Goal: Book appointment/travel/reservation

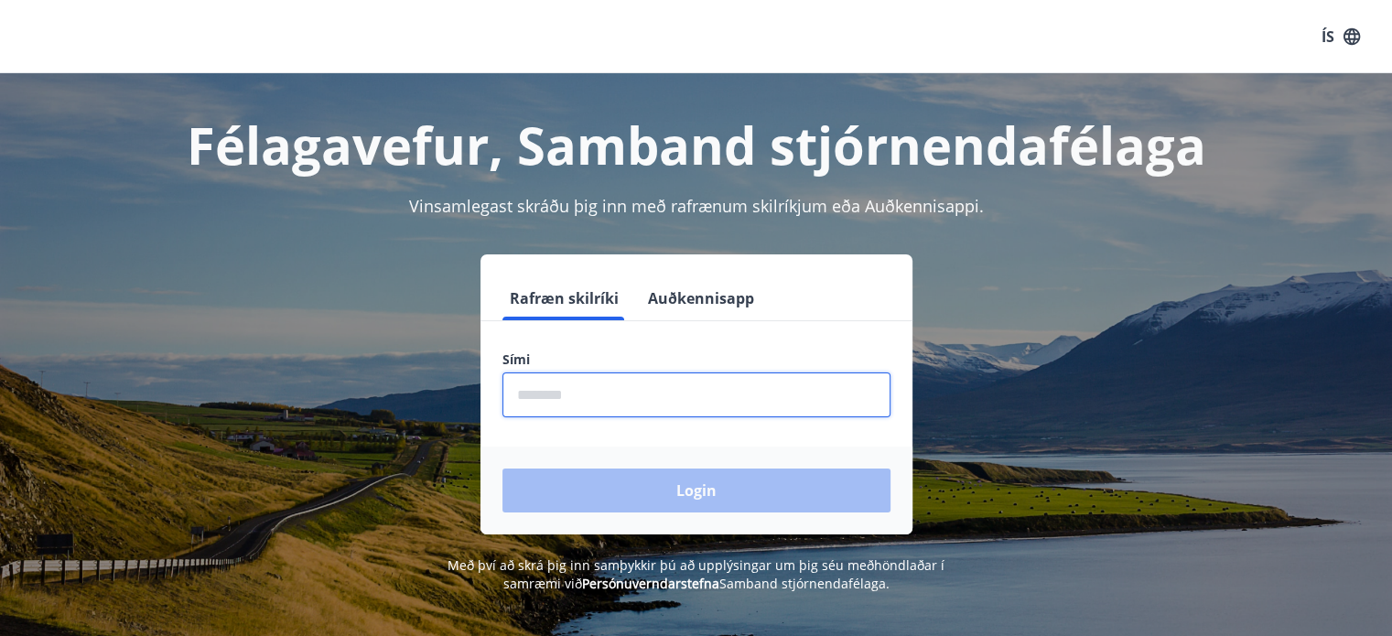
click at [522, 391] on input "phone" at bounding box center [696, 394] width 388 height 45
type input "********"
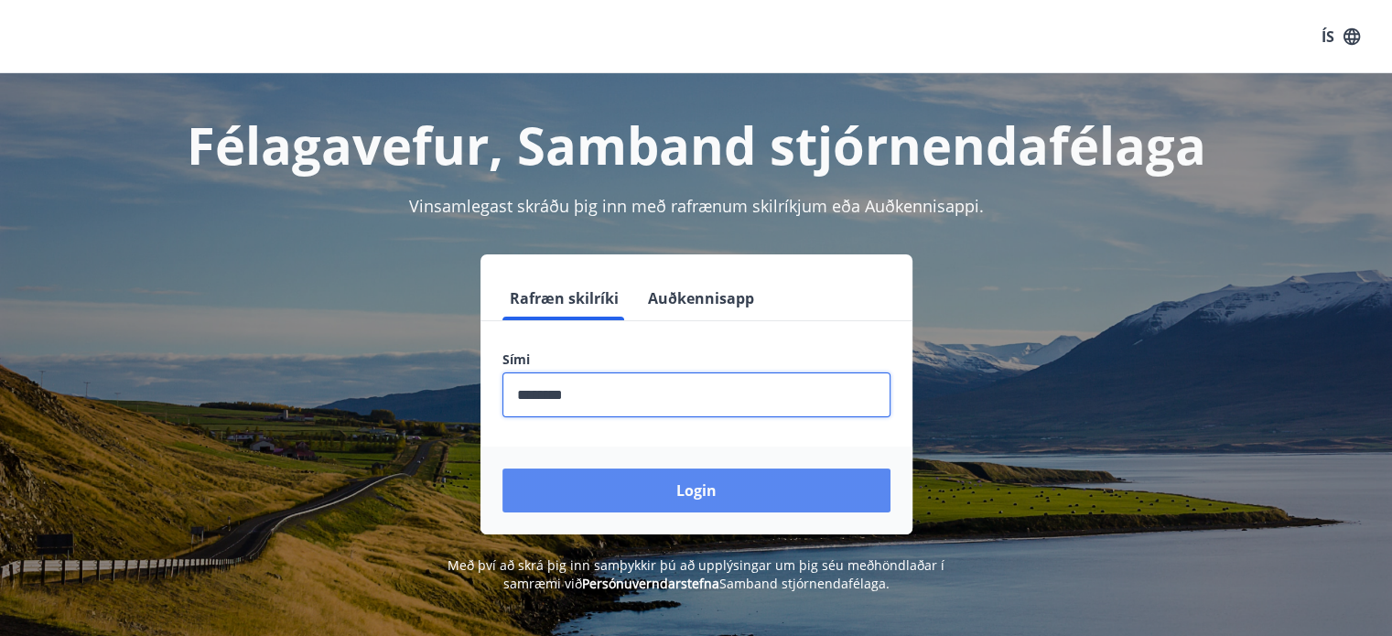
click at [672, 484] on button "Login" at bounding box center [696, 490] width 388 height 44
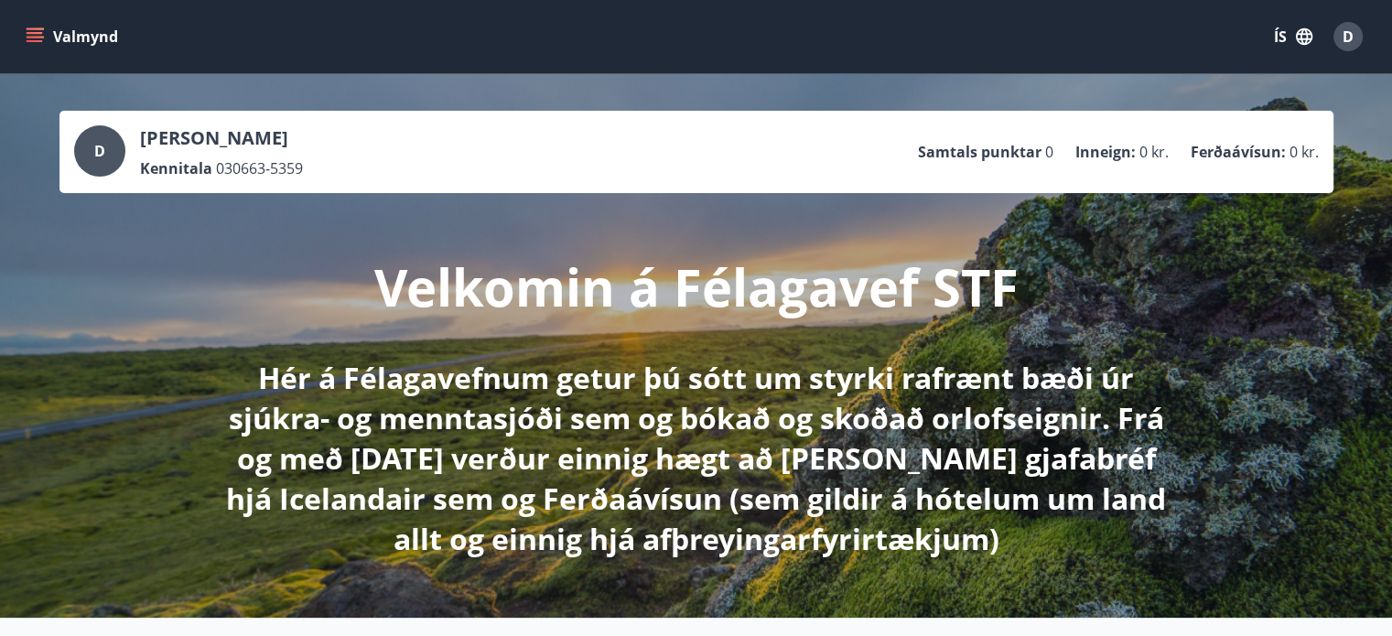
click at [33, 39] on icon "menu" at bounding box center [35, 36] width 18 height 18
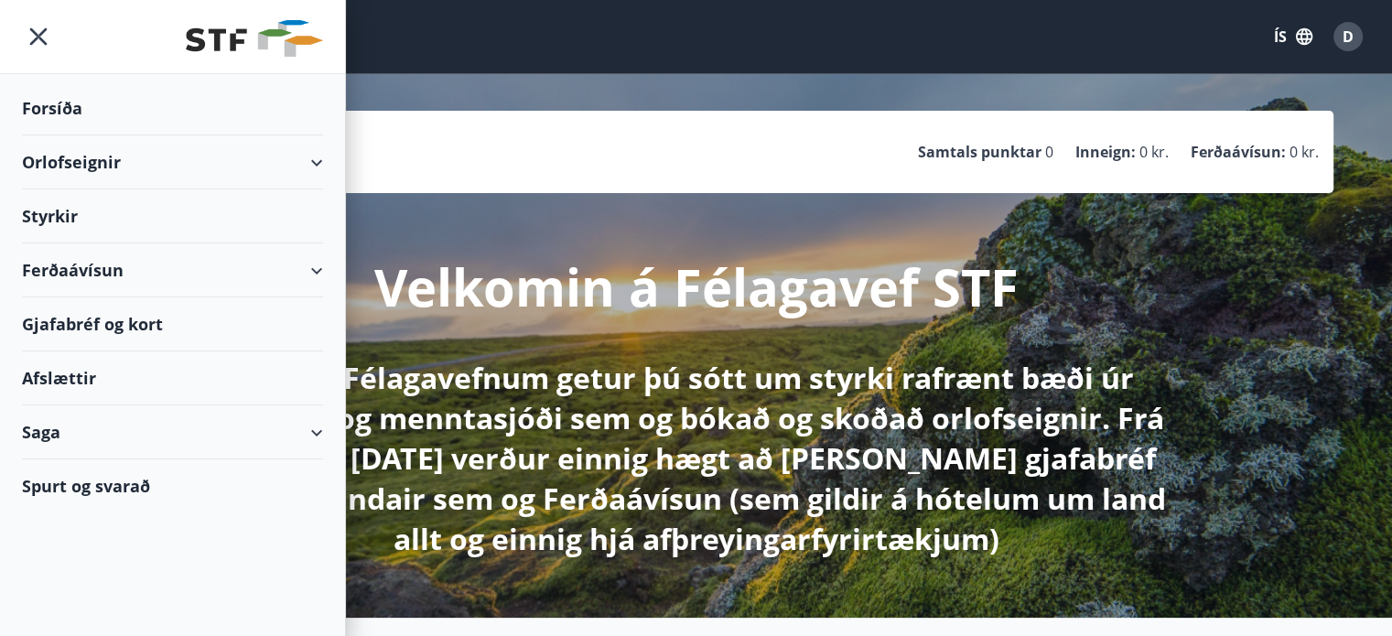
click at [313, 161] on div "Orlofseignir" at bounding box center [172, 162] width 301 height 54
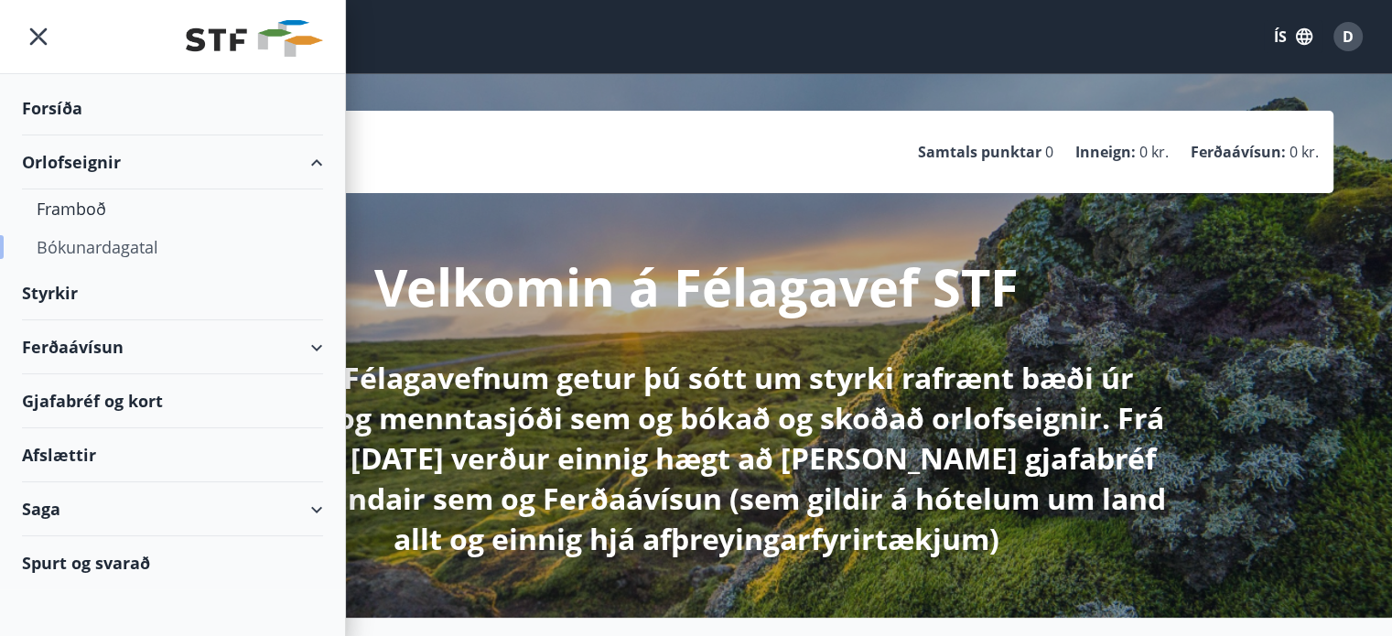
click at [128, 248] on div "Bókunardagatal" at bounding box center [173, 247] width 272 height 38
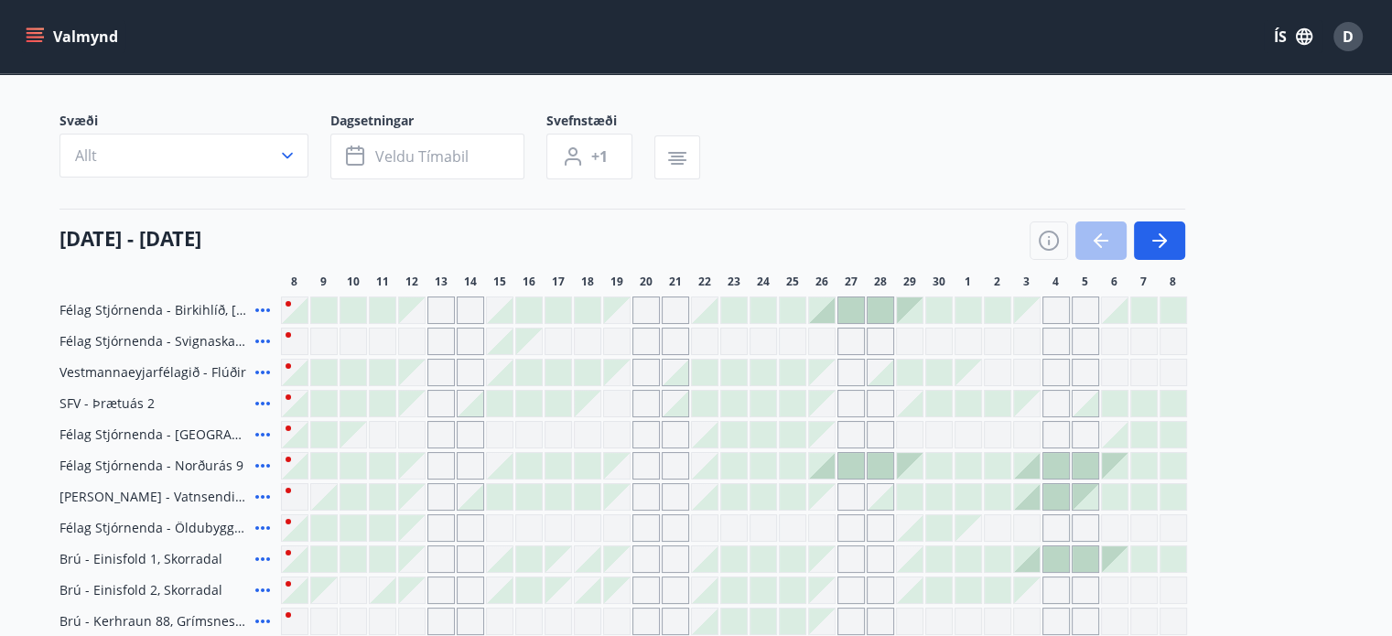
scroll to position [91, 0]
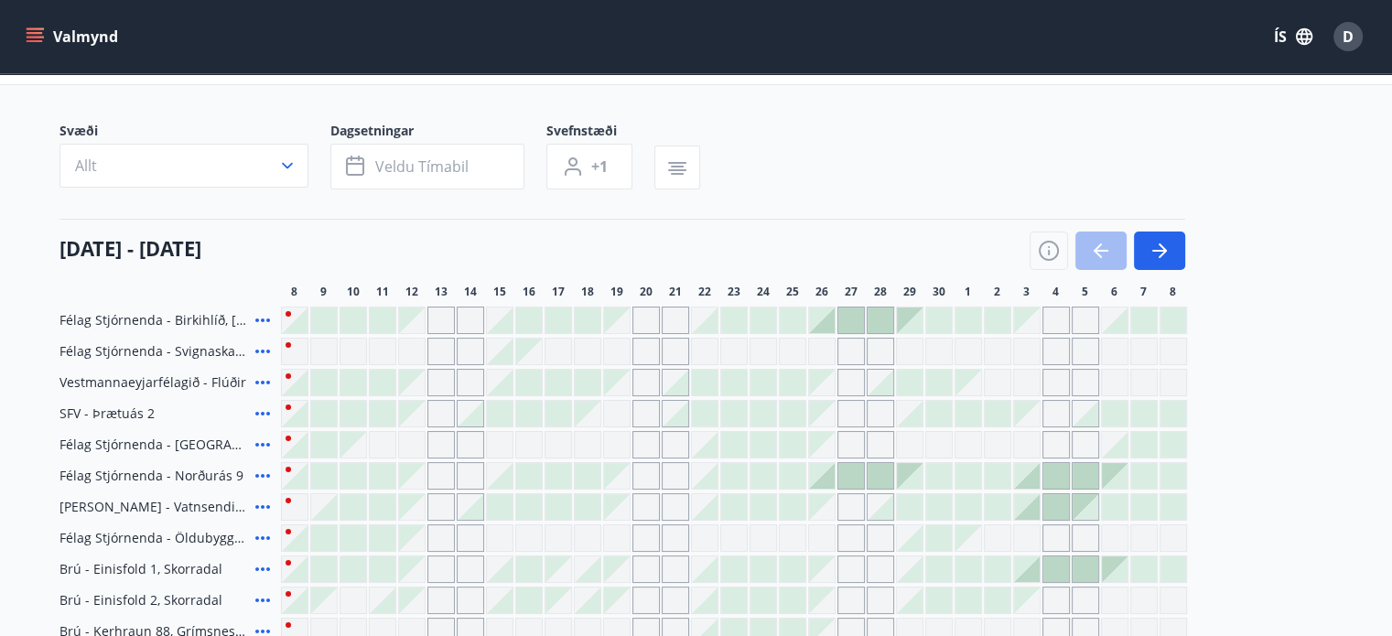
click at [260, 347] on icon at bounding box center [263, 351] width 22 height 22
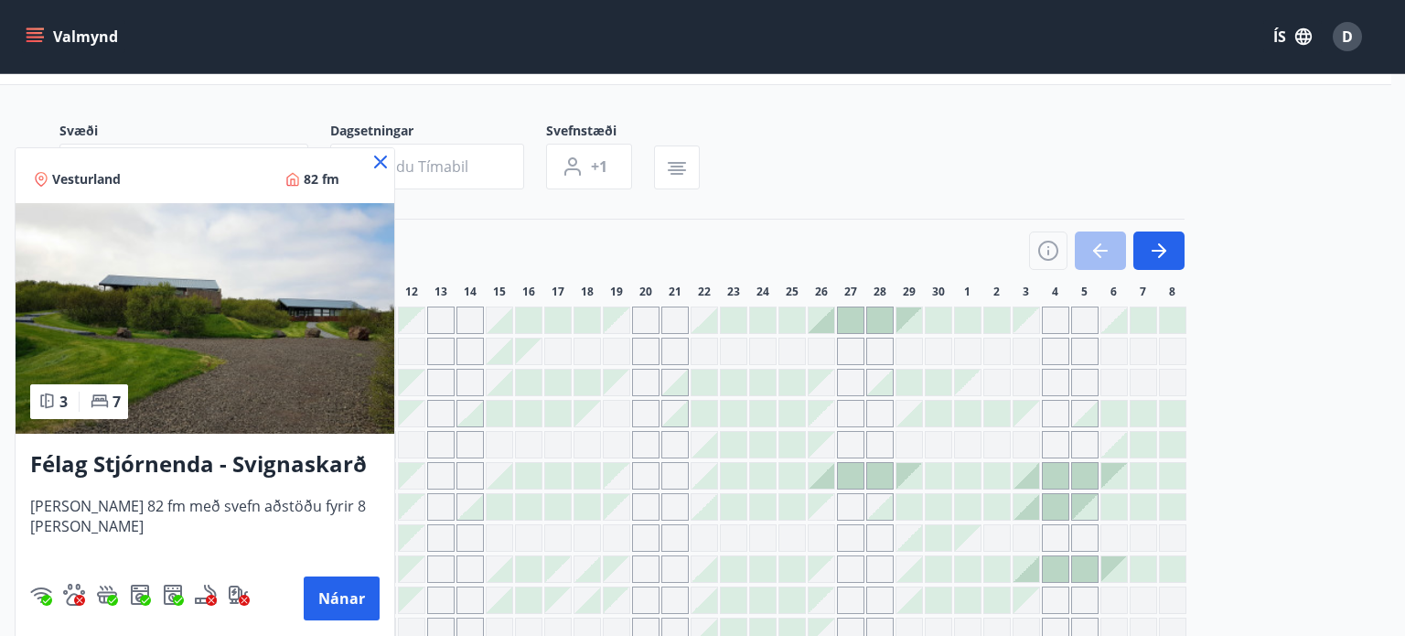
click at [381, 161] on icon at bounding box center [381, 162] width 3 height 3
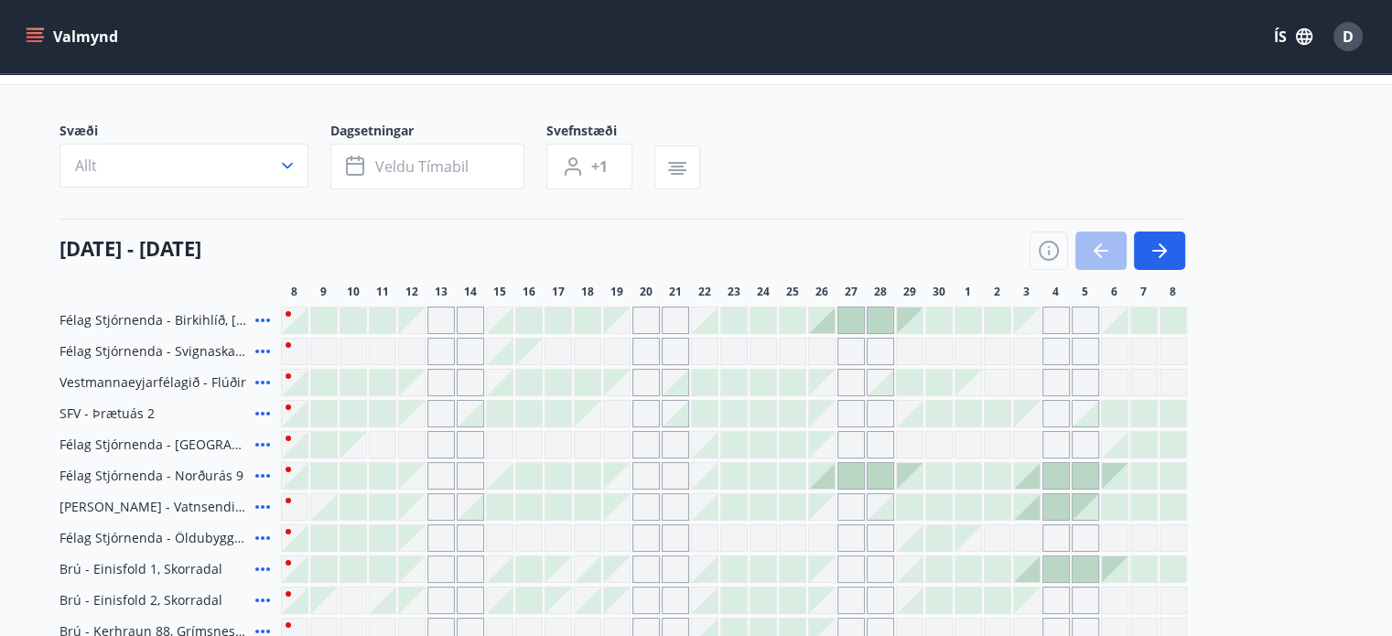
click at [262, 412] on icon at bounding box center [262, 414] width 15 height 4
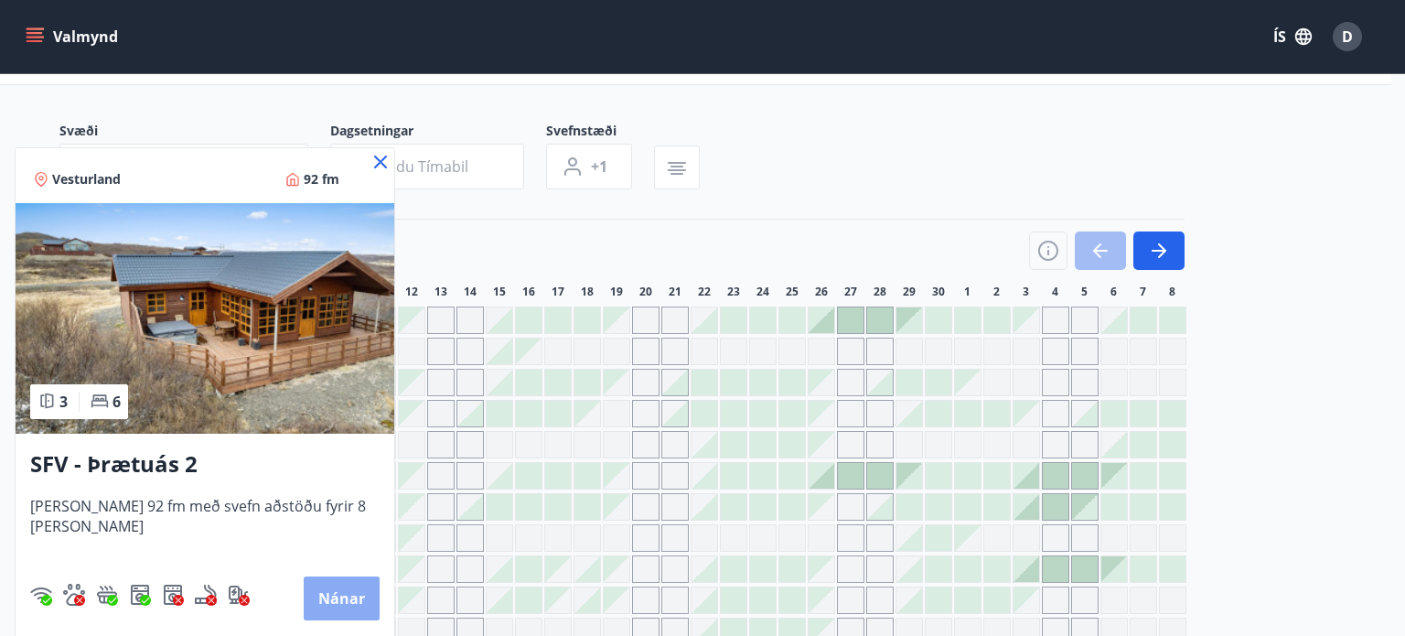
click at [311, 606] on button "Nánar" at bounding box center [342, 598] width 76 height 44
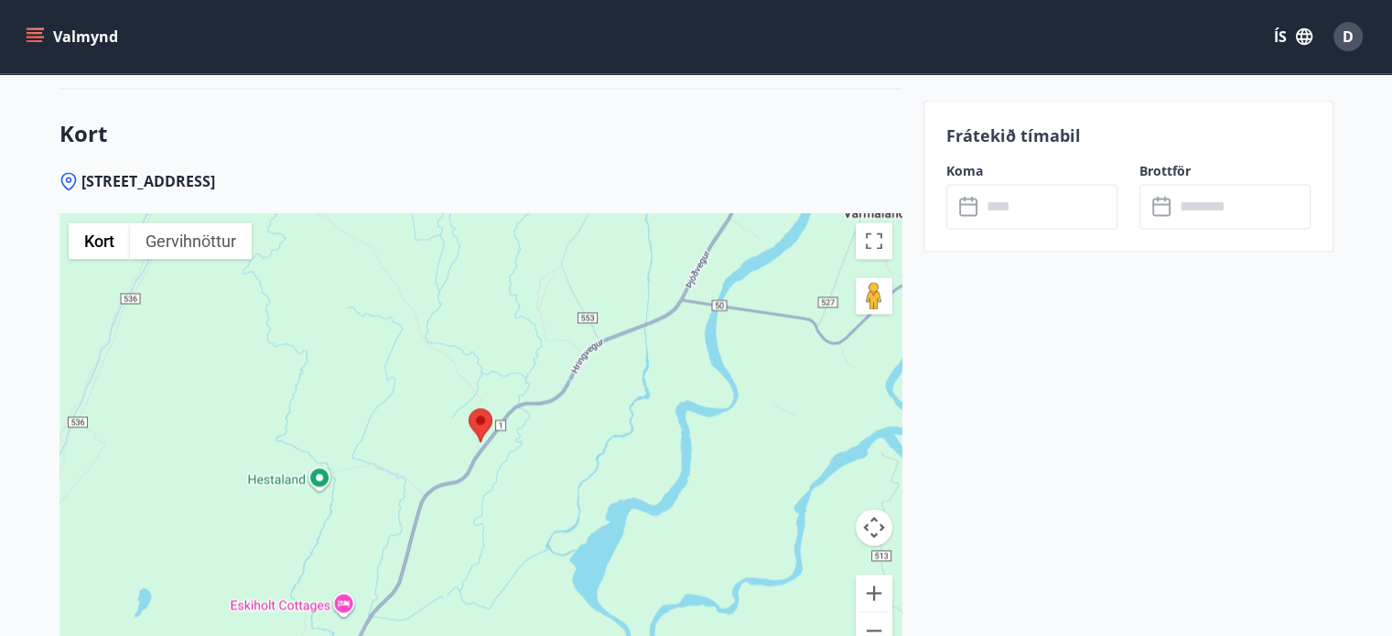
scroll to position [2562, 0]
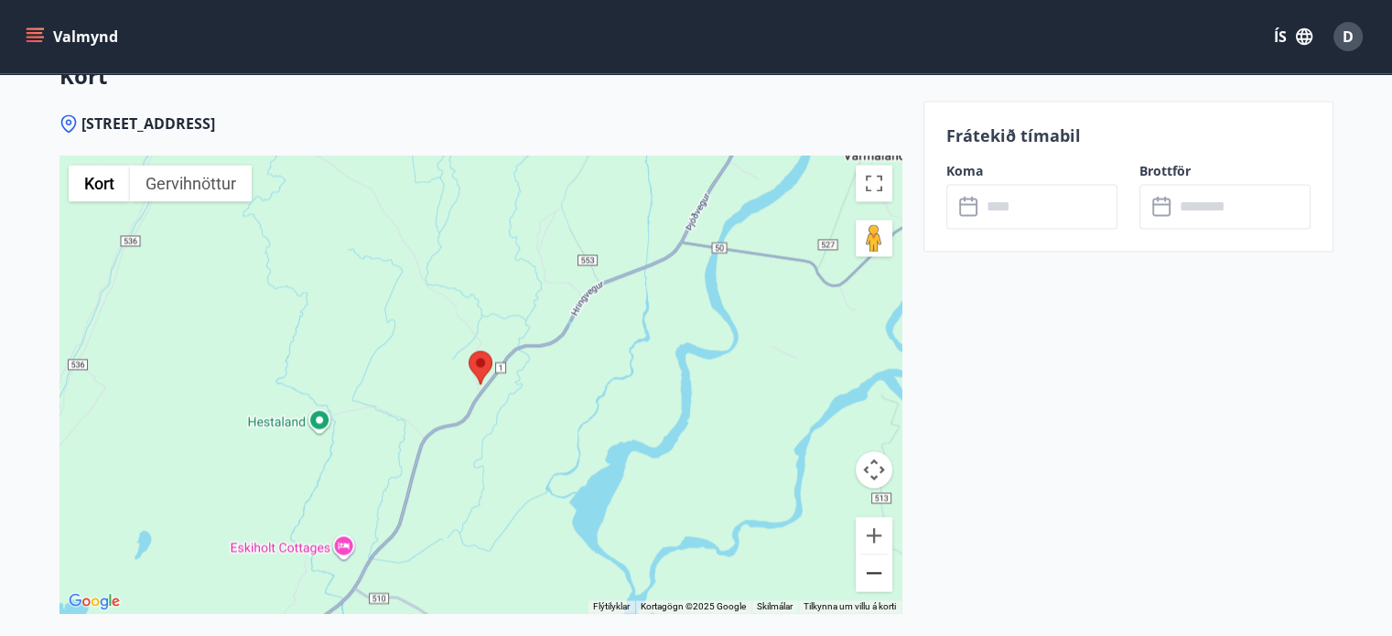
click at [872, 572] on button "Minnka" at bounding box center [873, 572] width 37 height 37
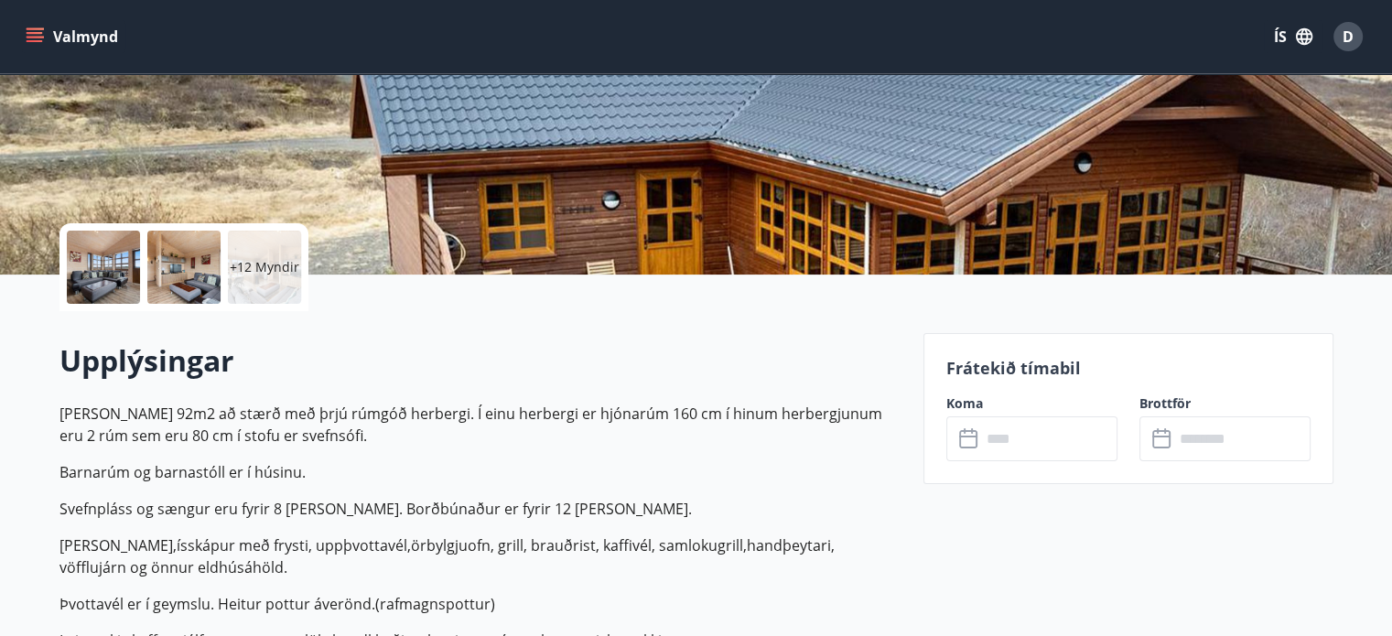
scroll to position [0, 0]
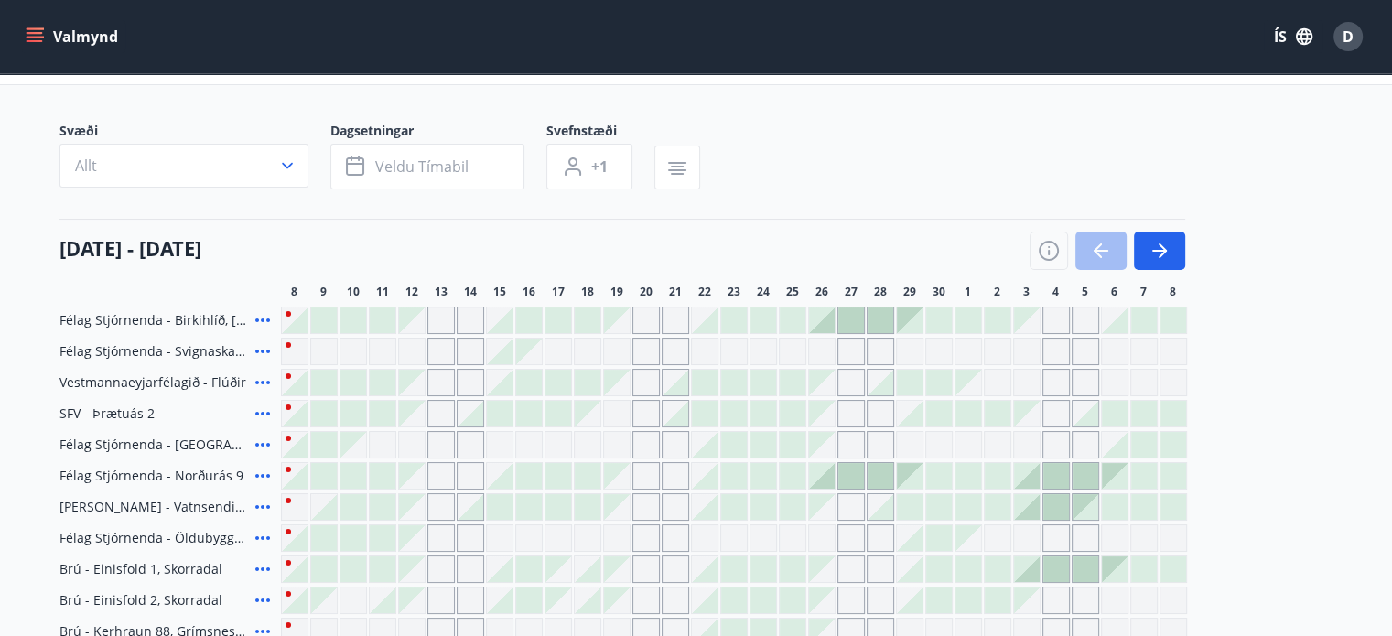
scroll to position [93, 0]
click at [260, 439] on icon at bounding box center [263, 443] width 22 height 22
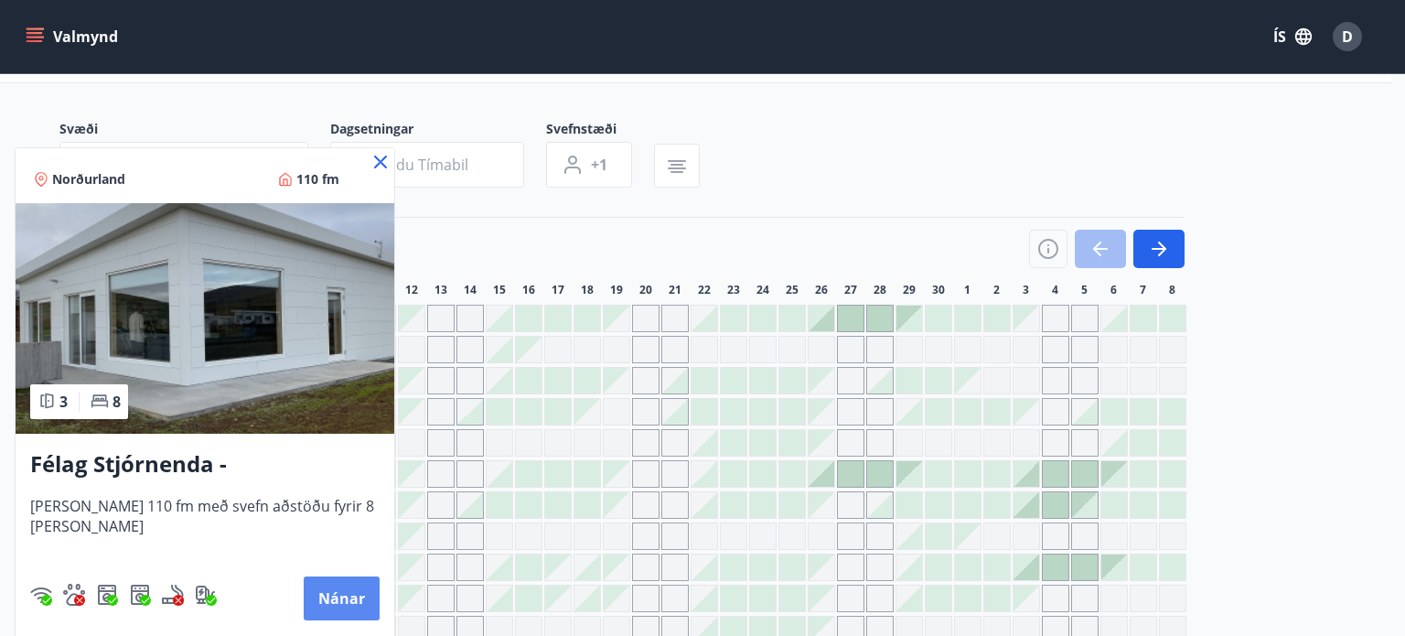
click at [348, 601] on button "Nánar" at bounding box center [342, 598] width 76 height 44
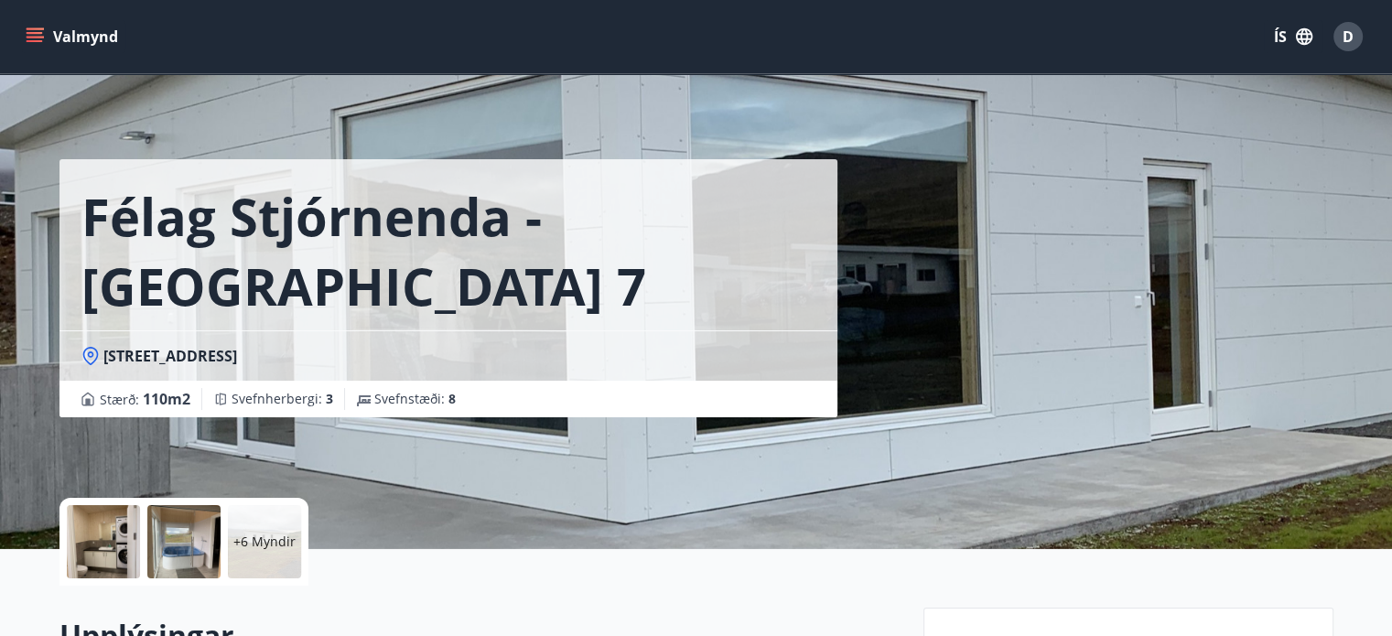
scroll to position [274, 0]
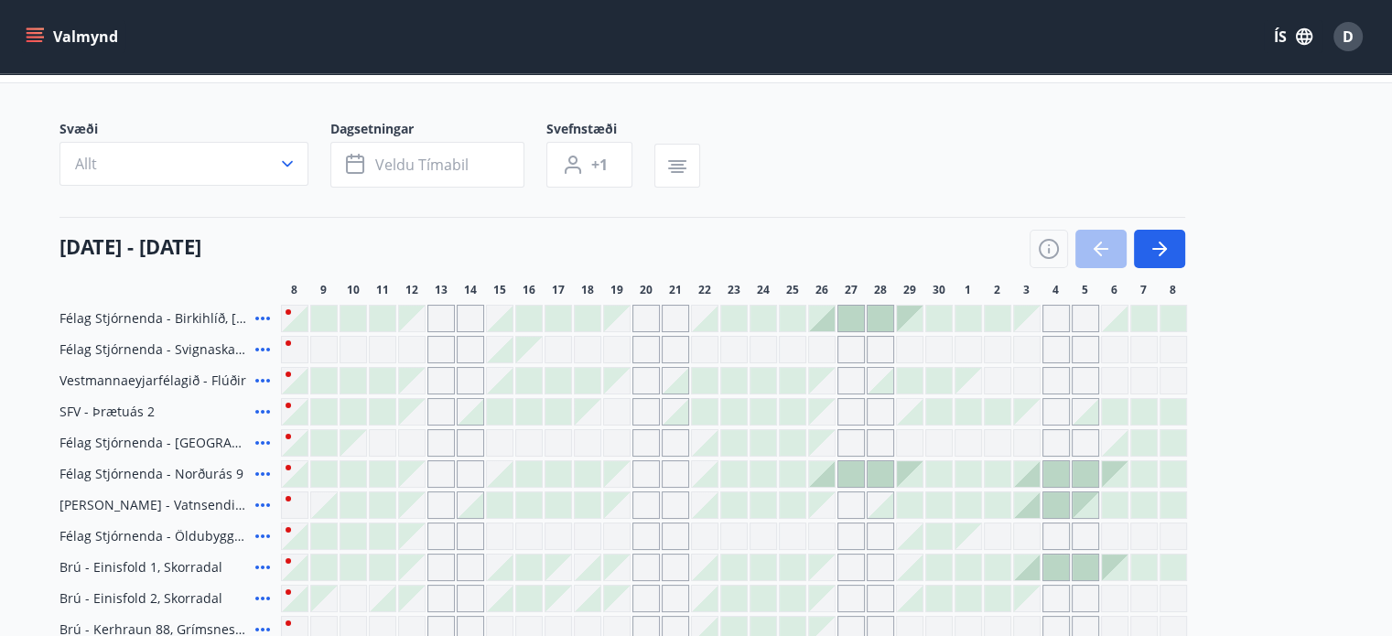
scroll to position [95, 0]
click at [260, 469] on icon at bounding box center [263, 472] width 22 height 22
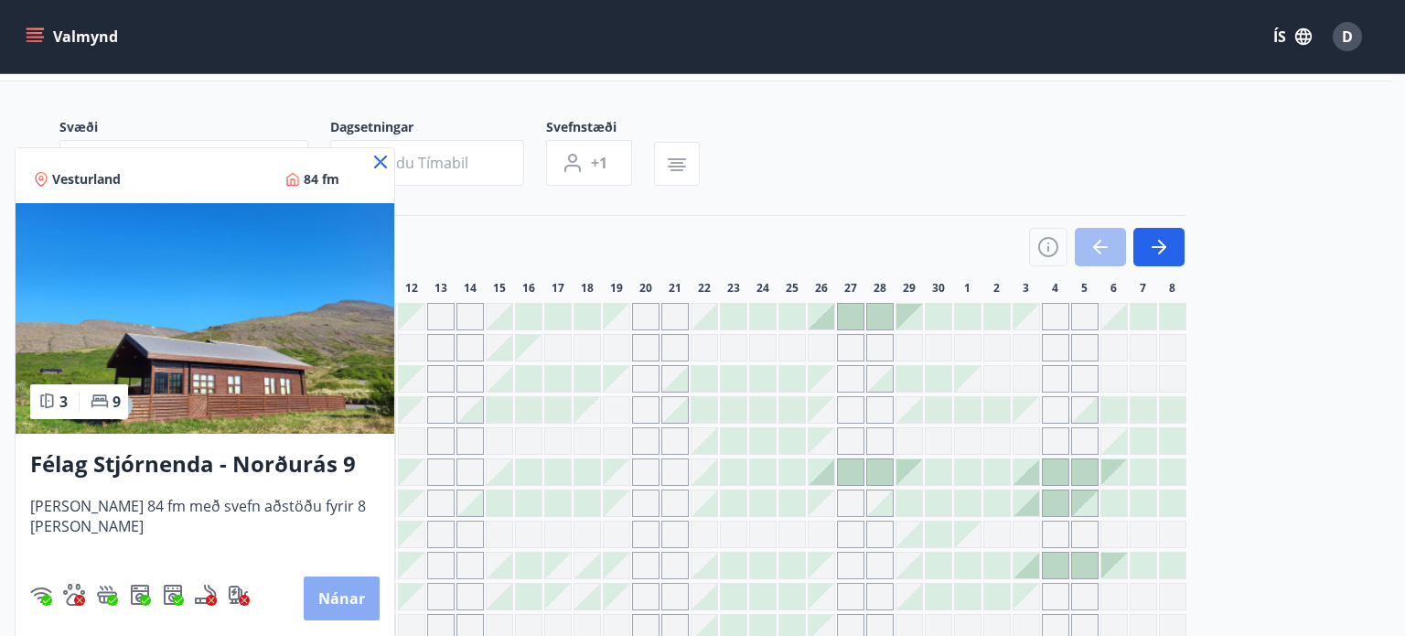
click at [319, 595] on button "Nánar" at bounding box center [342, 598] width 76 height 44
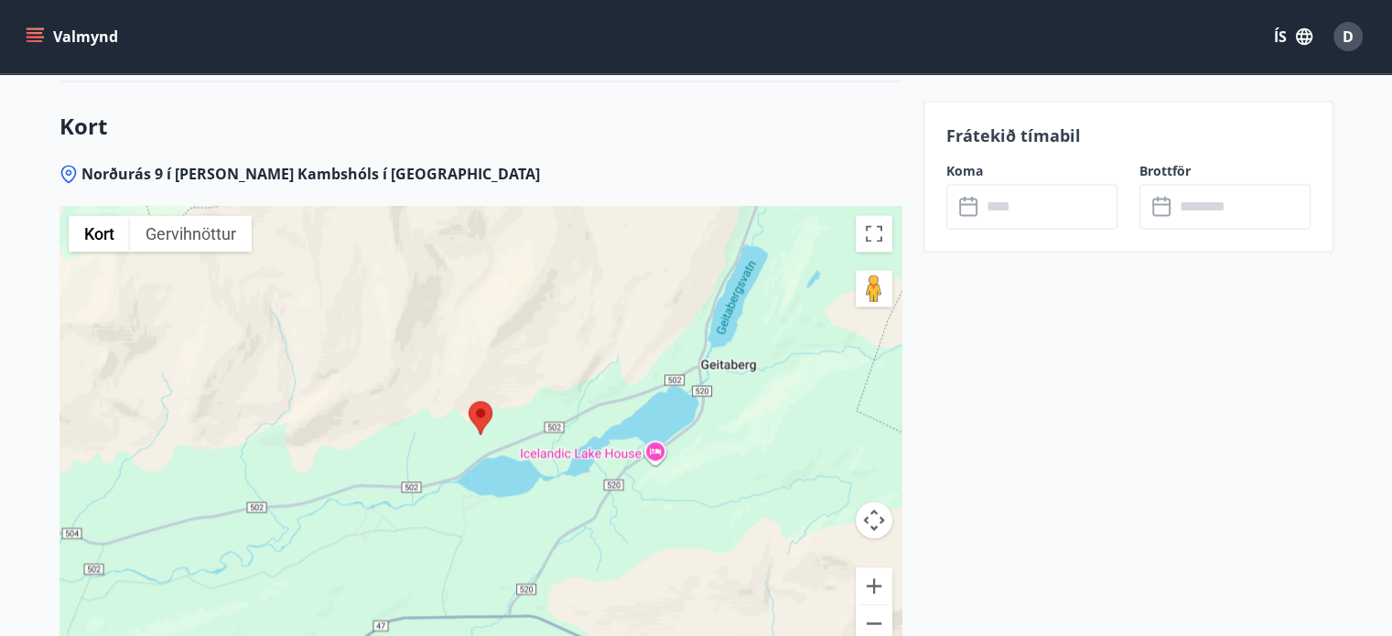
scroll to position [2836, 0]
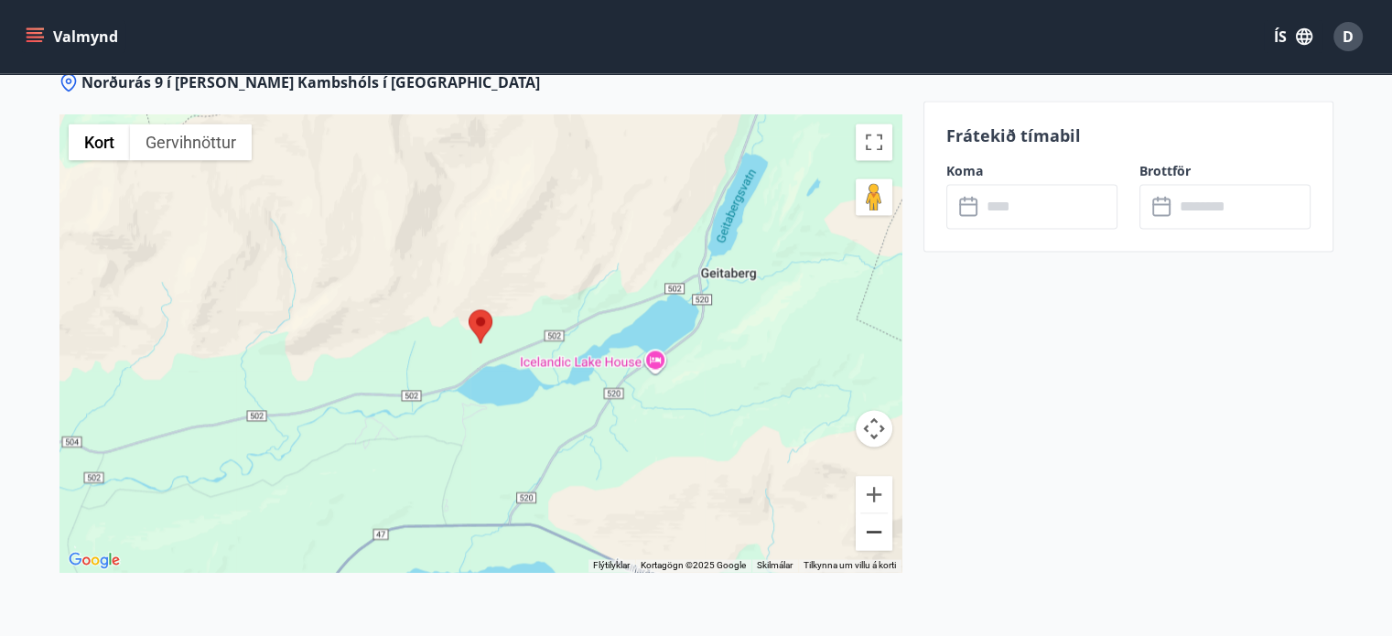
click at [876, 528] on button "Minnka" at bounding box center [873, 531] width 37 height 37
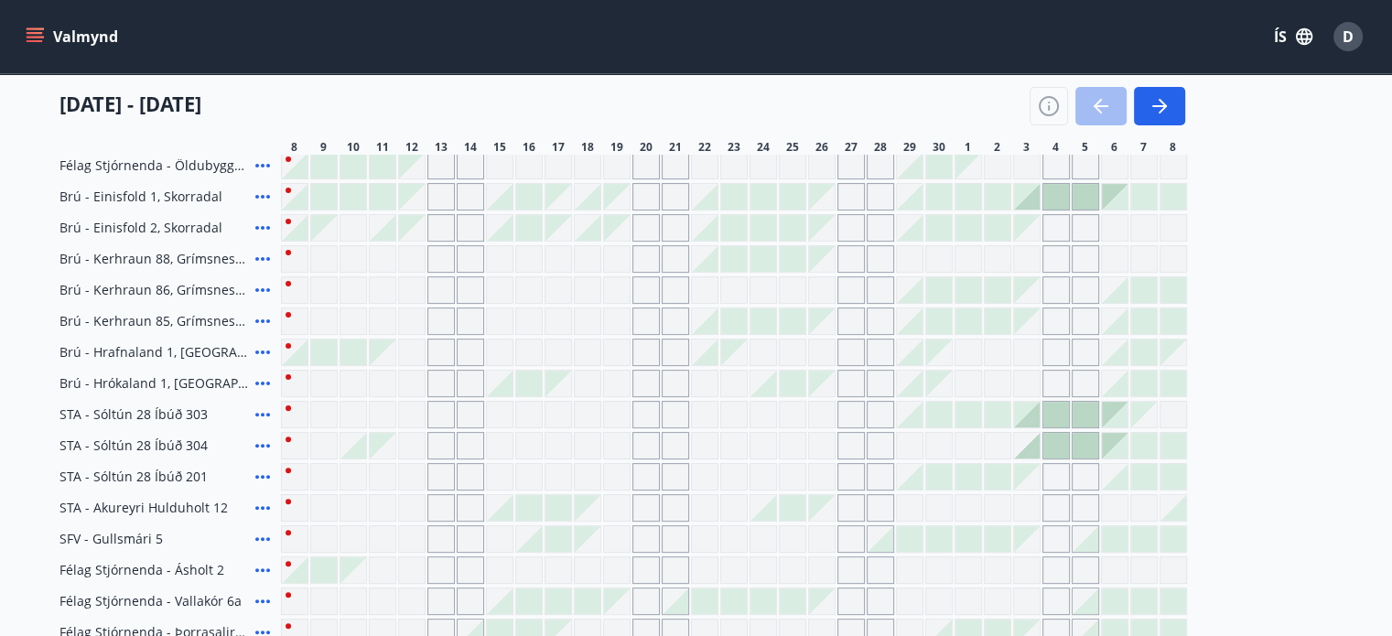
scroll to position [189, 0]
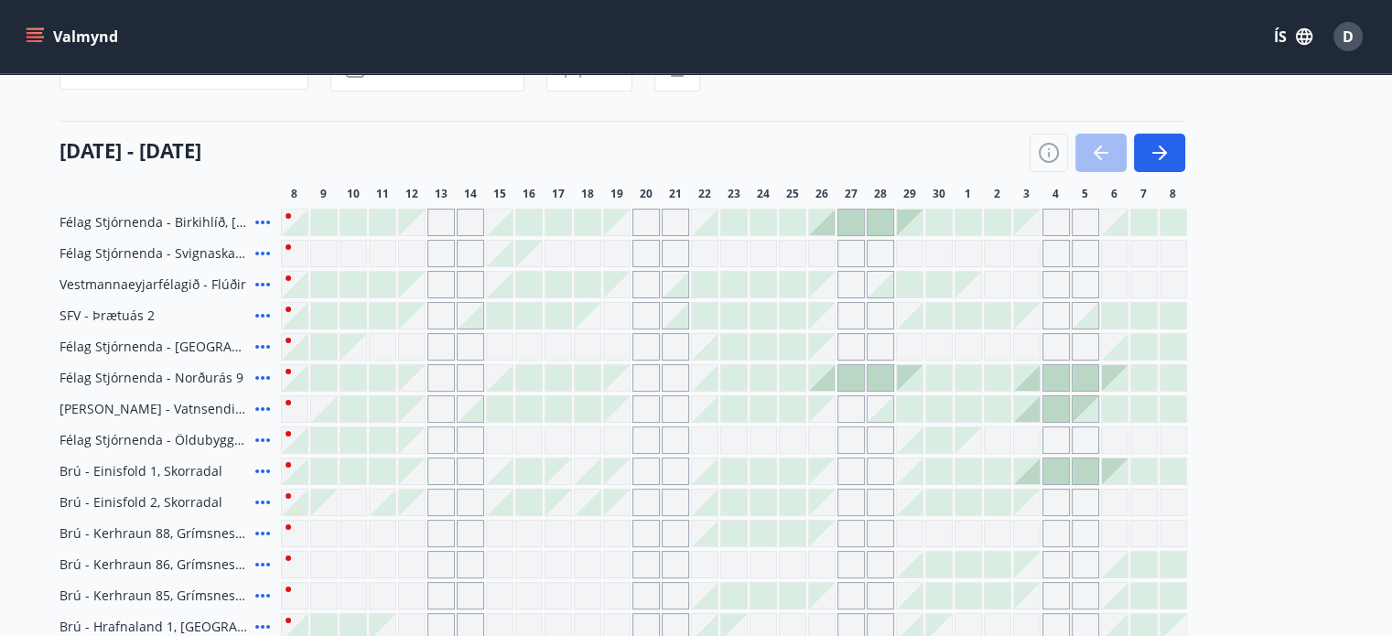
click at [555, 314] on div at bounding box center [558, 316] width 26 height 26
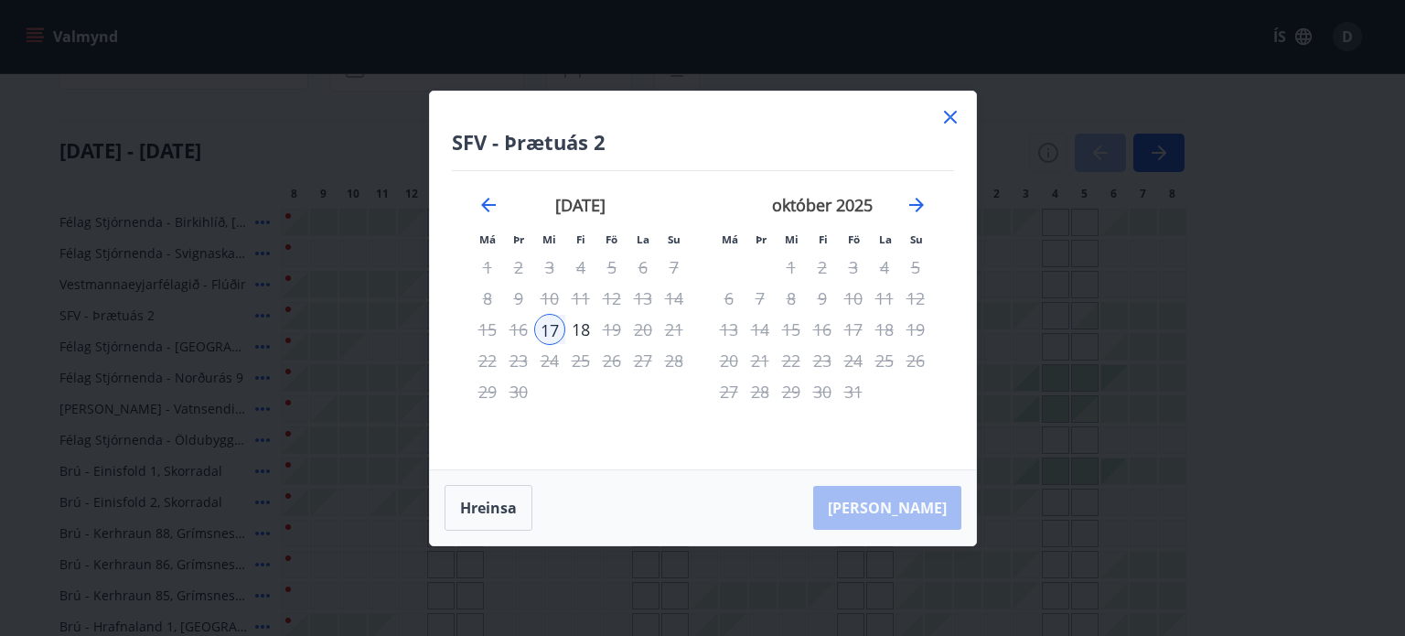
click at [952, 120] on icon at bounding box center [950, 117] width 13 height 13
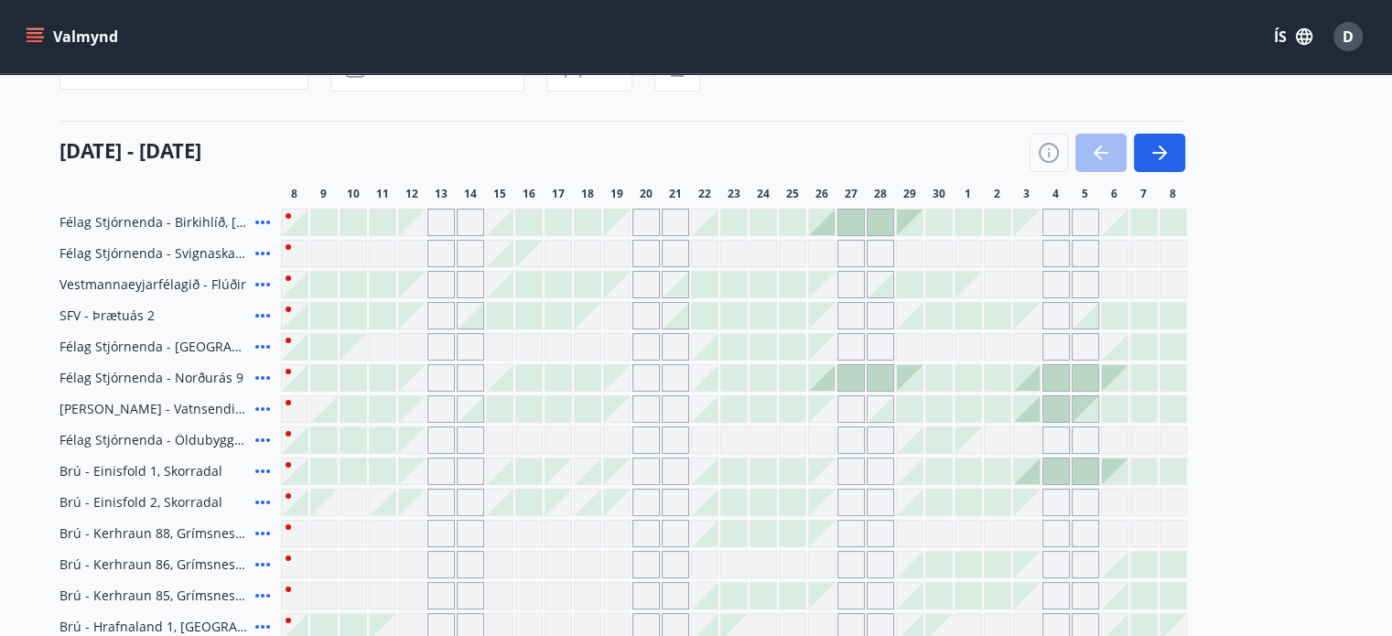
click at [559, 255] on div "Gráir dagar eru ekki bókanlegir" at bounding box center [557, 253] width 27 height 27
click at [639, 253] on div "Gráir dagar eru ekki bókanlegir" at bounding box center [645, 253] width 27 height 27
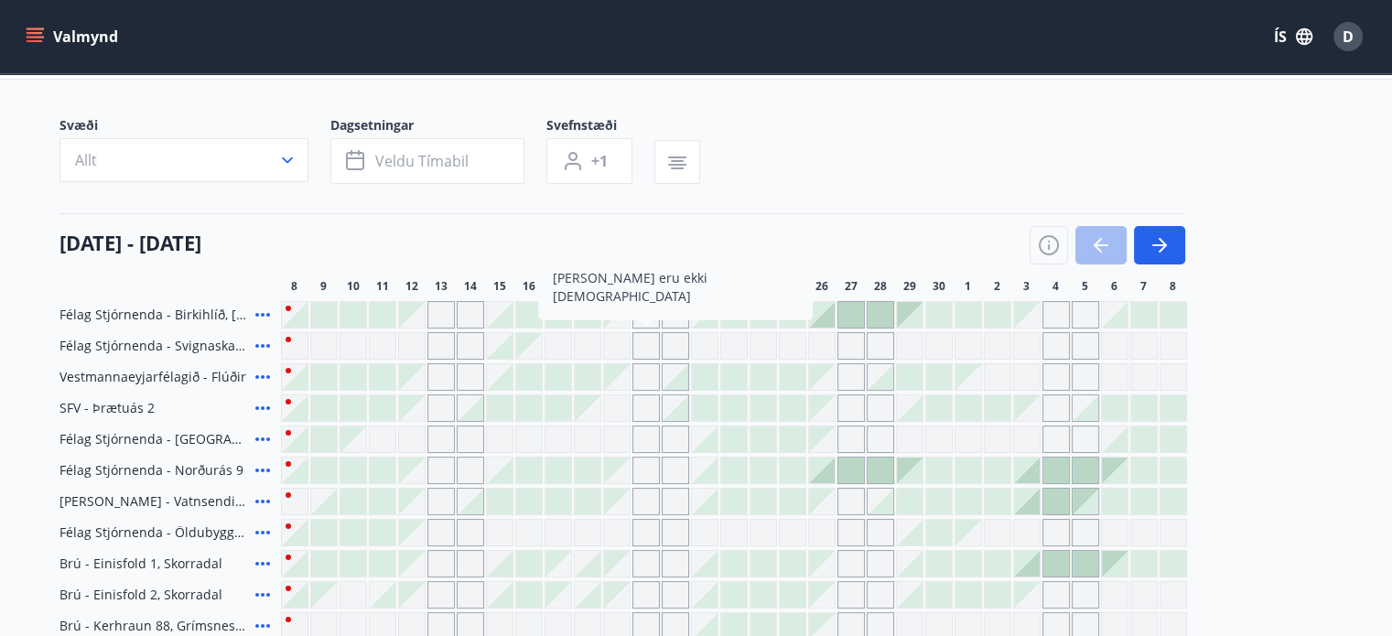
scroll to position [98, 0]
click at [838, 166] on div "Svæði Allt Dagsetningar Veldu tímabil Svefnstæði +1" at bounding box center [696, 152] width 1274 height 75
click at [534, 372] on div at bounding box center [529, 376] width 26 height 26
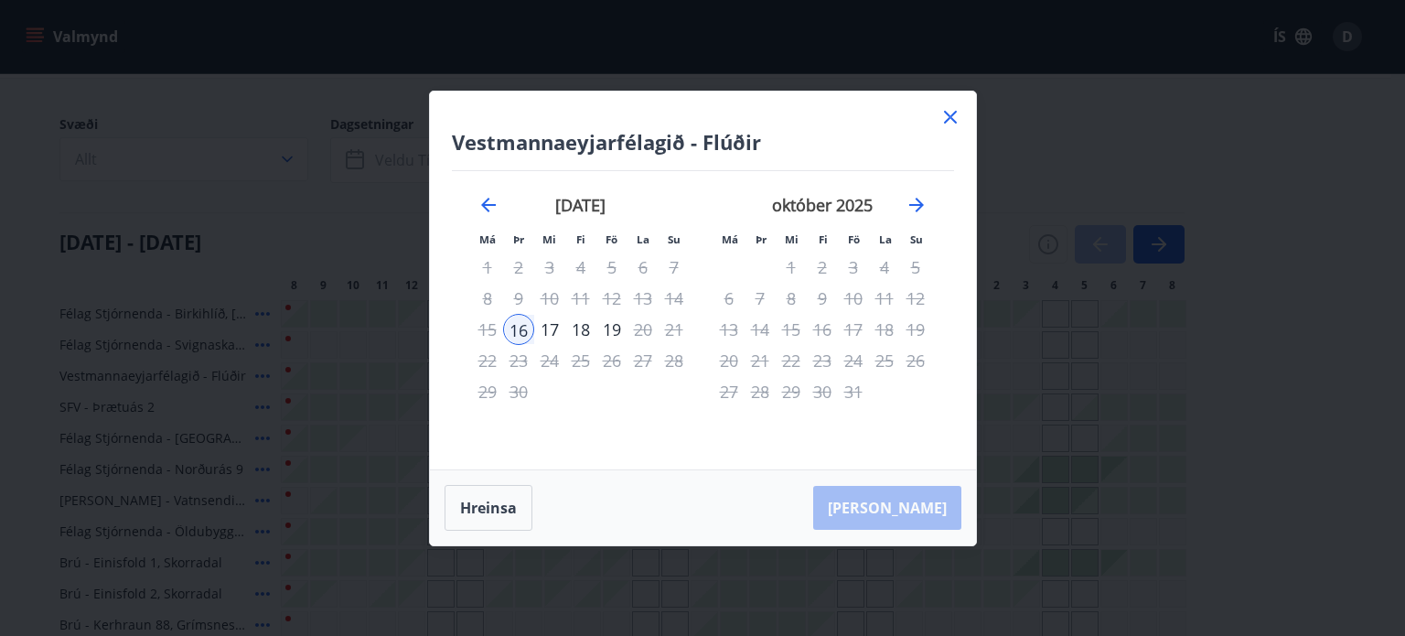
click at [851, 328] on div "17" at bounding box center [853, 329] width 31 height 31
click at [952, 119] on icon at bounding box center [950, 117] width 13 height 13
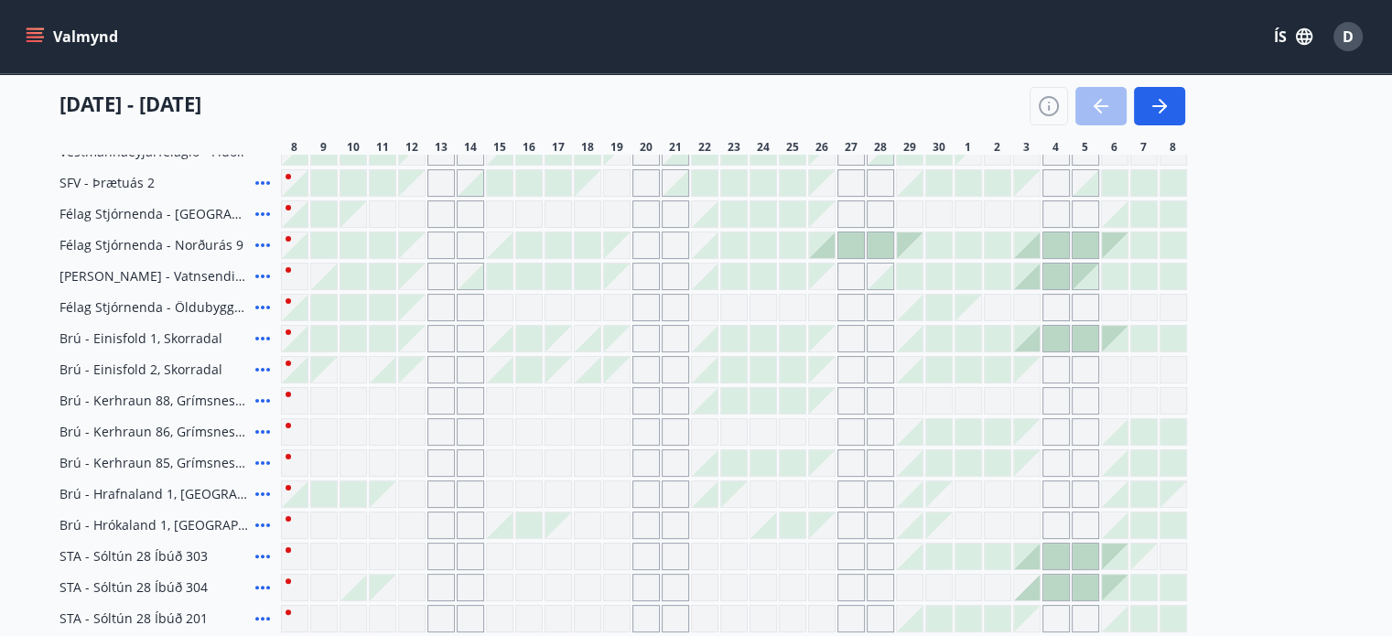
scroll to position [281, 0]
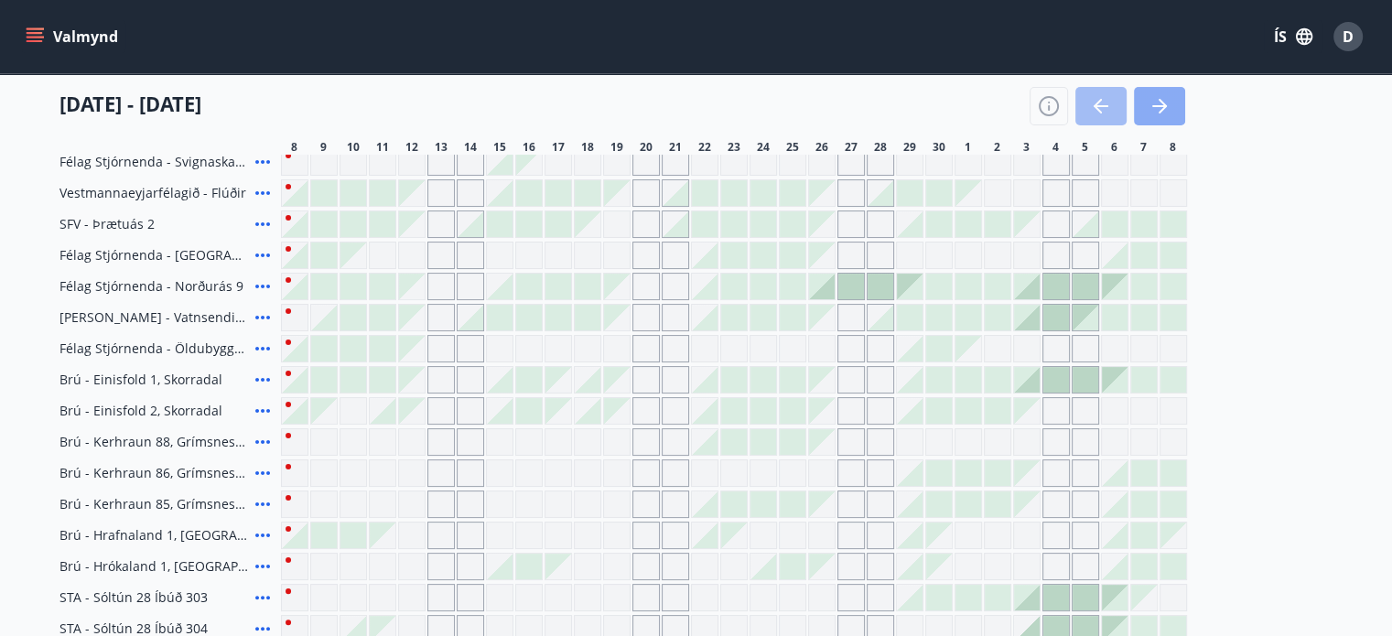
click at [1165, 105] on icon "button" at bounding box center [1162, 106] width 8 height 15
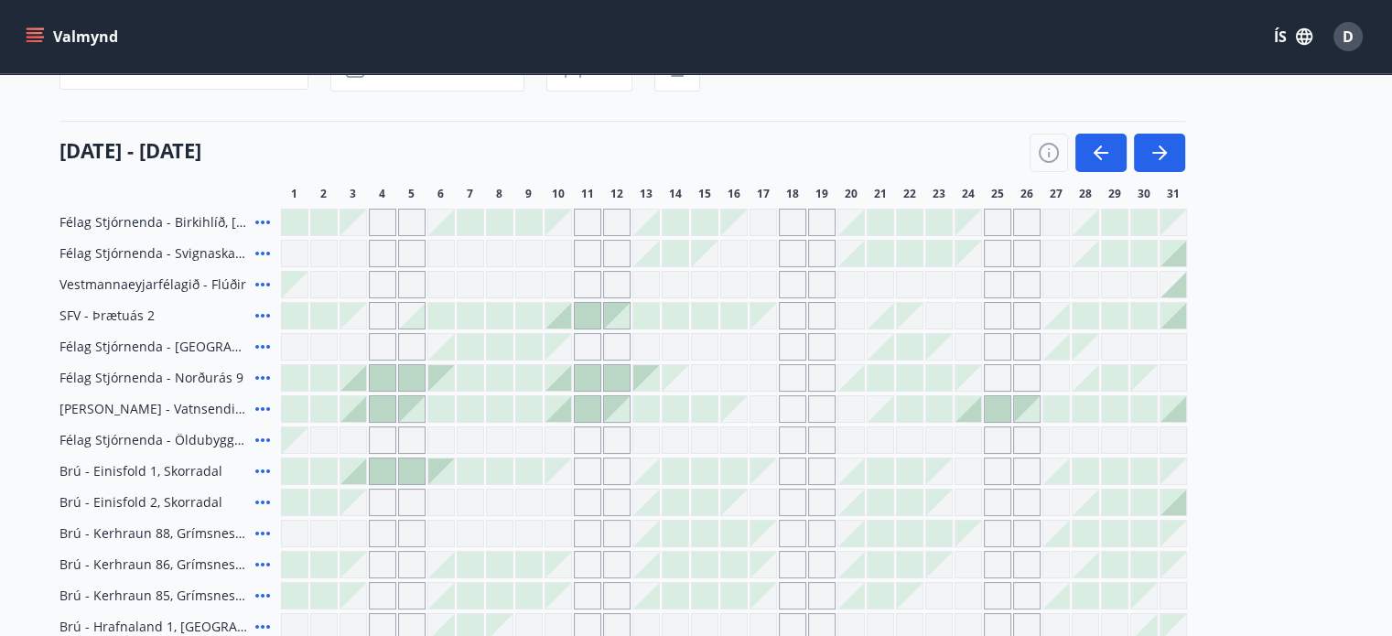
scroll to position [98, 0]
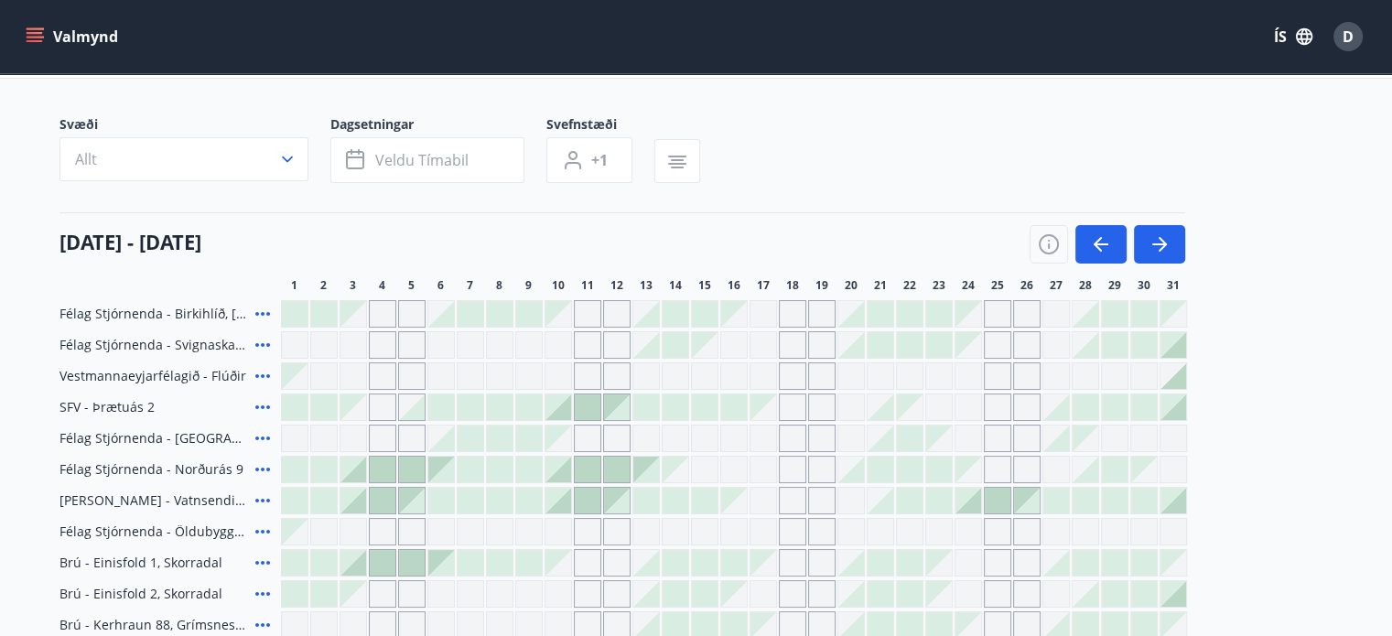
click at [760, 407] on div "Gráir dagar eru ekki bókanlegir" at bounding box center [763, 407] width 26 height 26
click at [789, 407] on div "Gráir dagar eru ekki bókanlegir" at bounding box center [792, 406] width 27 height 27
click at [847, 407] on div "Gráir dagar eru ekki bókanlegir" at bounding box center [850, 406] width 27 height 27
click at [823, 407] on div "Gráir dagar eru ekki bókanlegir" at bounding box center [821, 406] width 27 height 27
click at [787, 405] on div "Gráir dagar eru ekki bókanlegir" at bounding box center [792, 406] width 27 height 27
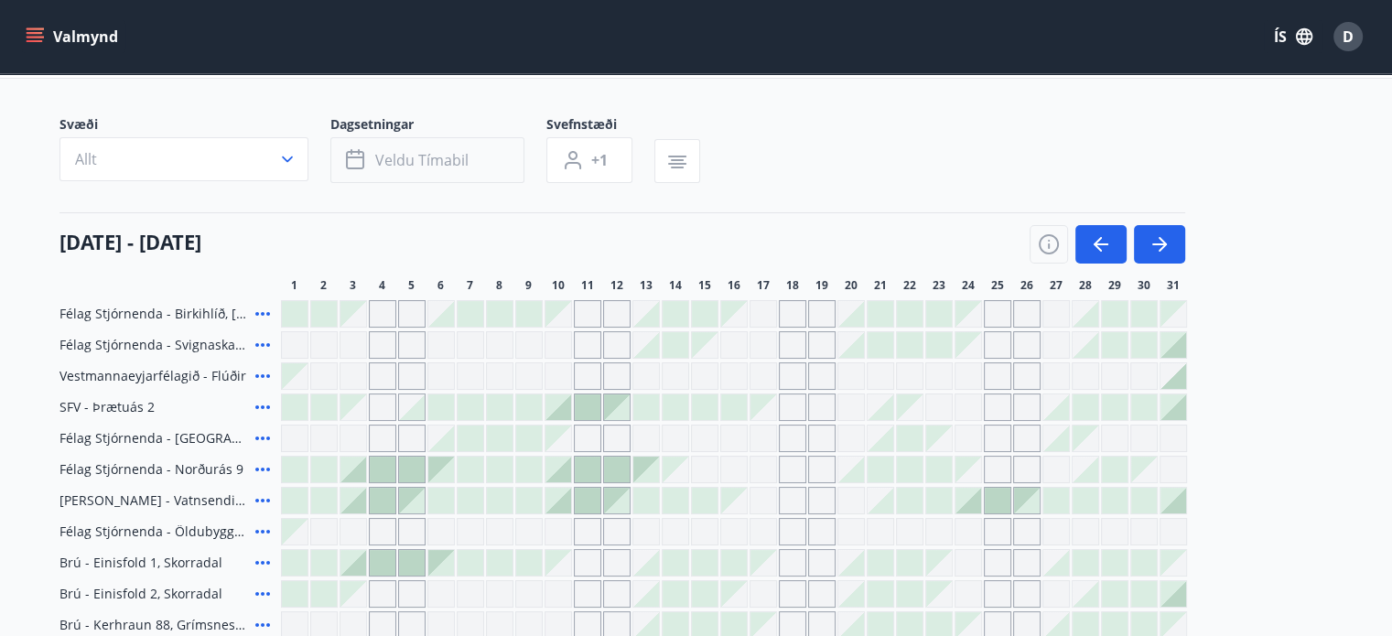
click at [737, 405] on div at bounding box center [734, 407] width 26 height 26
click at [694, 405] on div at bounding box center [705, 407] width 26 height 26
click at [593, 403] on div at bounding box center [588, 407] width 26 height 26
click at [679, 385] on div "Gráir dagar eru ekki bókanlegir" at bounding box center [675, 375] width 27 height 27
click at [684, 435] on div "Gráir dagar eru ekki bókanlegir" at bounding box center [675, 438] width 27 height 27
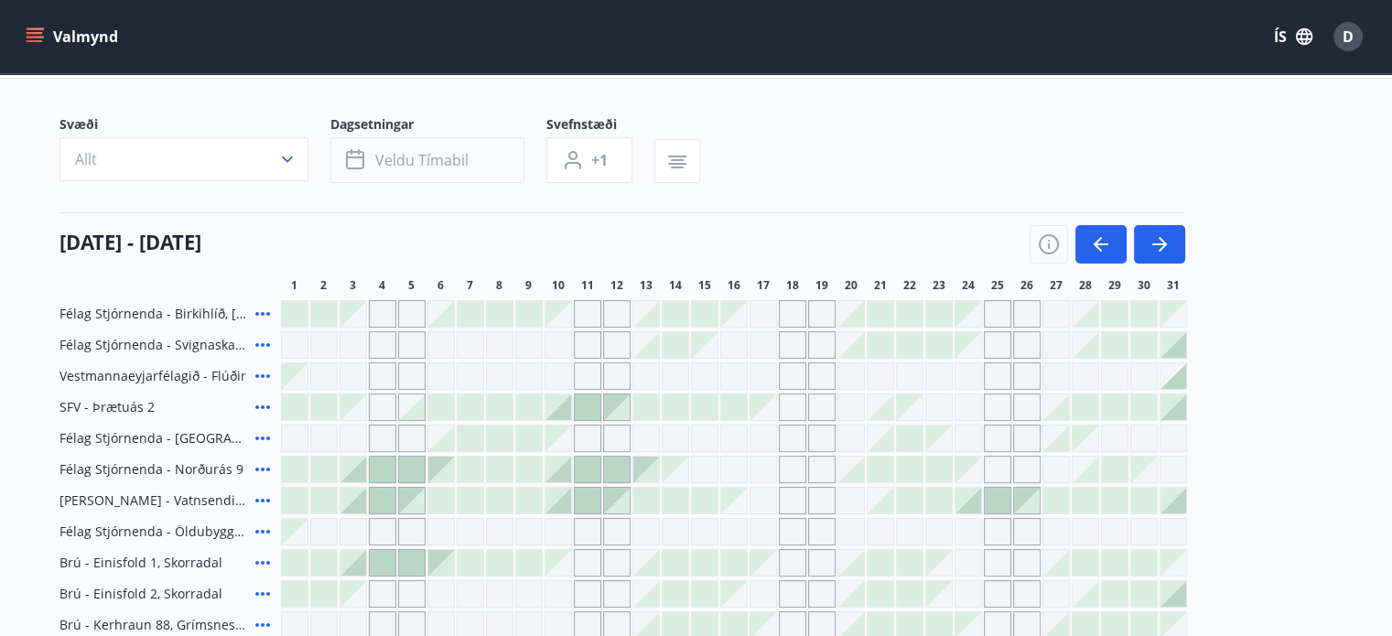
click at [391, 156] on span "Veldu tímabil" at bounding box center [421, 160] width 93 height 20
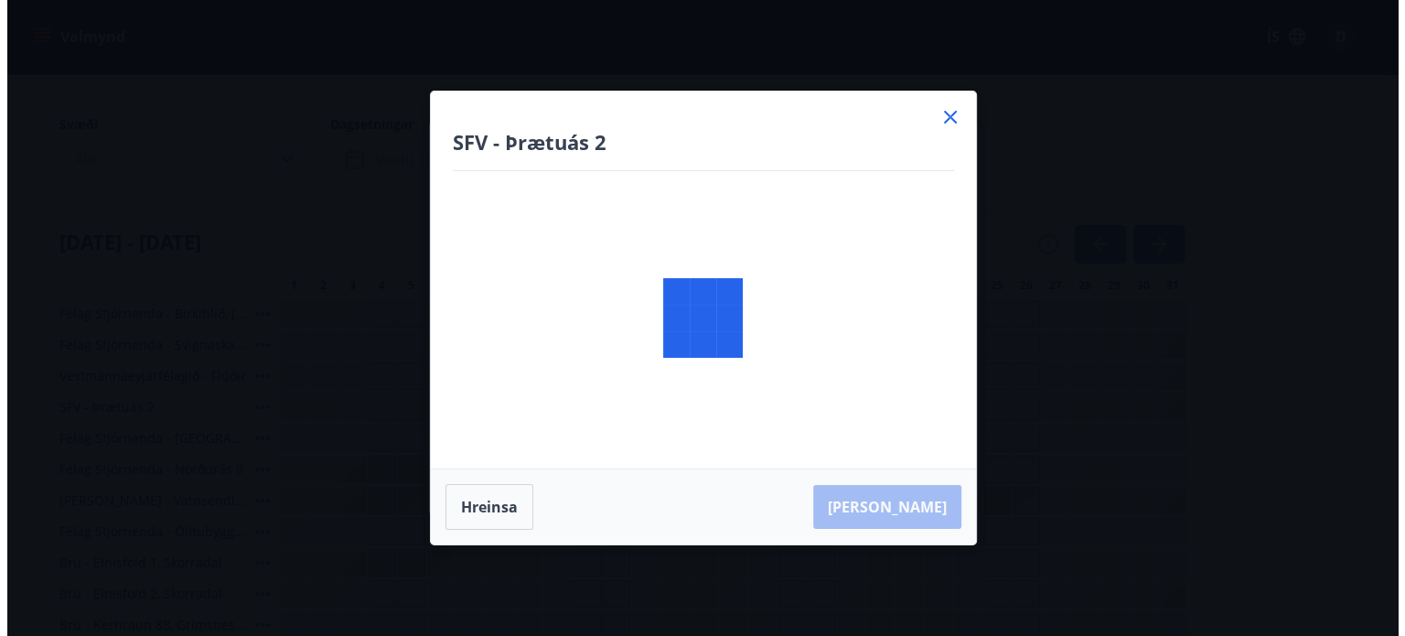
scroll to position [91, 0]
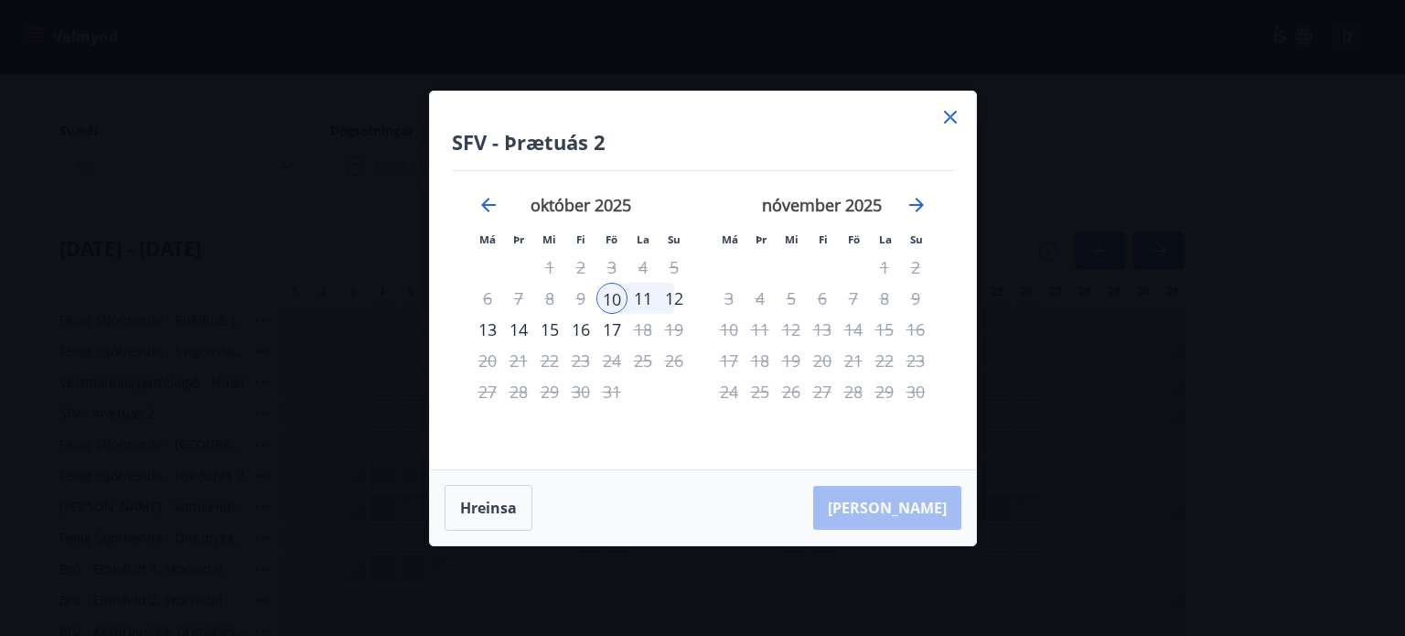
click at [486, 328] on div "13" at bounding box center [487, 329] width 31 height 31
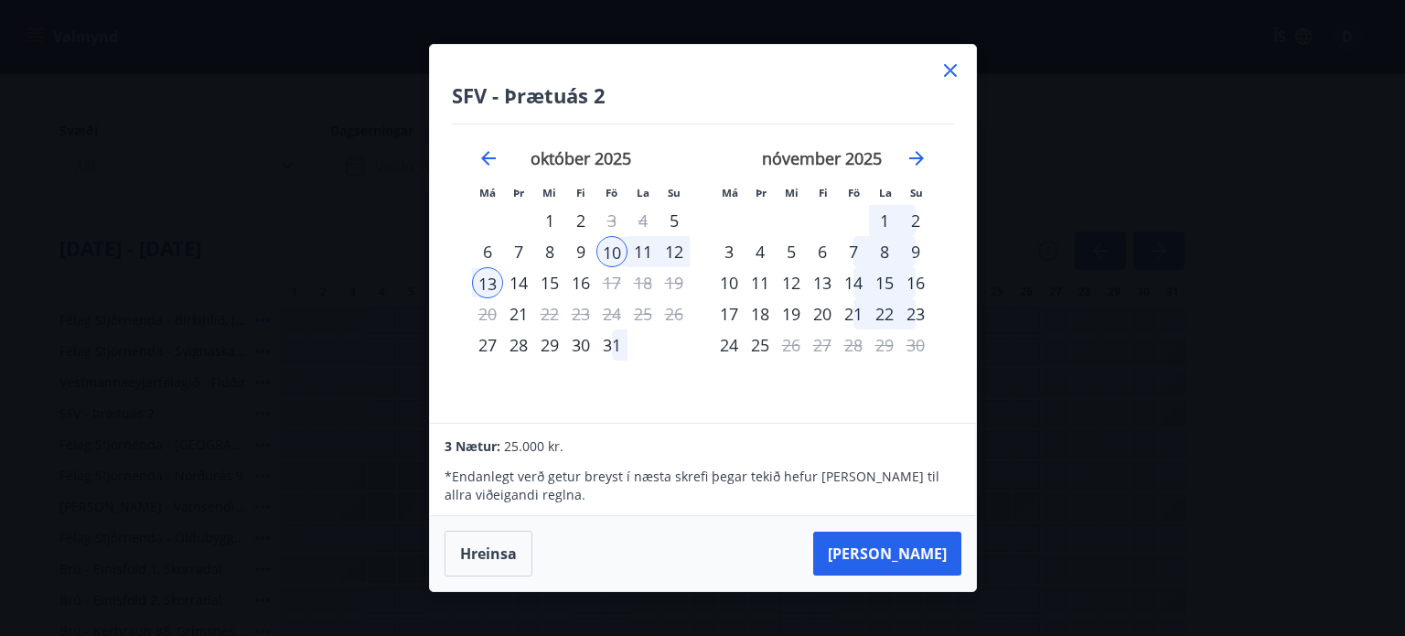
click at [637, 256] on div "11" at bounding box center [643, 251] width 31 height 31
click at [486, 554] on button "Hreinsa" at bounding box center [489, 554] width 88 height 46
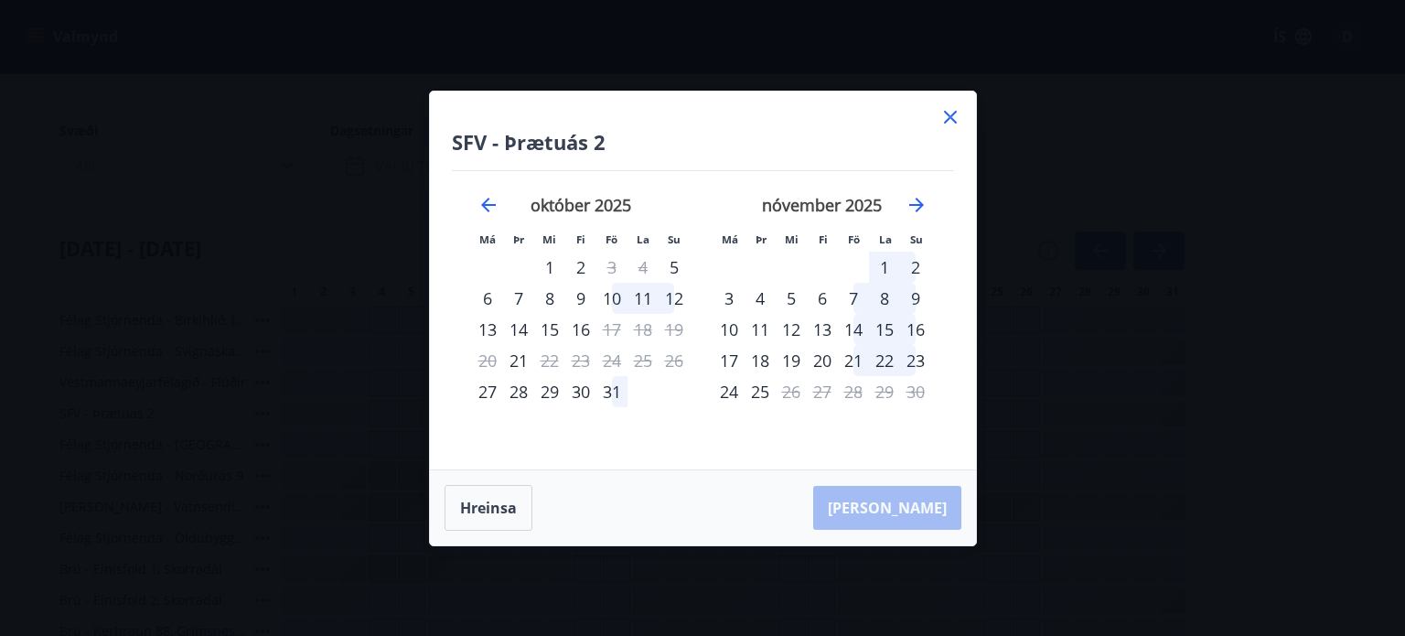
click at [950, 116] on icon at bounding box center [950, 116] width 3 height 3
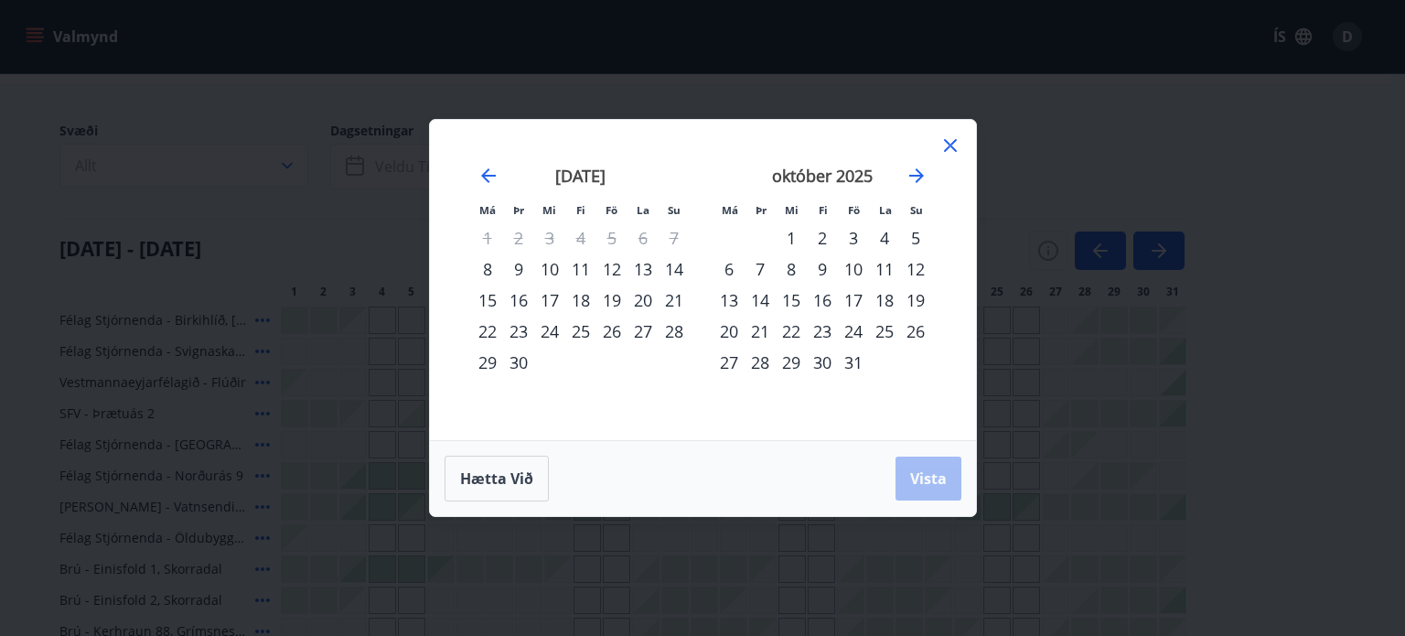
click at [951, 138] on icon at bounding box center [951, 145] width 22 height 22
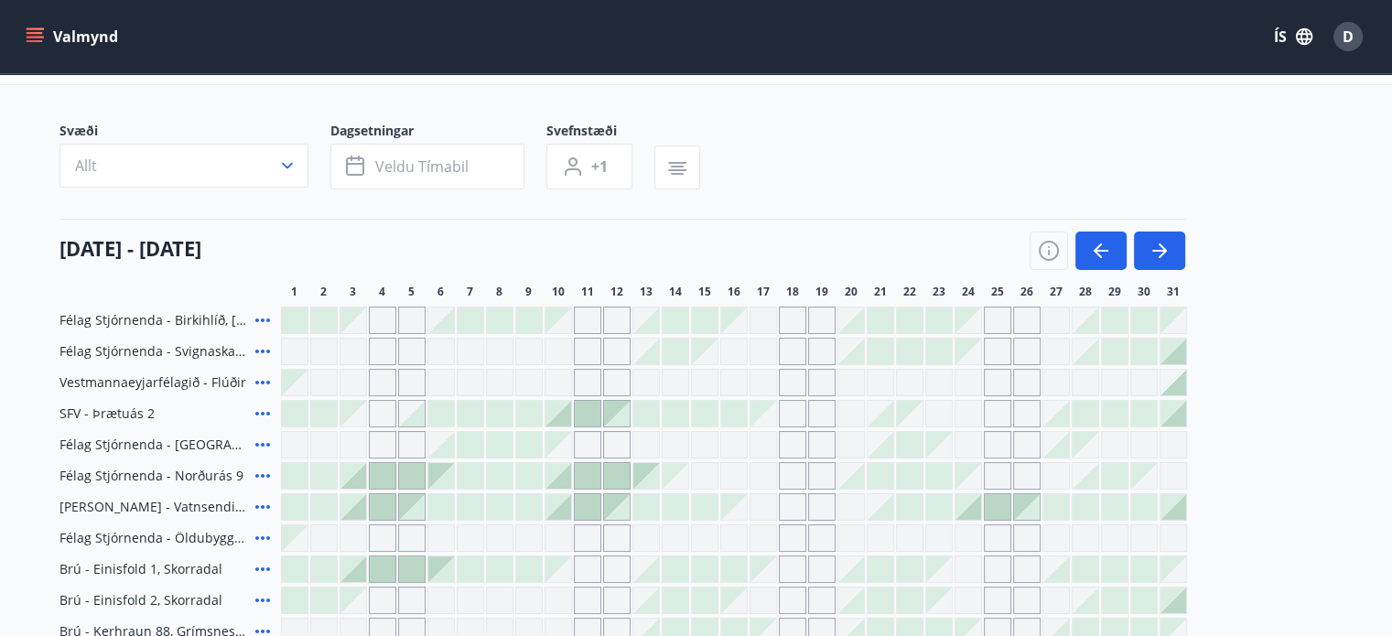
click at [259, 413] on icon at bounding box center [263, 414] width 22 height 22
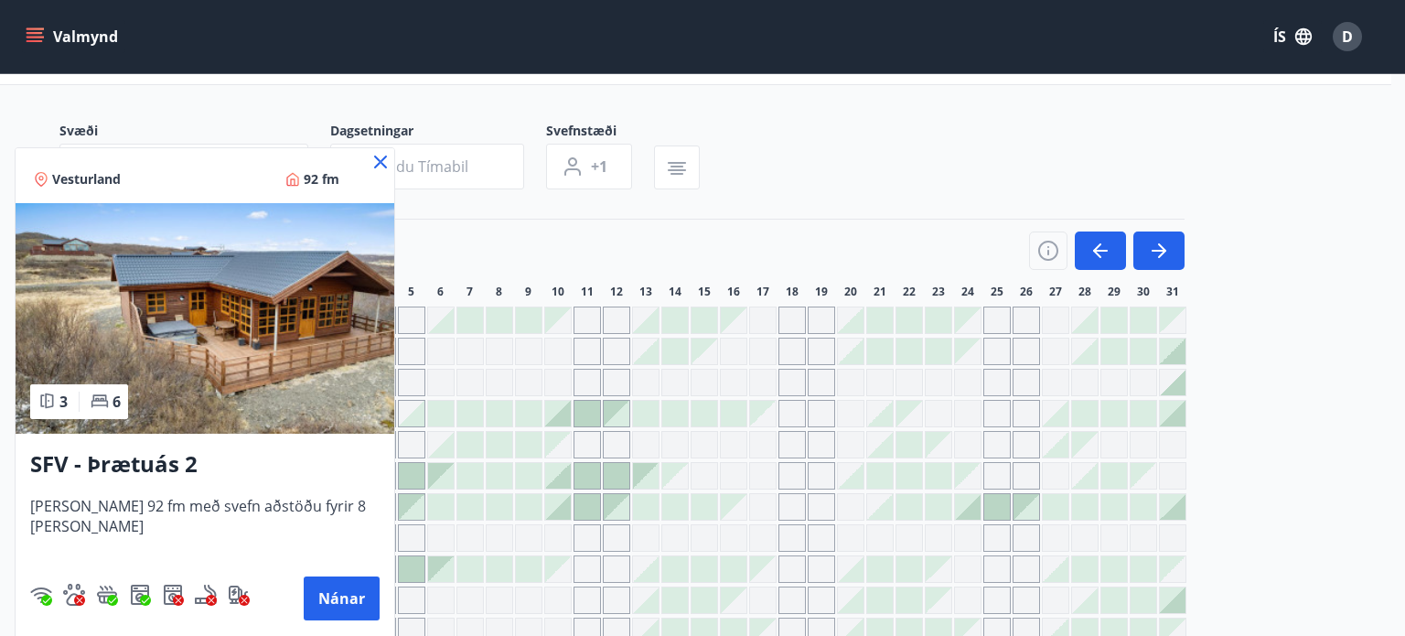
click at [374, 157] on icon at bounding box center [380, 162] width 13 height 13
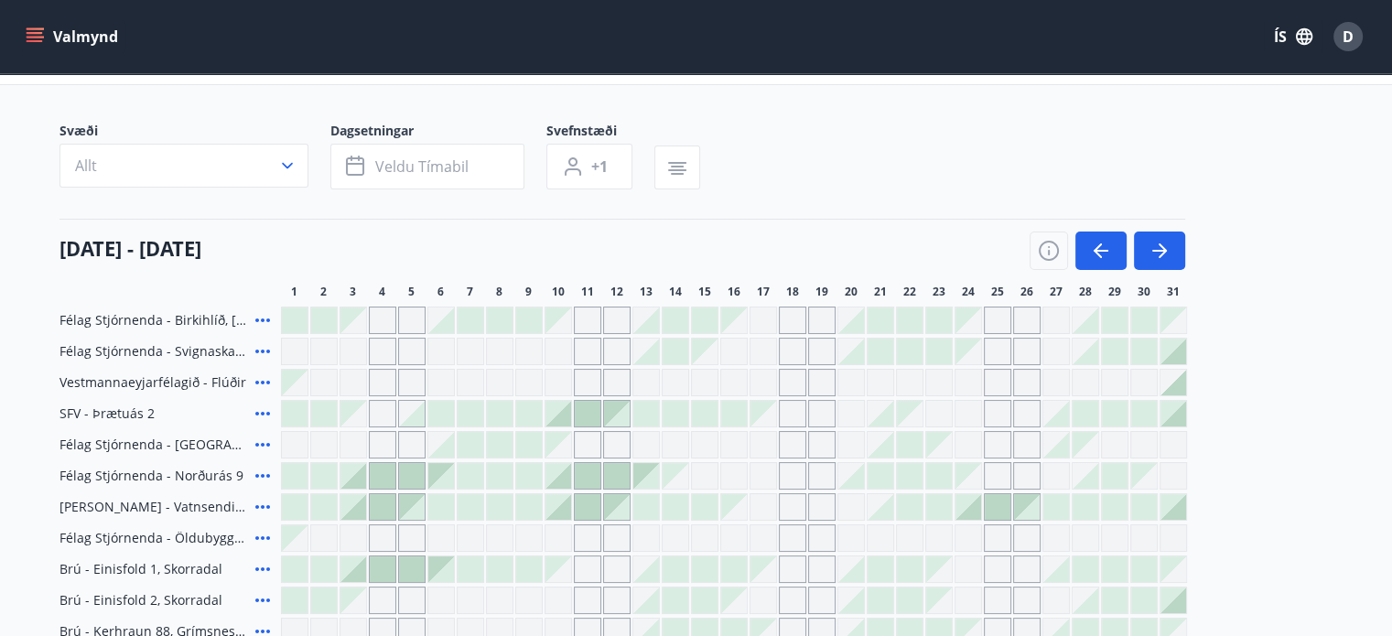
click at [254, 412] on icon at bounding box center [263, 414] width 22 height 22
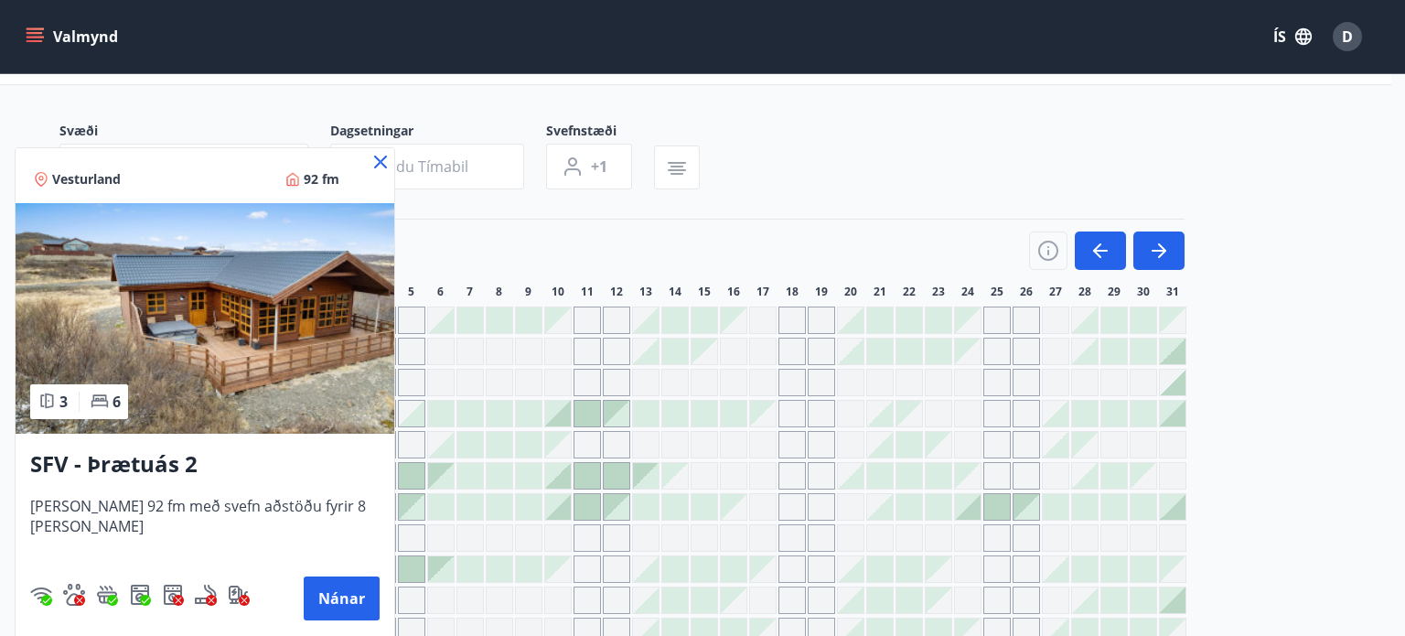
click at [374, 164] on icon at bounding box center [380, 162] width 13 height 13
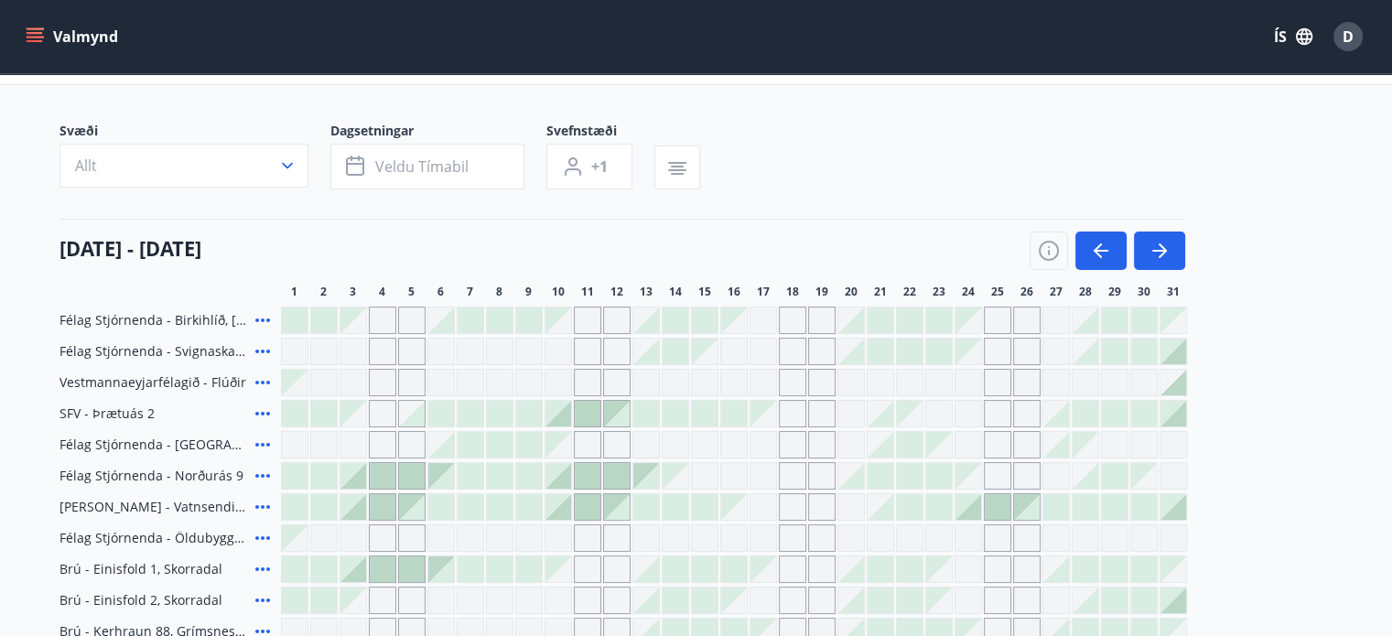
click at [260, 350] on icon at bounding box center [263, 351] width 22 height 22
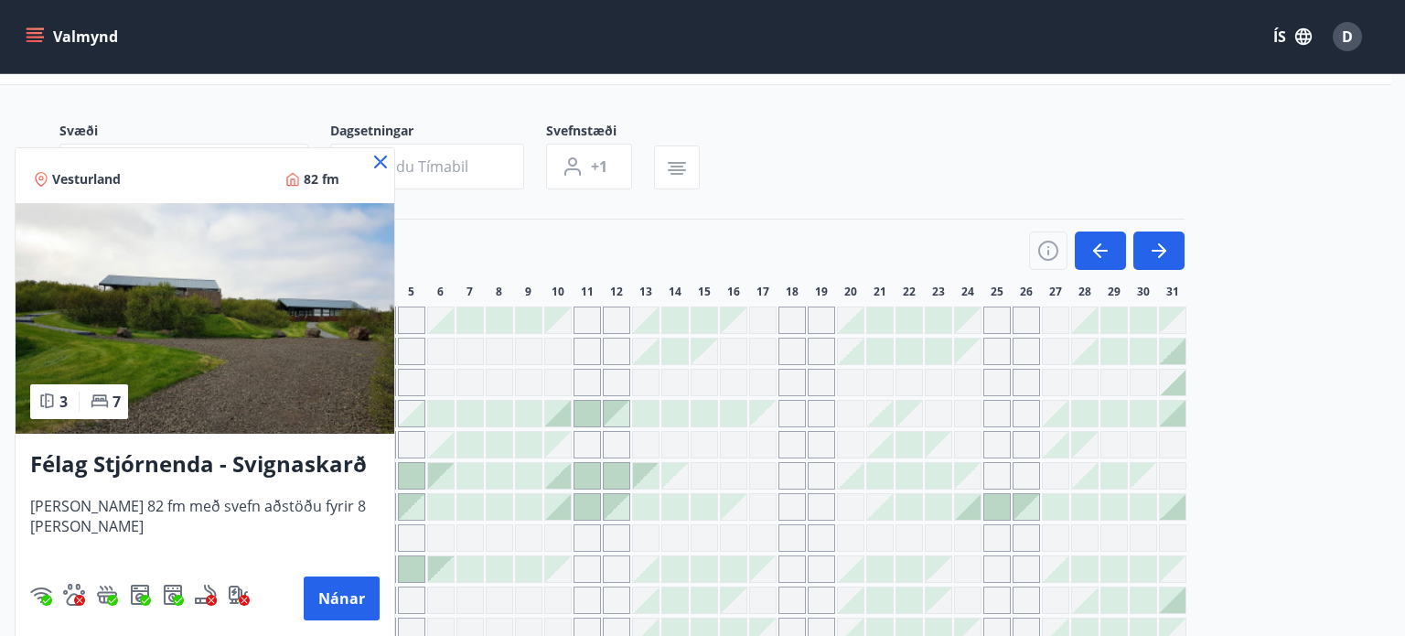
click at [376, 158] on icon at bounding box center [380, 162] width 13 height 13
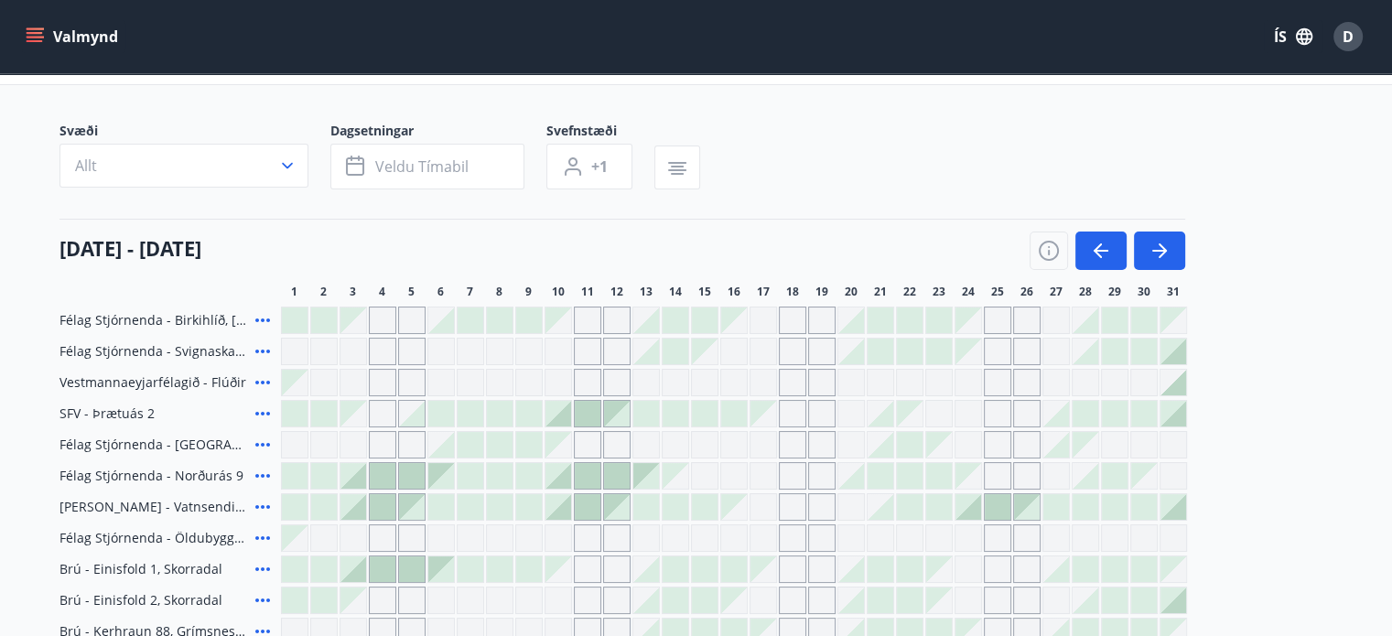
click at [267, 346] on icon at bounding box center [263, 351] width 22 height 22
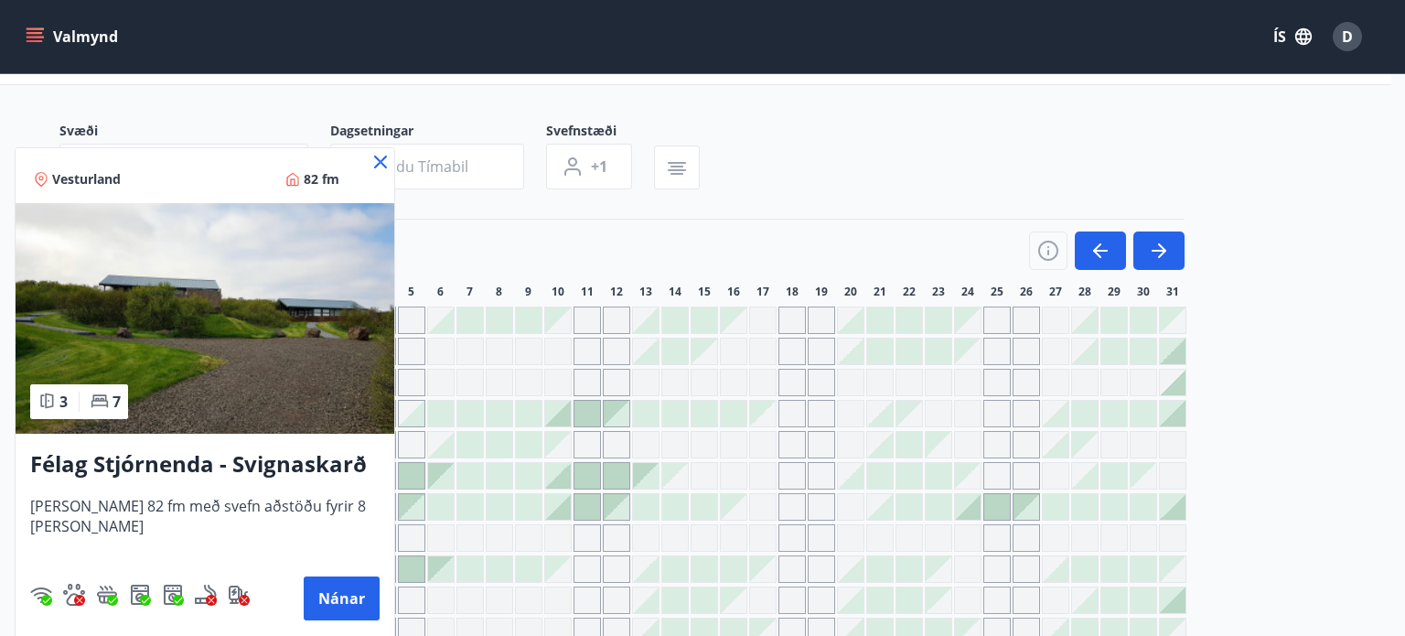
click at [373, 159] on icon at bounding box center [381, 162] width 22 height 22
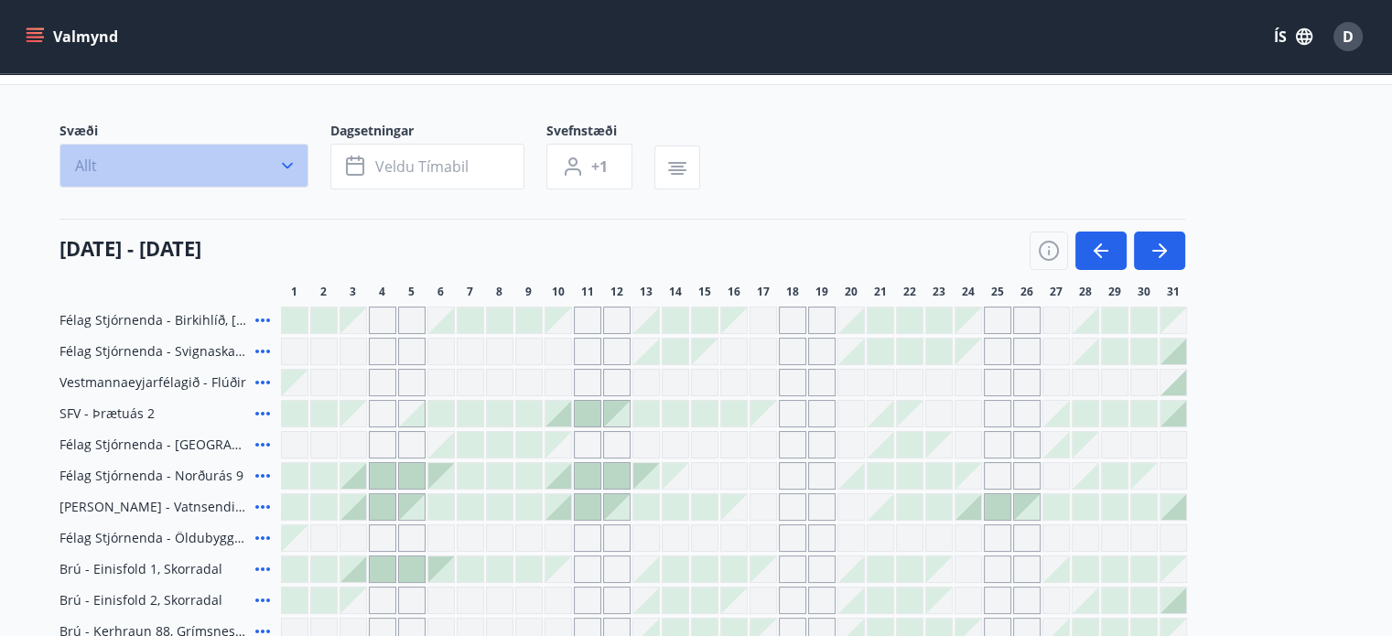
click at [284, 167] on icon "button" at bounding box center [287, 165] width 18 height 18
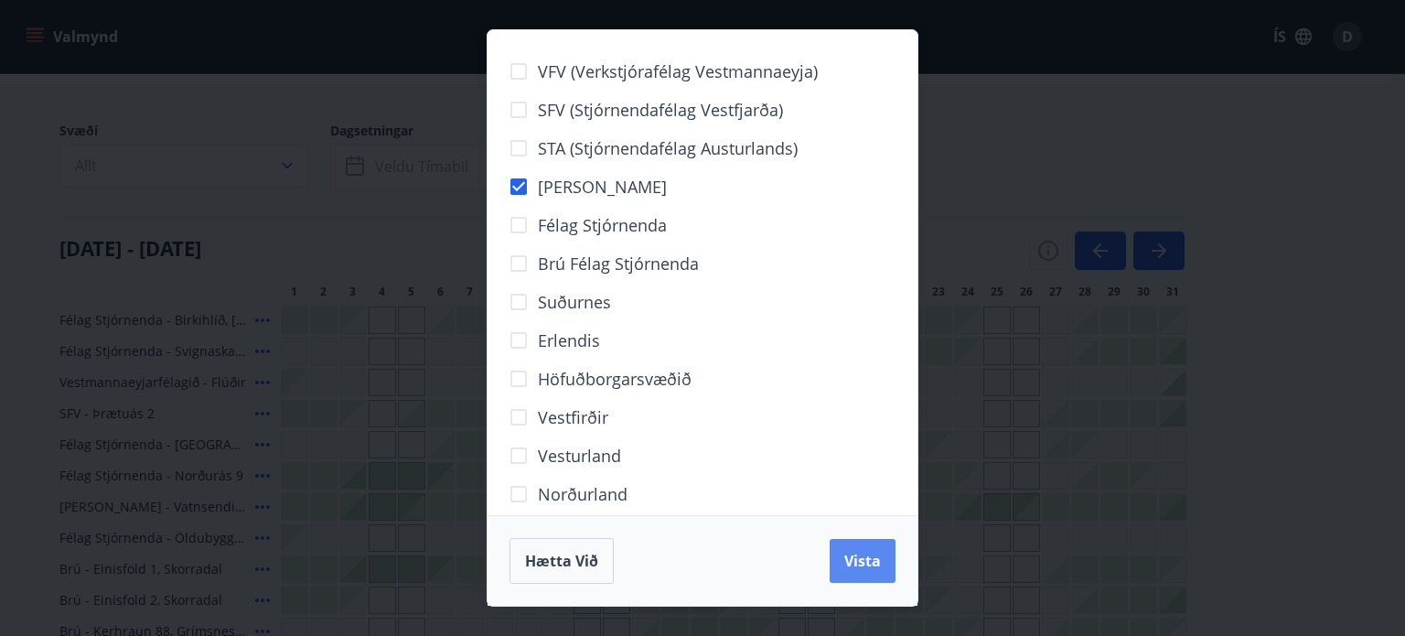
click at [849, 565] on span "Vista" at bounding box center [863, 561] width 37 height 20
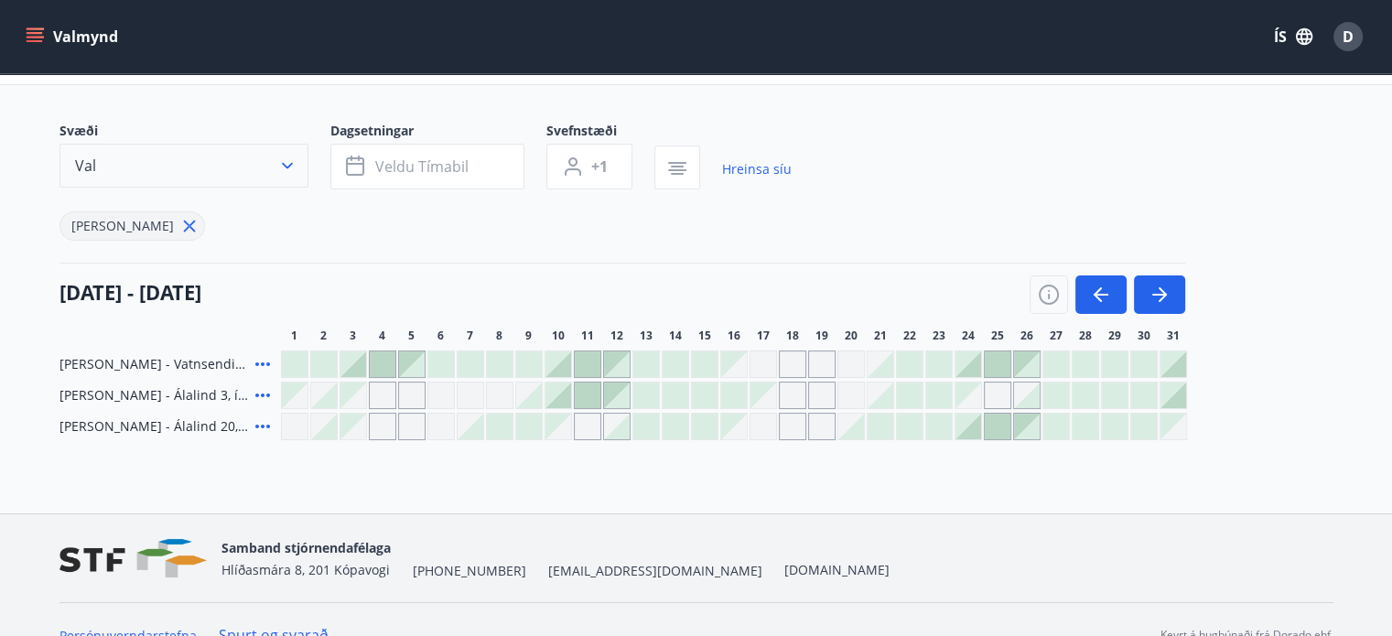
click at [287, 164] on icon "button" at bounding box center [287, 165] width 18 height 18
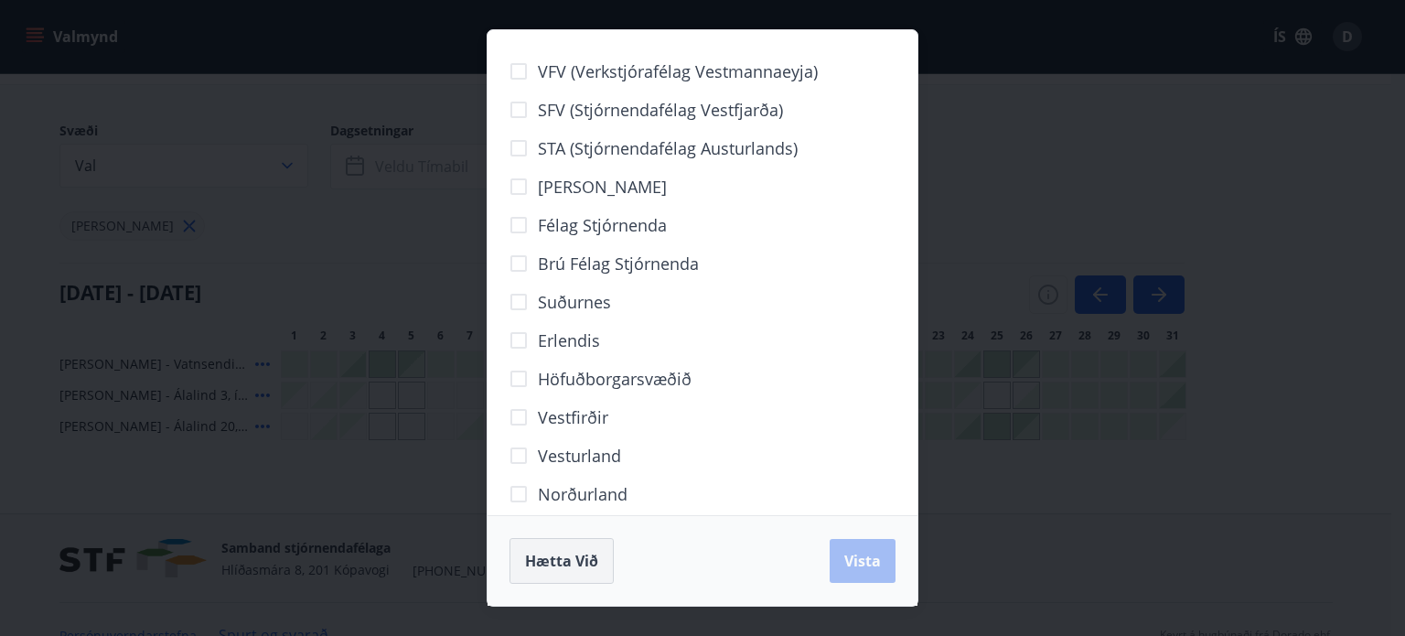
click at [577, 570] on span "Hætta við" at bounding box center [561, 561] width 73 height 20
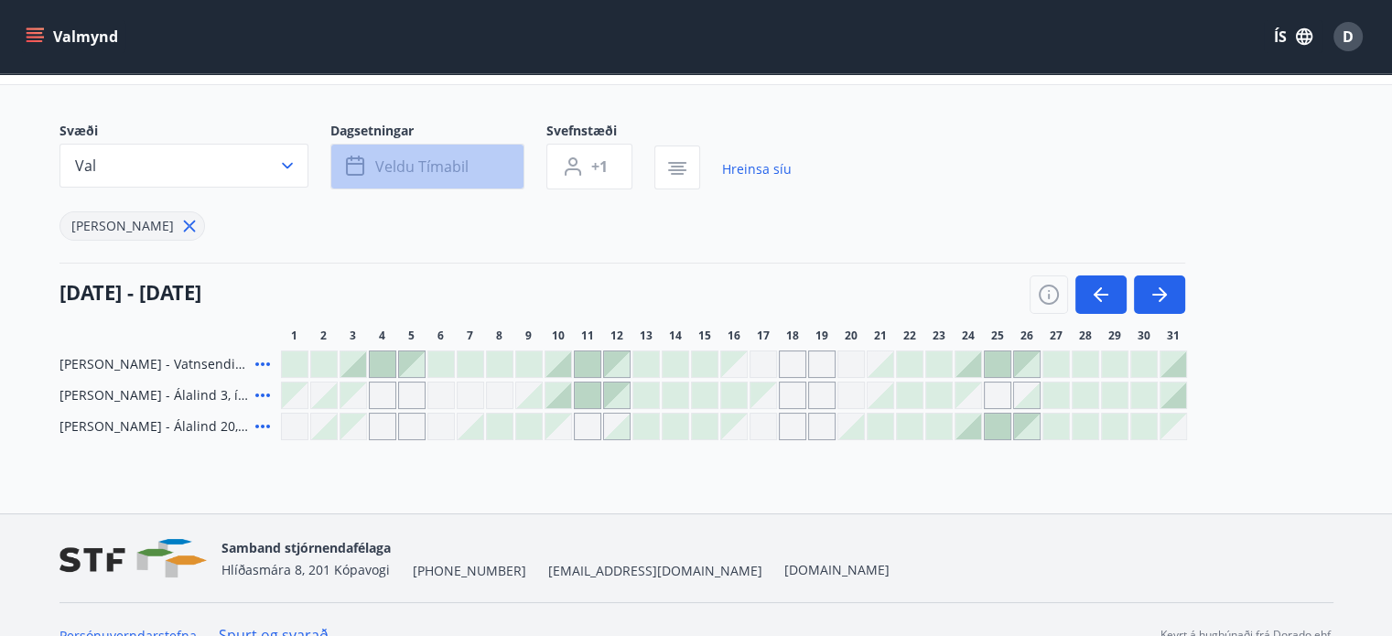
click at [438, 167] on span "Veldu tímabil" at bounding box center [421, 166] width 93 height 20
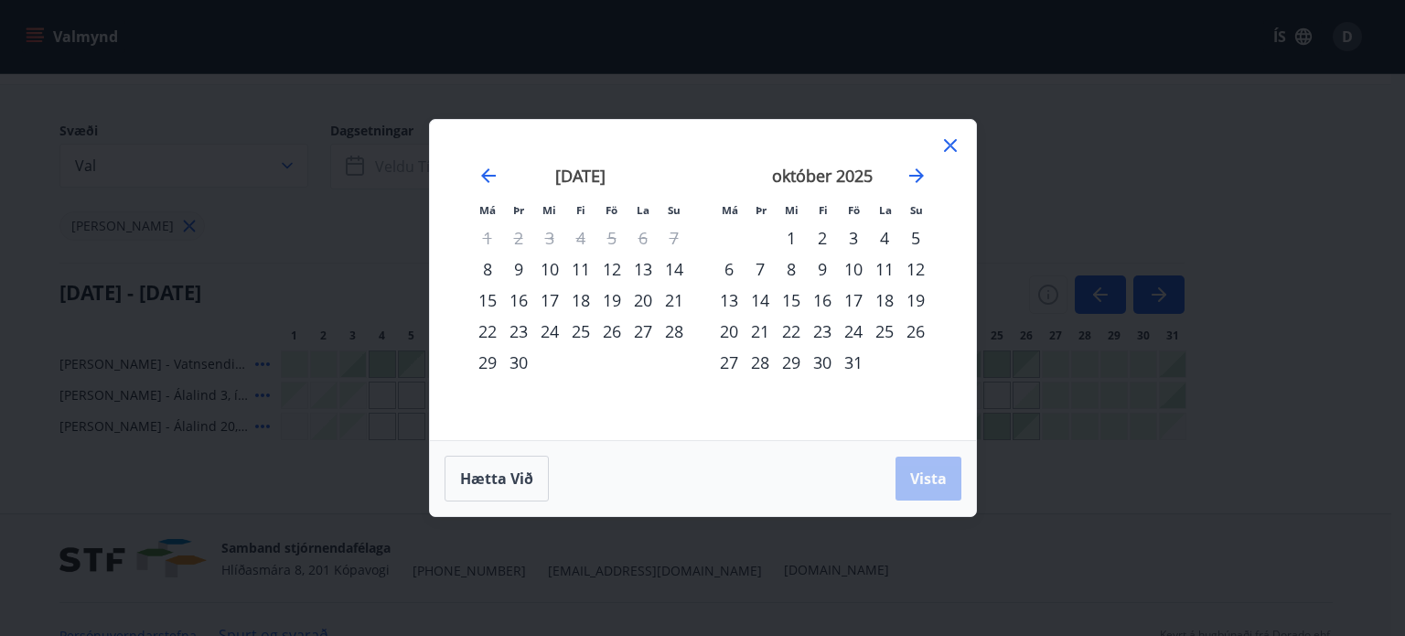
click at [855, 302] on div "17" at bounding box center [853, 300] width 31 height 31
click at [879, 297] on div "18" at bounding box center [884, 300] width 31 height 31
click at [911, 298] on div "19" at bounding box center [915, 300] width 31 height 31
click at [855, 297] on div "17" at bounding box center [853, 300] width 31 height 31
click at [882, 298] on div "18" at bounding box center [884, 300] width 31 height 31
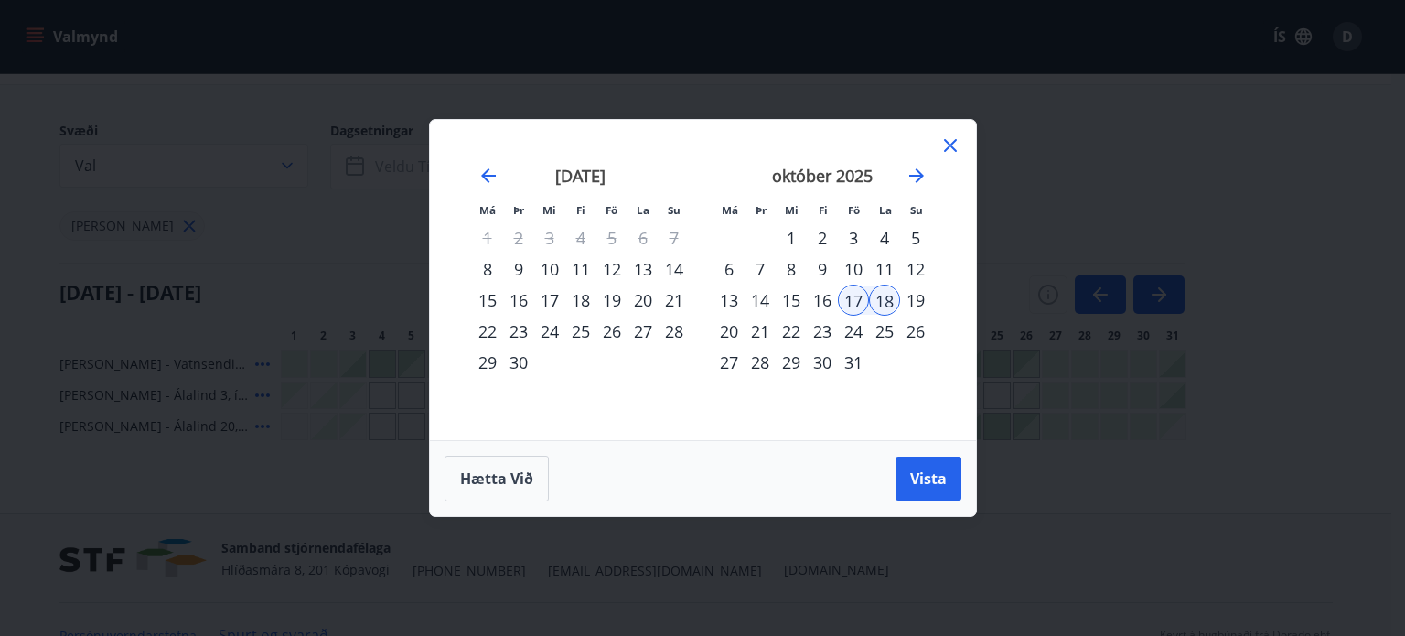
click at [909, 301] on div "19" at bounding box center [915, 300] width 31 height 31
click at [856, 299] on div "17" at bounding box center [853, 300] width 31 height 31
click at [926, 479] on span "Vista" at bounding box center [928, 478] width 37 height 20
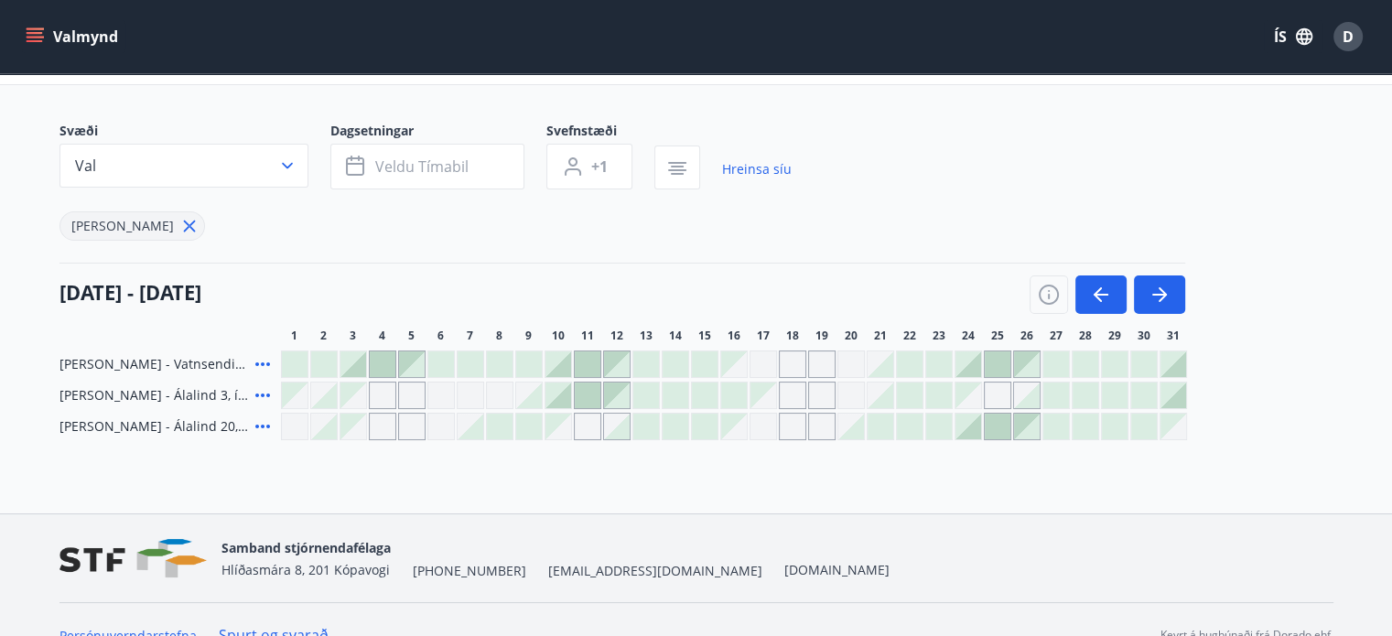
click at [179, 223] on icon at bounding box center [189, 226] width 20 height 20
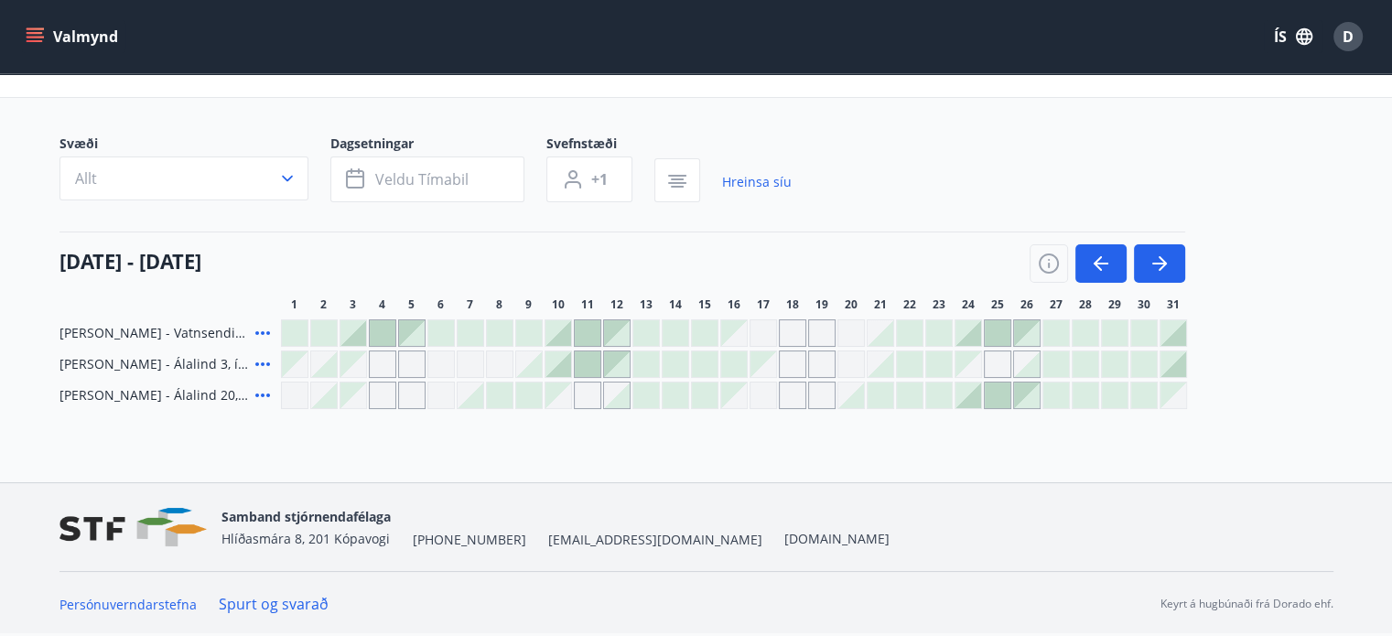
scroll to position [77, 0]
click at [281, 178] on button "Allt" at bounding box center [183, 180] width 249 height 44
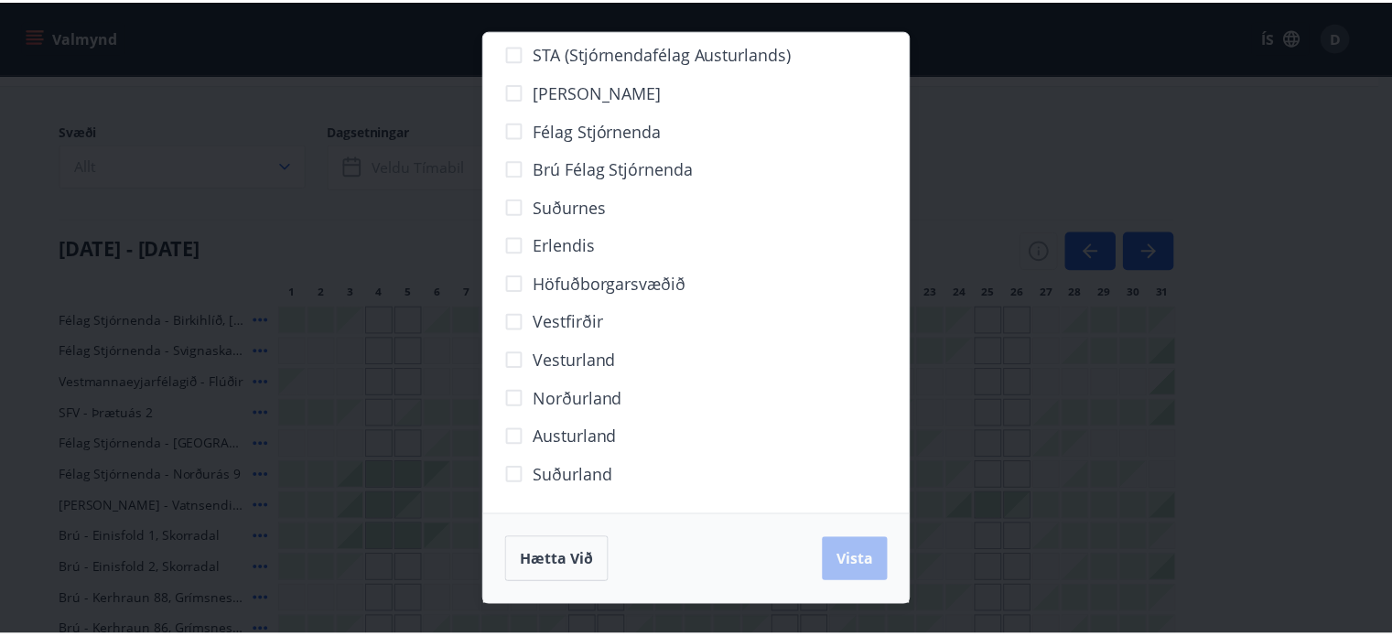
scroll to position [0, 0]
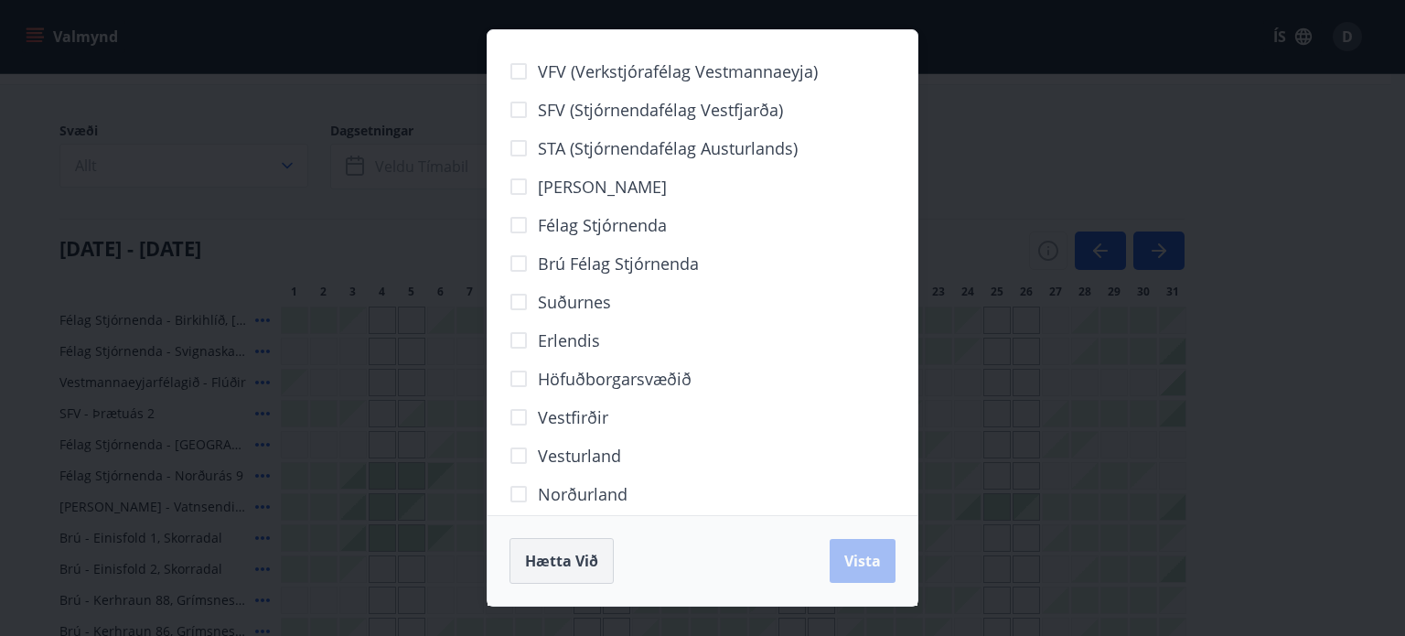
click at [582, 566] on span "Hætta við" at bounding box center [561, 561] width 73 height 20
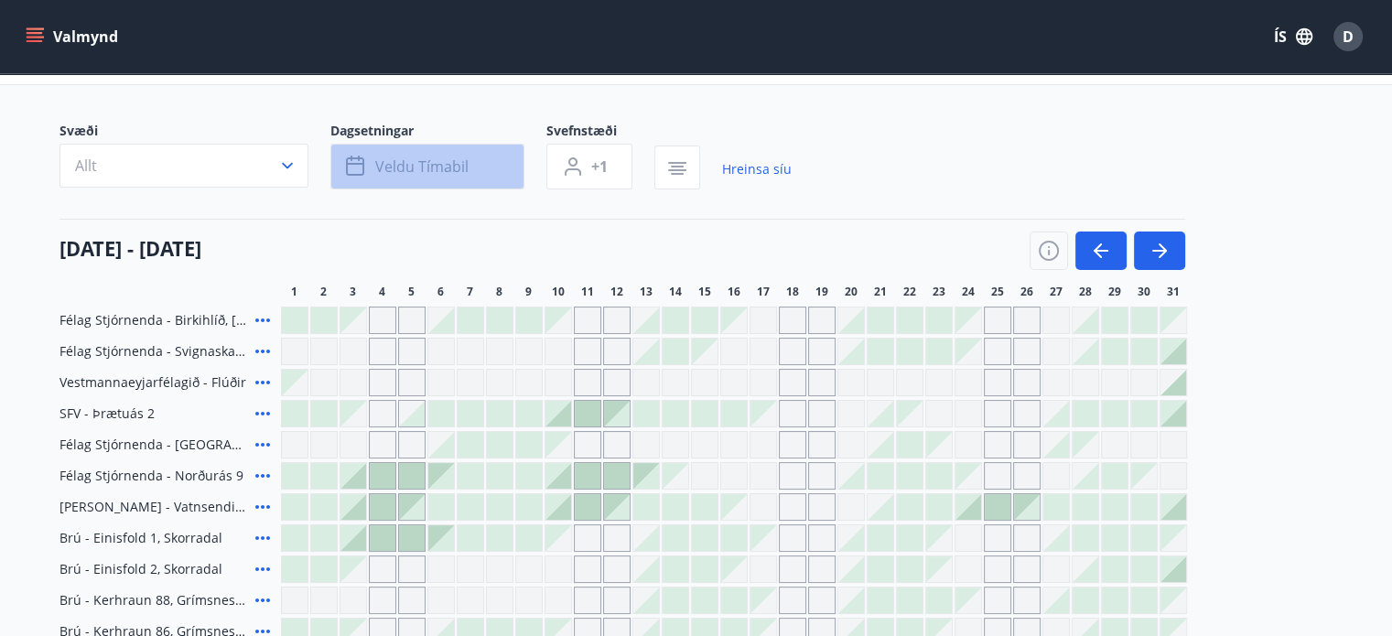
click at [450, 160] on span "Veldu tímabil" at bounding box center [421, 166] width 93 height 20
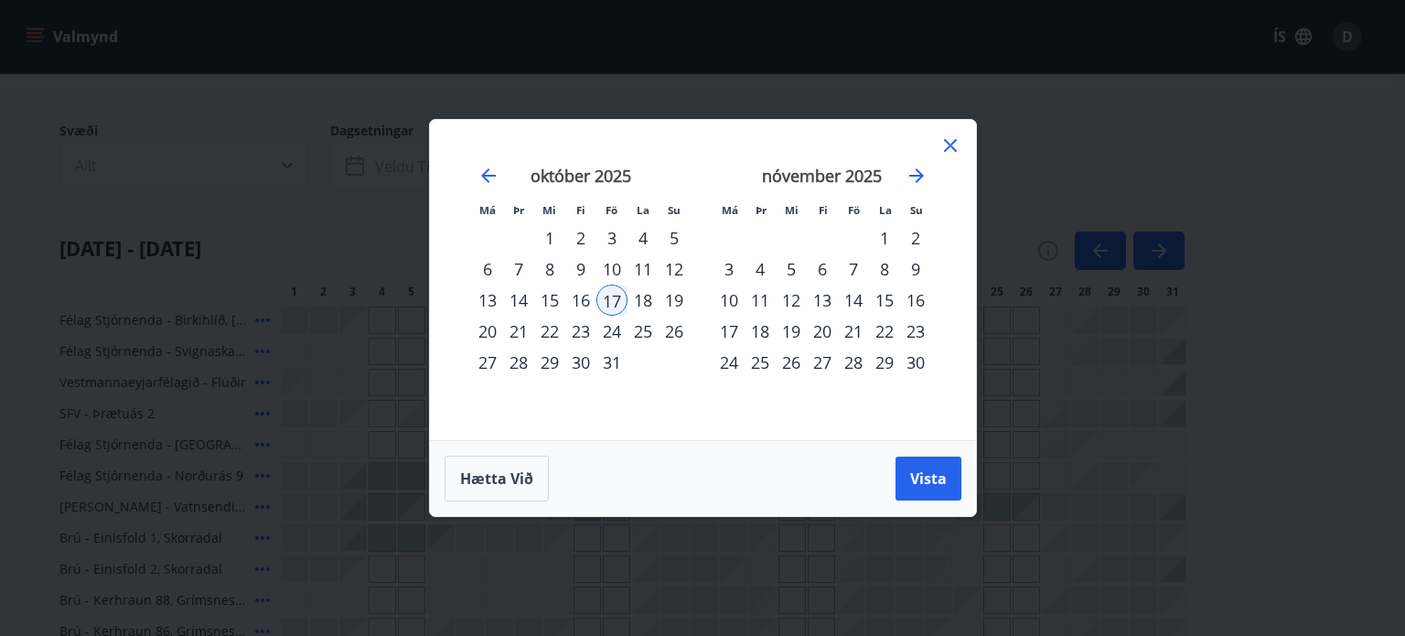
click at [951, 146] on icon at bounding box center [950, 145] width 13 height 13
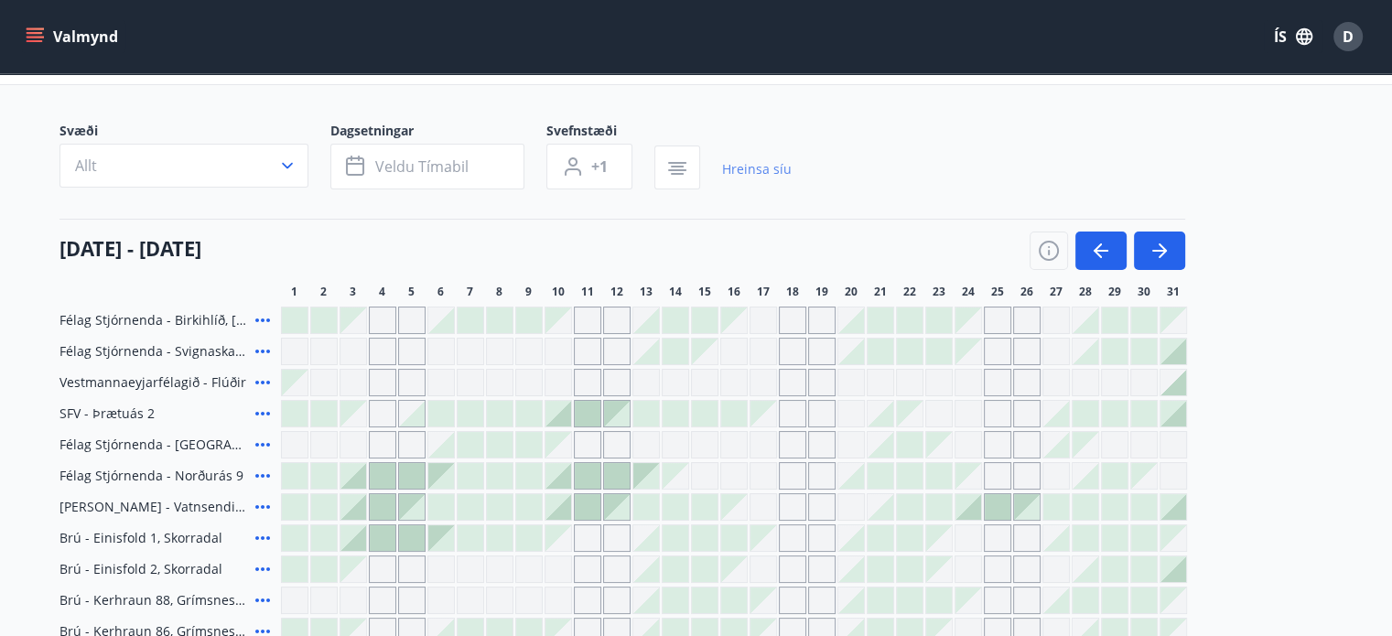
click at [760, 171] on link "Hreinsa síu" at bounding box center [757, 169] width 70 height 40
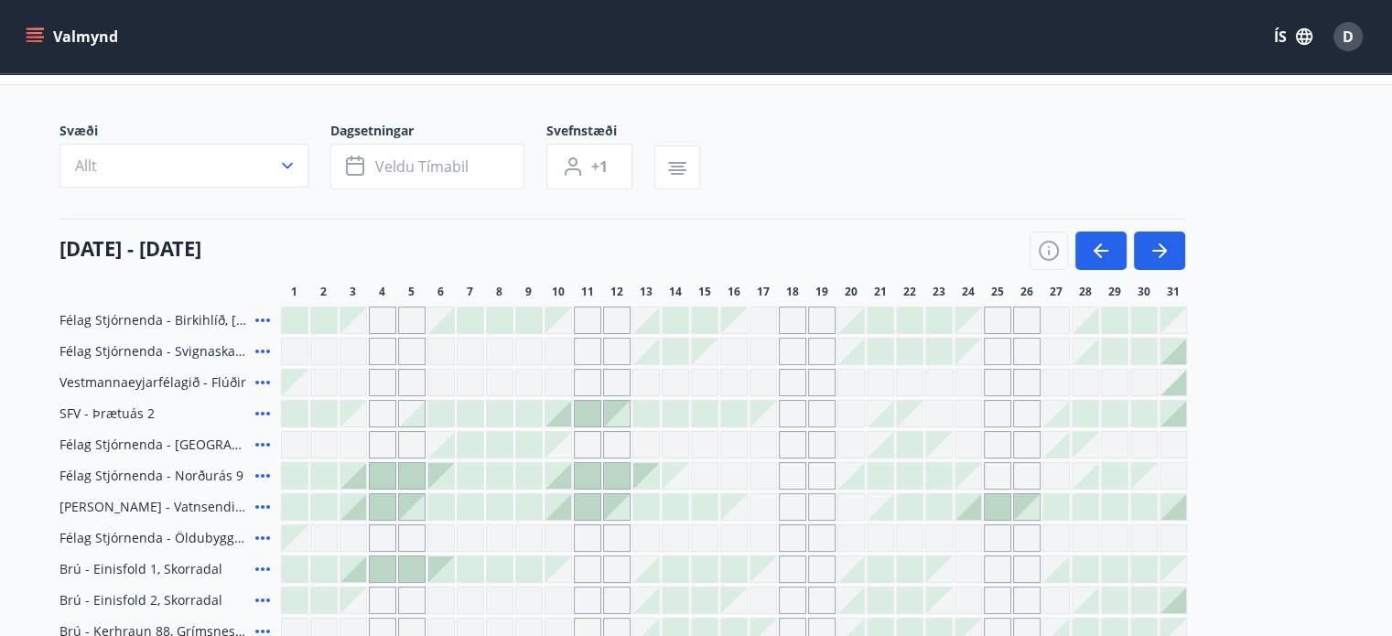
click at [538, 324] on div at bounding box center [529, 320] width 26 height 26
click at [394, 167] on span "Veldu tímabil" at bounding box center [421, 166] width 93 height 20
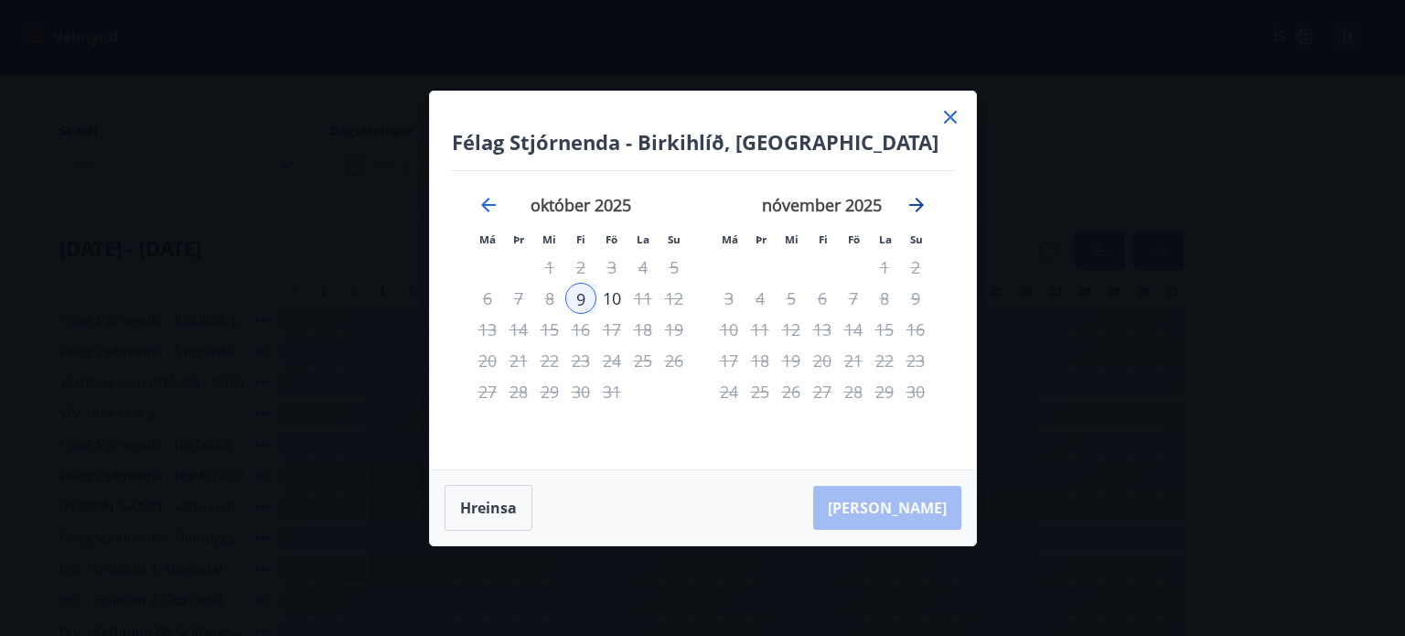
click at [921, 205] on icon "Move forward to switch to the next month." at bounding box center [916, 205] width 15 height 15
click at [952, 118] on icon at bounding box center [950, 117] width 13 height 13
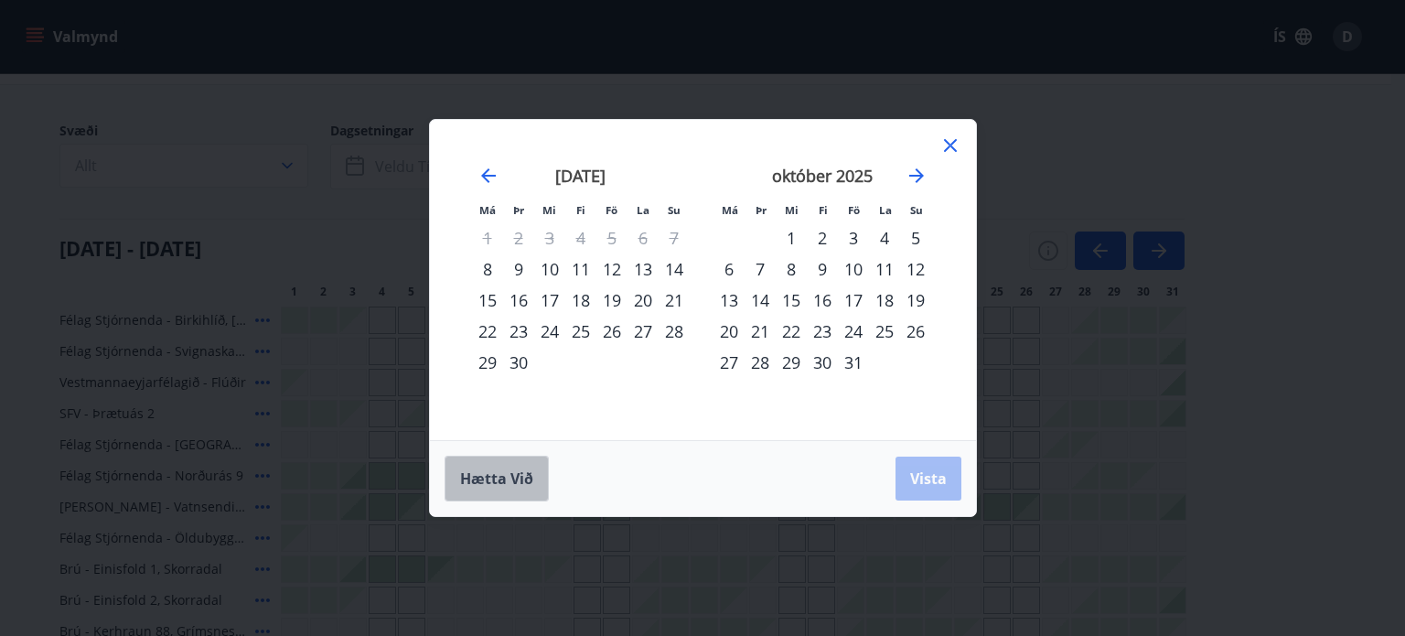
click at [484, 476] on span "Hætta við" at bounding box center [496, 478] width 73 height 20
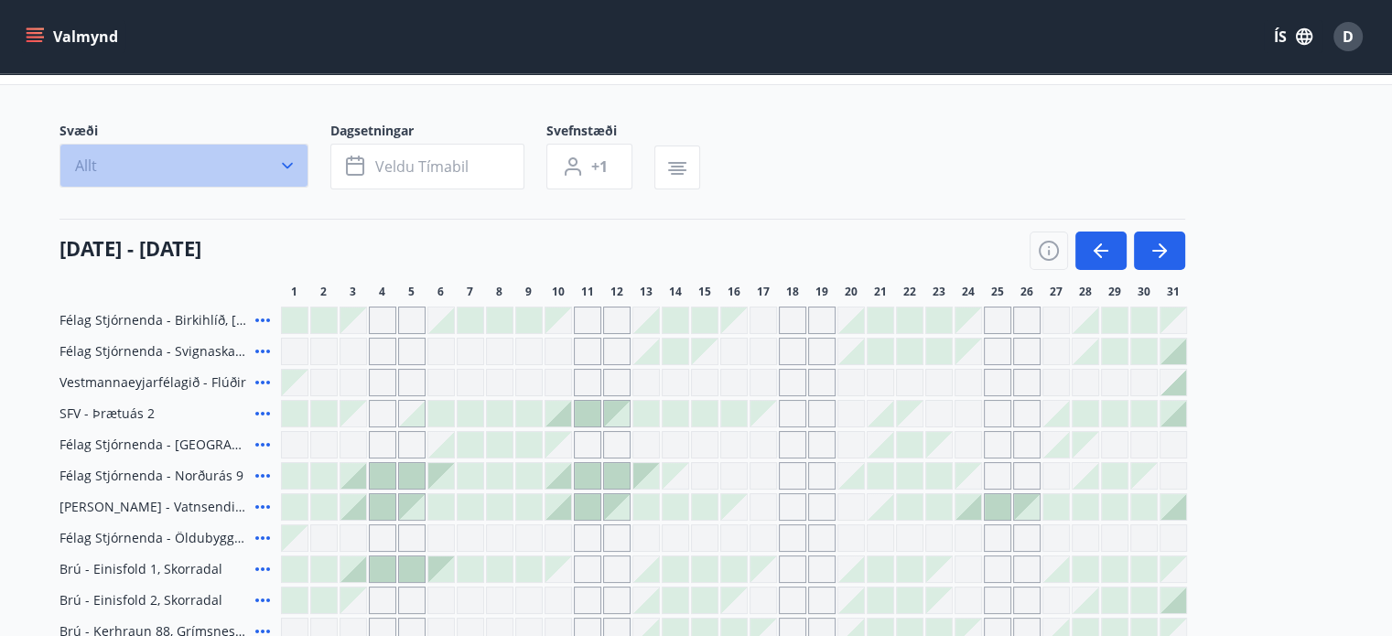
click at [285, 160] on icon "button" at bounding box center [287, 165] width 18 height 18
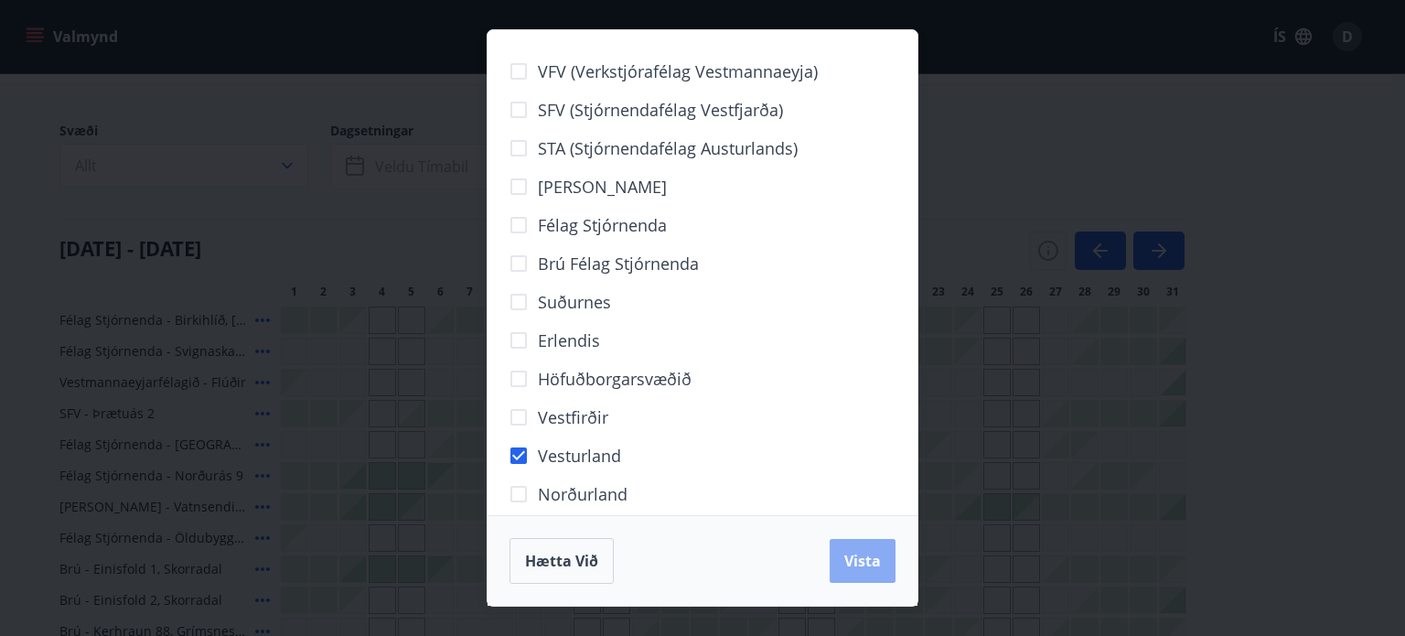
click at [853, 555] on span "Vista" at bounding box center [863, 561] width 37 height 20
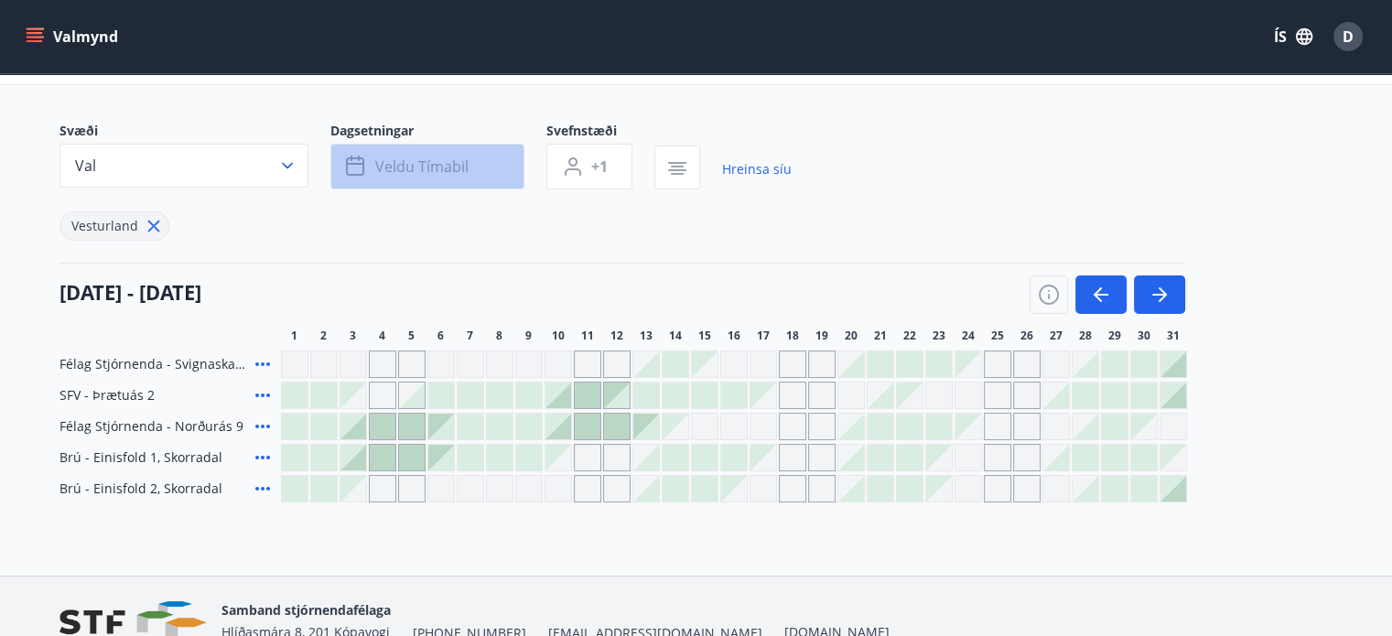
click at [446, 171] on span "Veldu tímabil" at bounding box center [421, 166] width 93 height 20
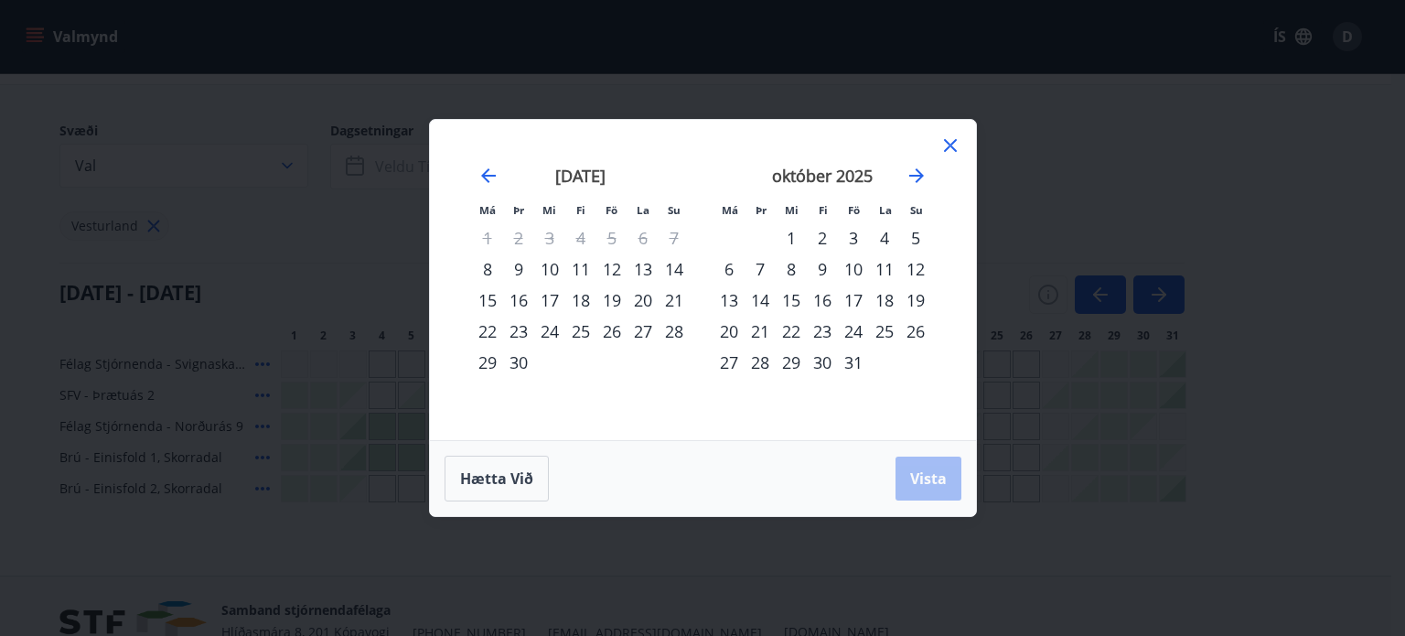
click at [855, 299] on div "17" at bounding box center [853, 300] width 31 height 31
click at [877, 300] on div "18" at bounding box center [884, 300] width 31 height 31
click at [845, 296] on div "17" at bounding box center [853, 300] width 31 height 31
click at [922, 473] on span "Vista" at bounding box center [928, 478] width 37 height 20
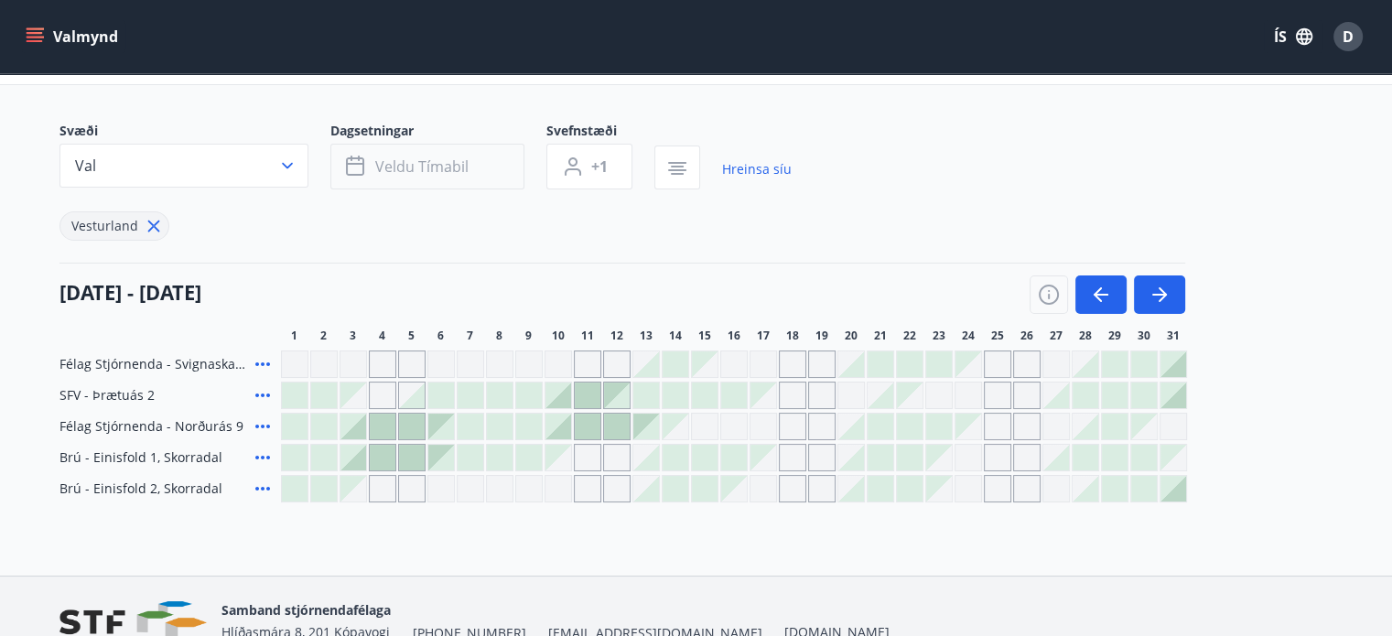
click at [427, 160] on span "Veldu tímabil" at bounding box center [421, 166] width 93 height 20
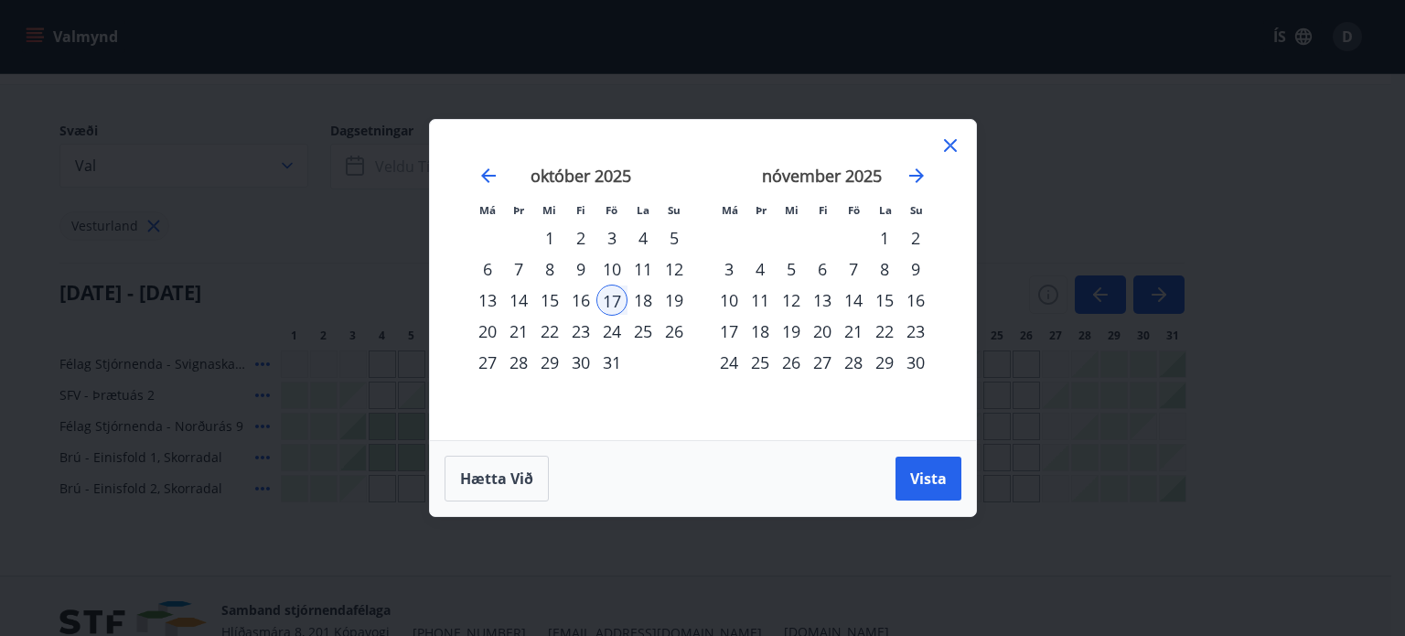
click at [645, 305] on div "18" at bounding box center [643, 300] width 31 height 31
click at [924, 486] on span "Vista" at bounding box center [928, 478] width 37 height 20
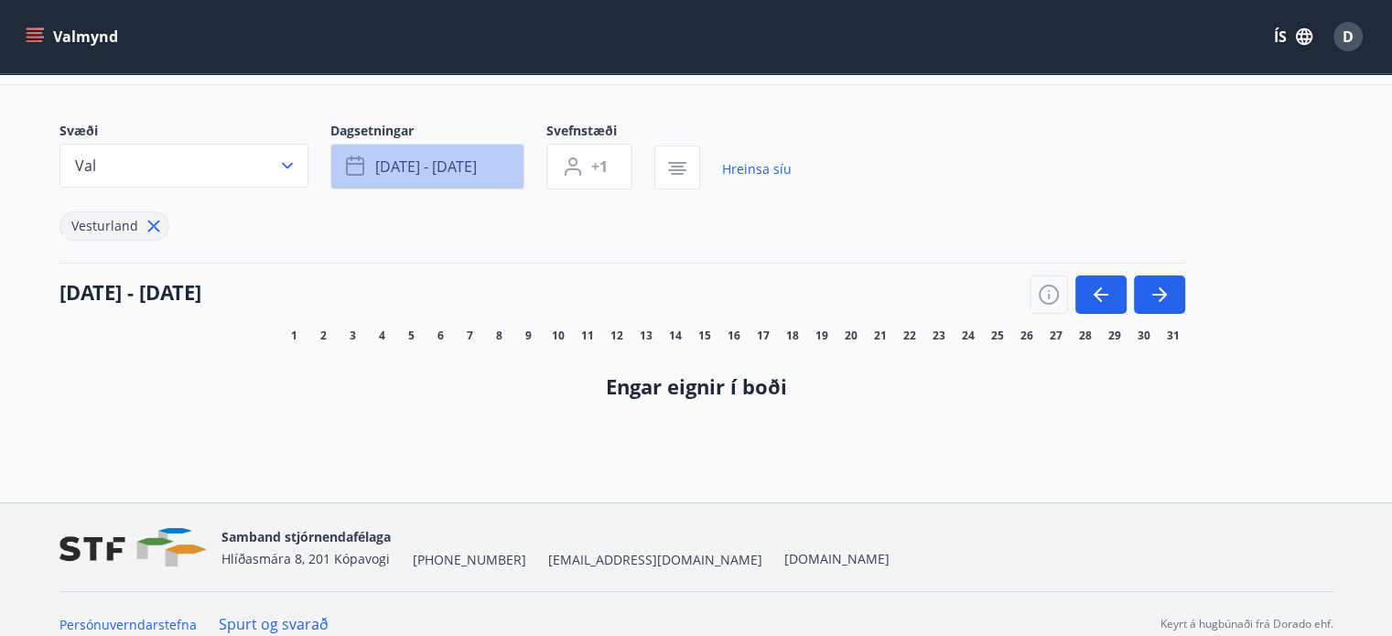
click at [449, 168] on span "[DATE] - [DATE]" at bounding box center [426, 166] width 102 height 20
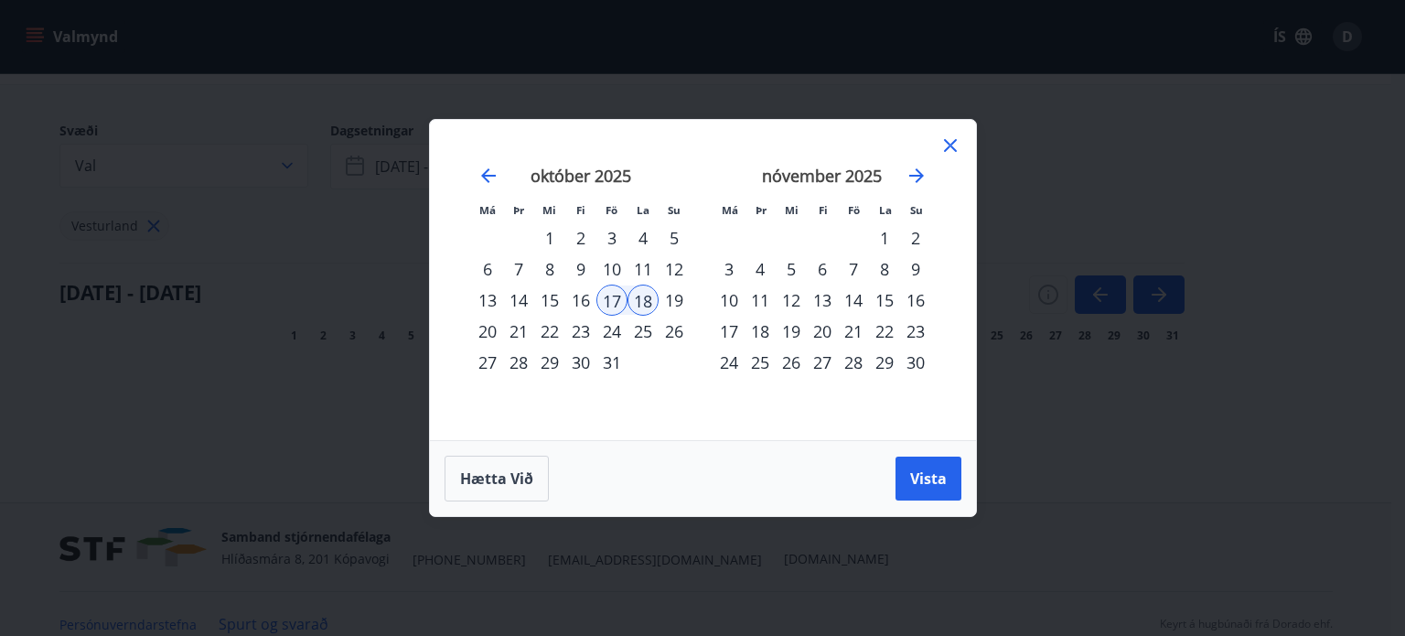
click at [671, 301] on div "19" at bounding box center [674, 300] width 31 height 31
click at [611, 296] on div "17" at bounding box center [612, 300] width 31 height 31
click at [502, 475] on span "Hætta við" at bounding box center [496, 478] width 73 height 20
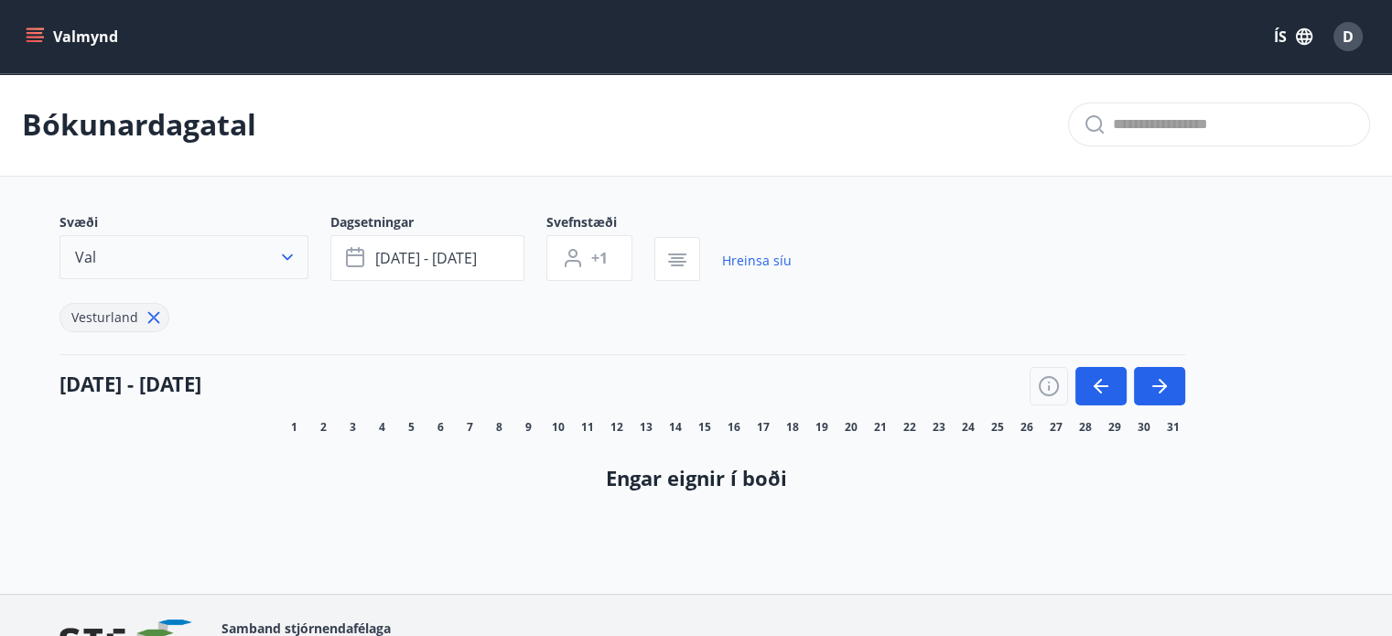
click at [284, 254] on icon "button" at bounding box center [287, 257] width 18 height 18
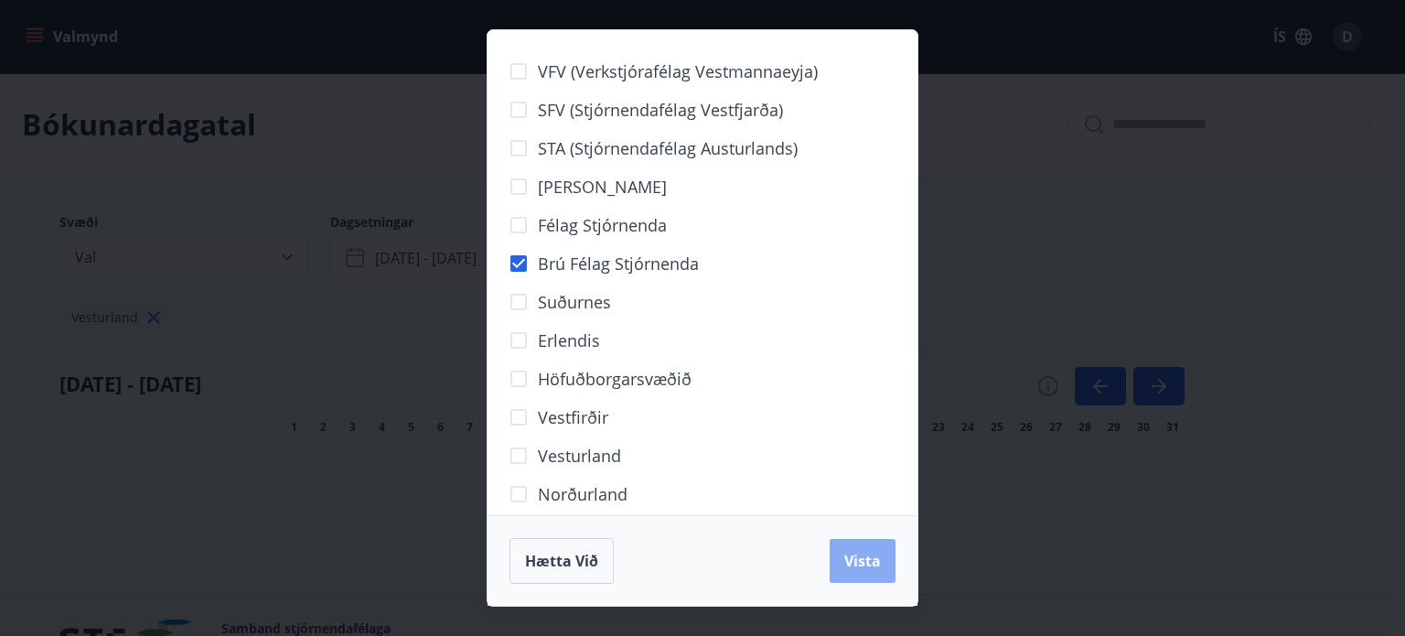
click at [866, 562] on span "Vista" at bounding box center [863, 561] width 37 height 20
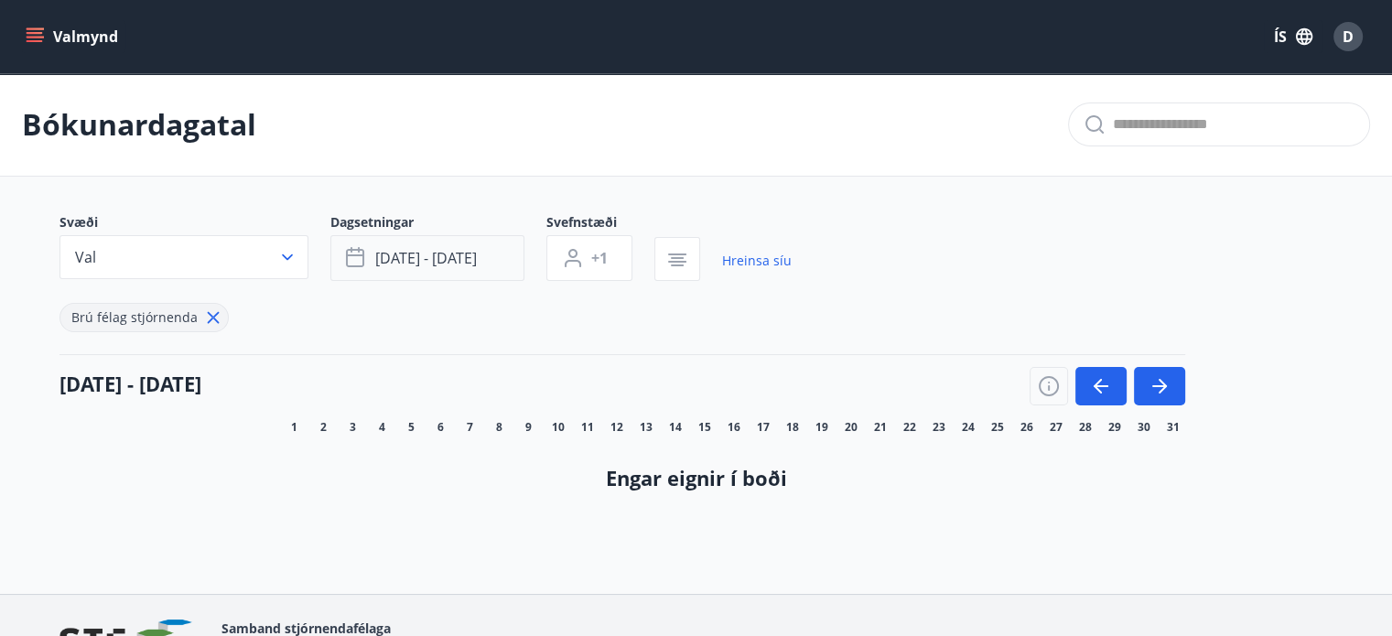
click at [420, 259] on span "[DATE] - [DATE]" at bounding box center [426, 258] width 102 height 20
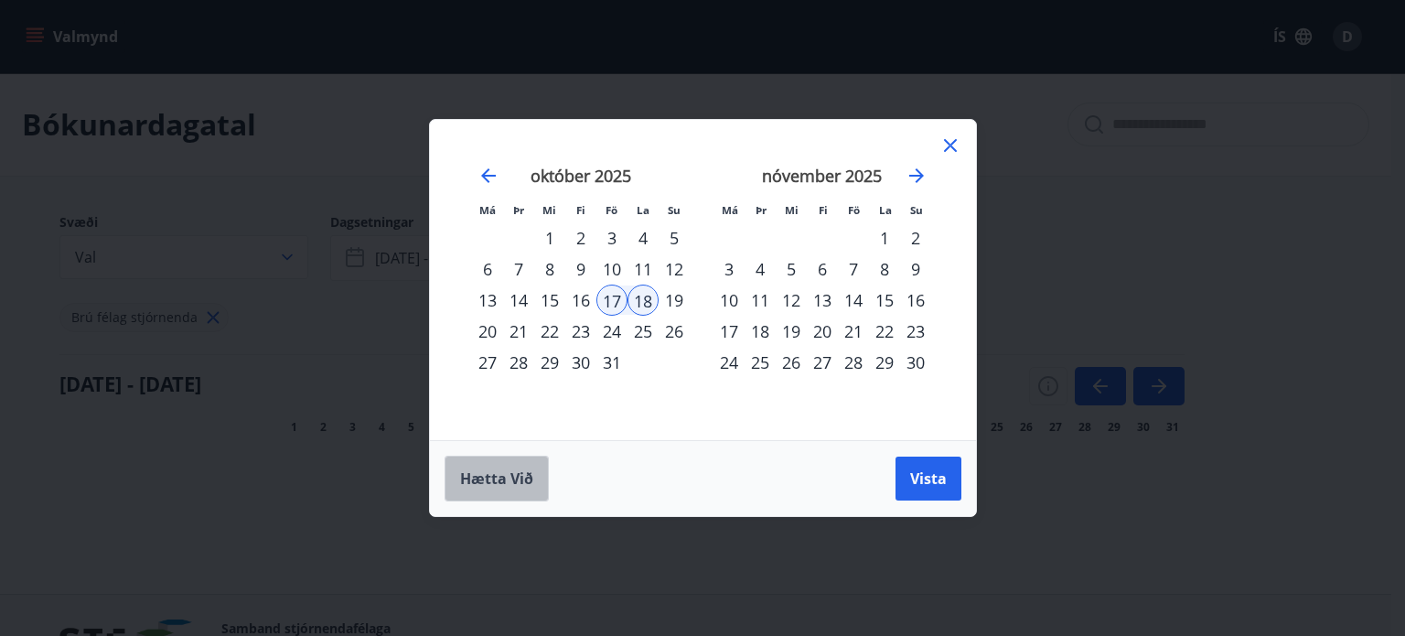
click at [506, 475] on span "Hætta við" at bounding box center [496, 478] width 73 height 20
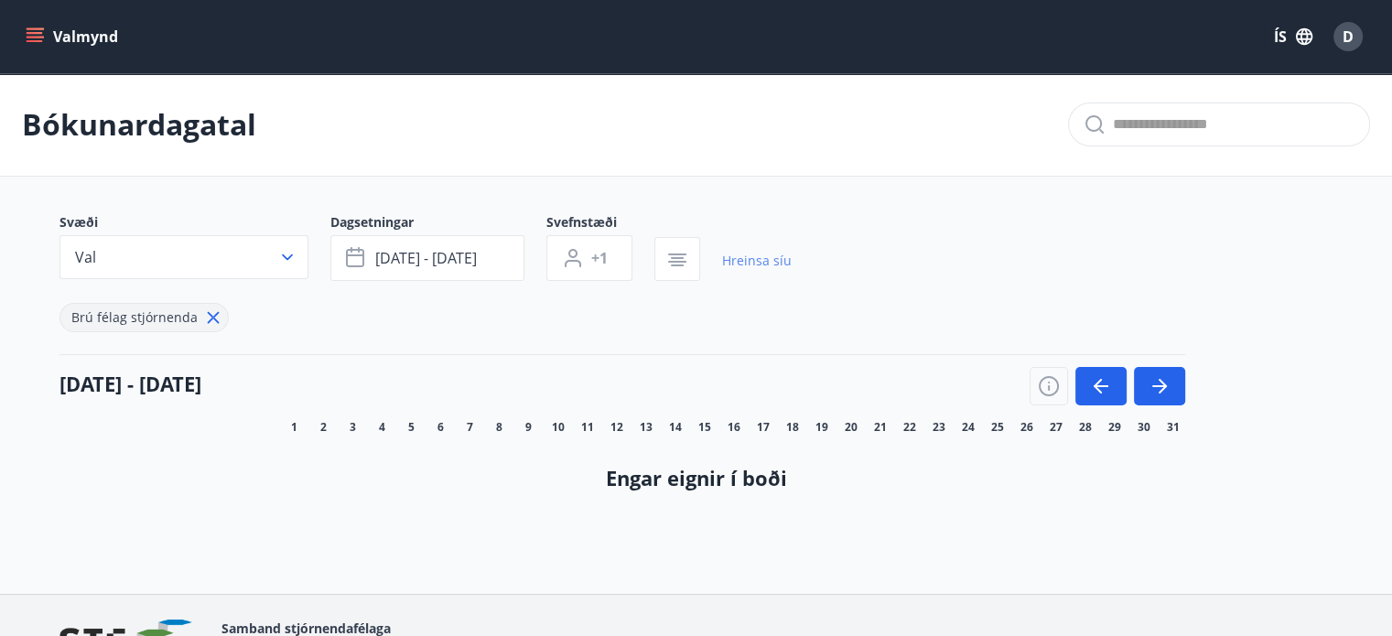
click at [757, 263] on link "Hreinsa síu" at bounding box center [757, 261] width 70 height 40
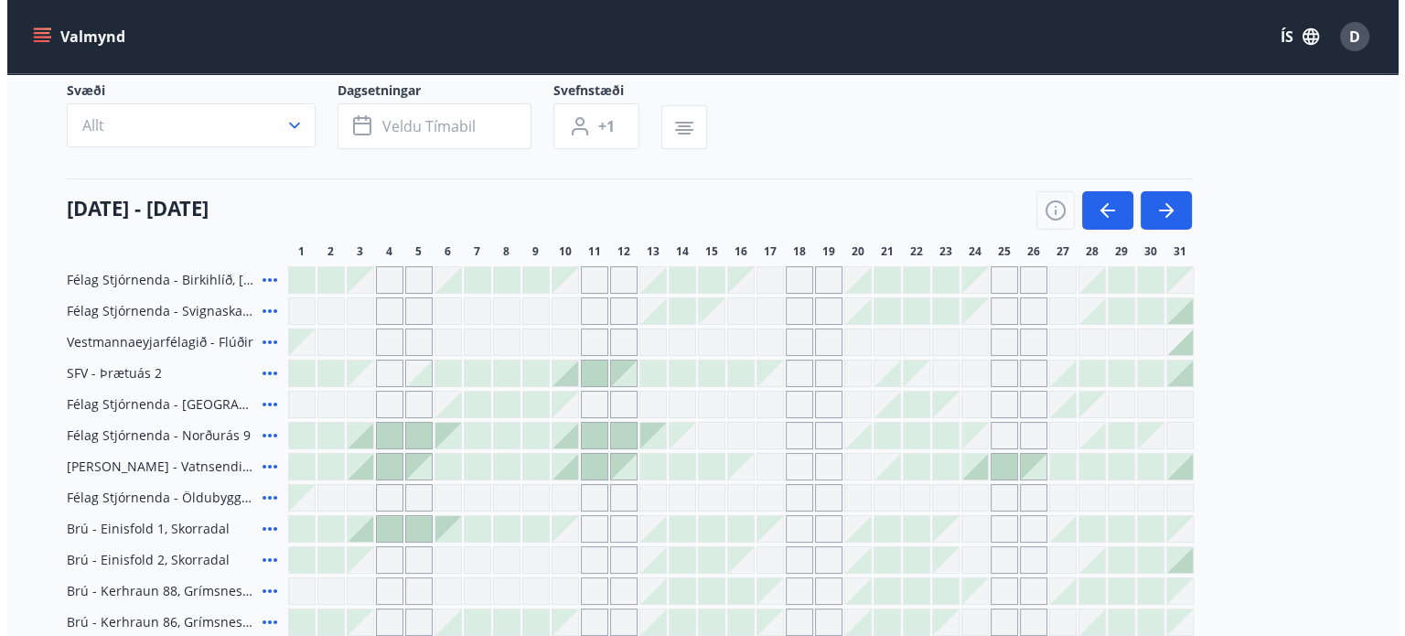
scroll to position [91, 0]
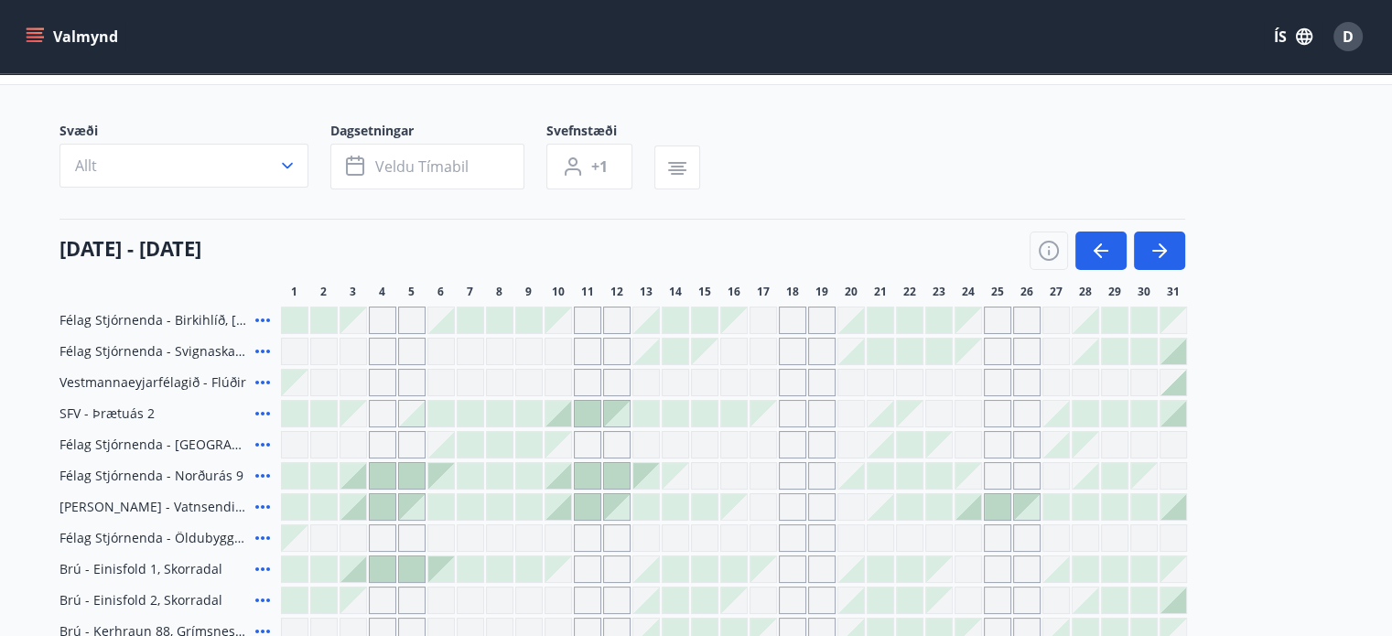
click at [113, 410] on span "SFV - Þrætuás 2" at bounding box center [106, 413] width 95 height 18
click at [285, 163] on icon "button" at bounding box center [287, 165] width 18 height 18
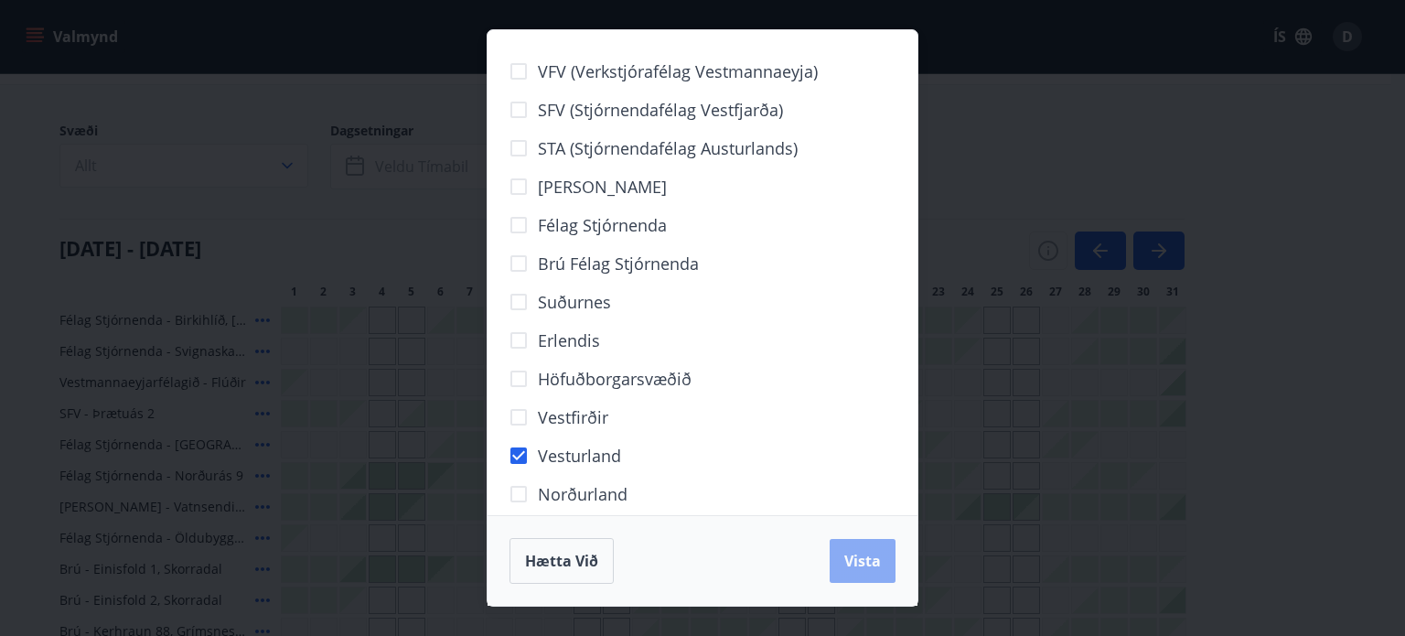
click at [853, 552] on span "Vista" at bounding box center [863, 561] width 37 height 20
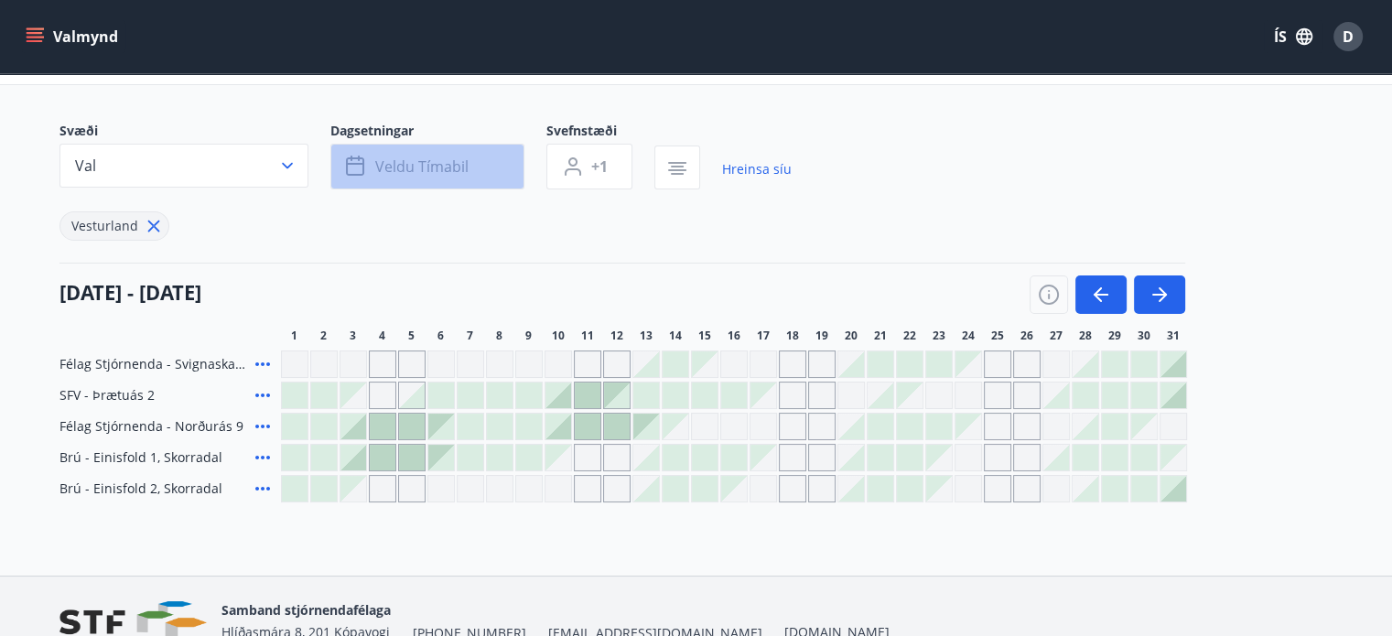
click at [459, 167] on span "Veldu tímabil" at bounding box center [421, 166] width 93 height 20
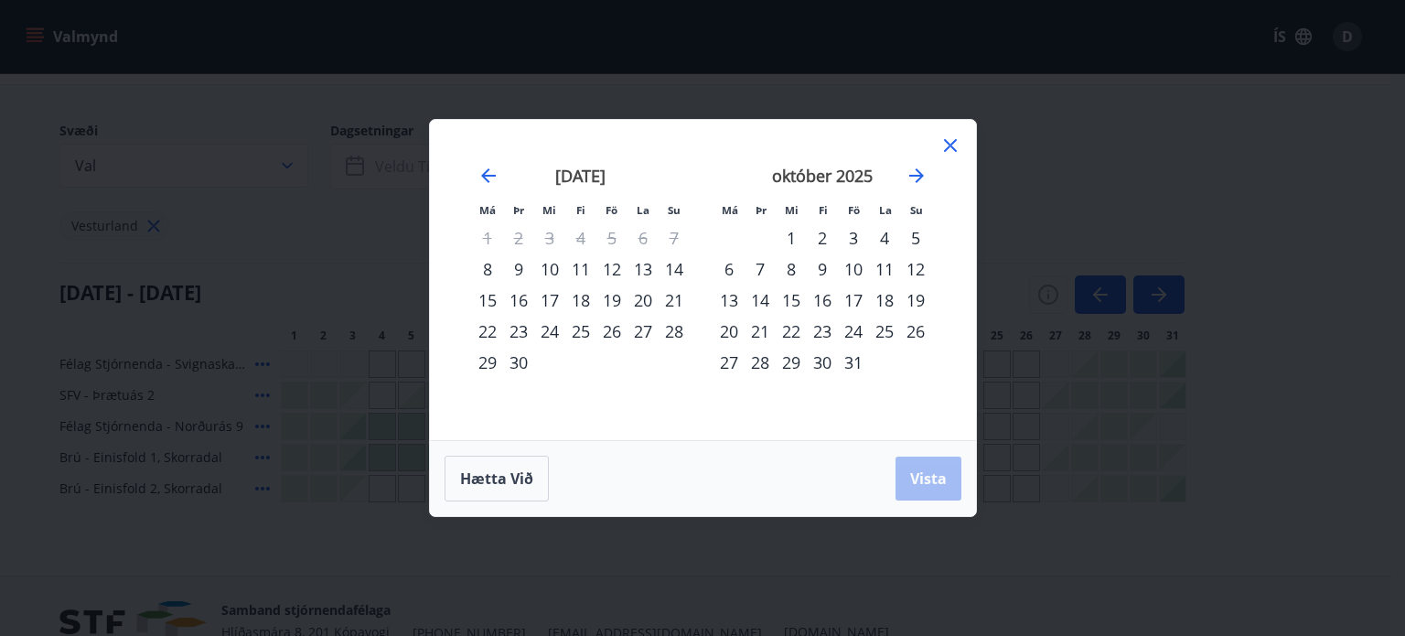
click at [349, 221] on div "Má Þr Mi Fi Fö La Su Má Þr Mi Fi Fö La Su [DATE] 1 2 3 4 5 6 7 8 9 10 11 12 13 …" at bounding box center [702, 318] width 1405 height 636
click at [509, 475] on span "Hætta við" at bounding box center [496, 478] width 73 height 20
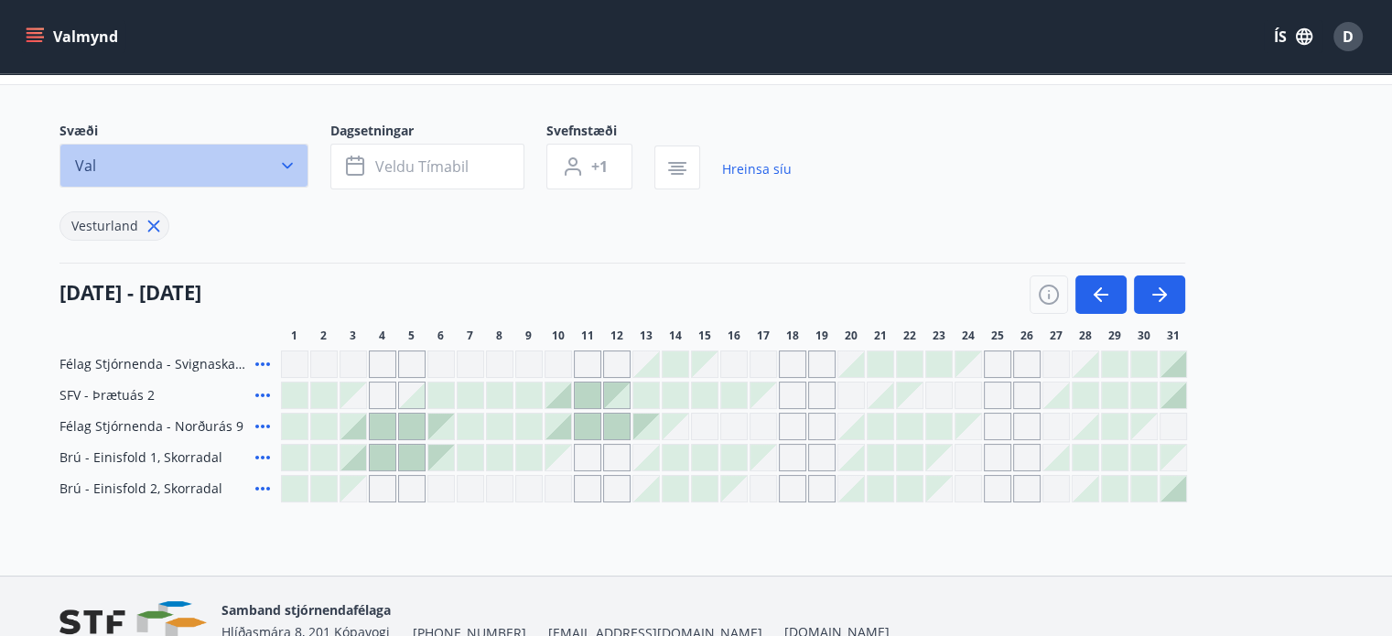
click at [287, 167] on icon "button" at bounding box center [287, 166] width 11 height 6
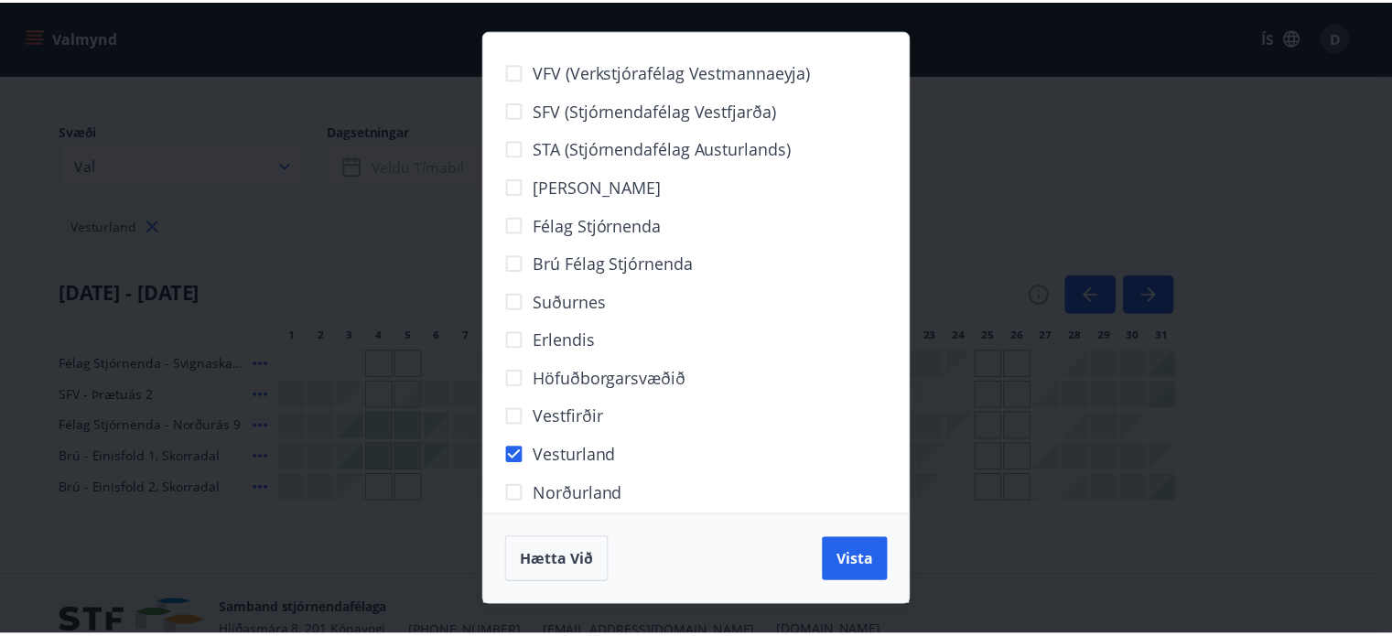
scroll to position [95, 0]
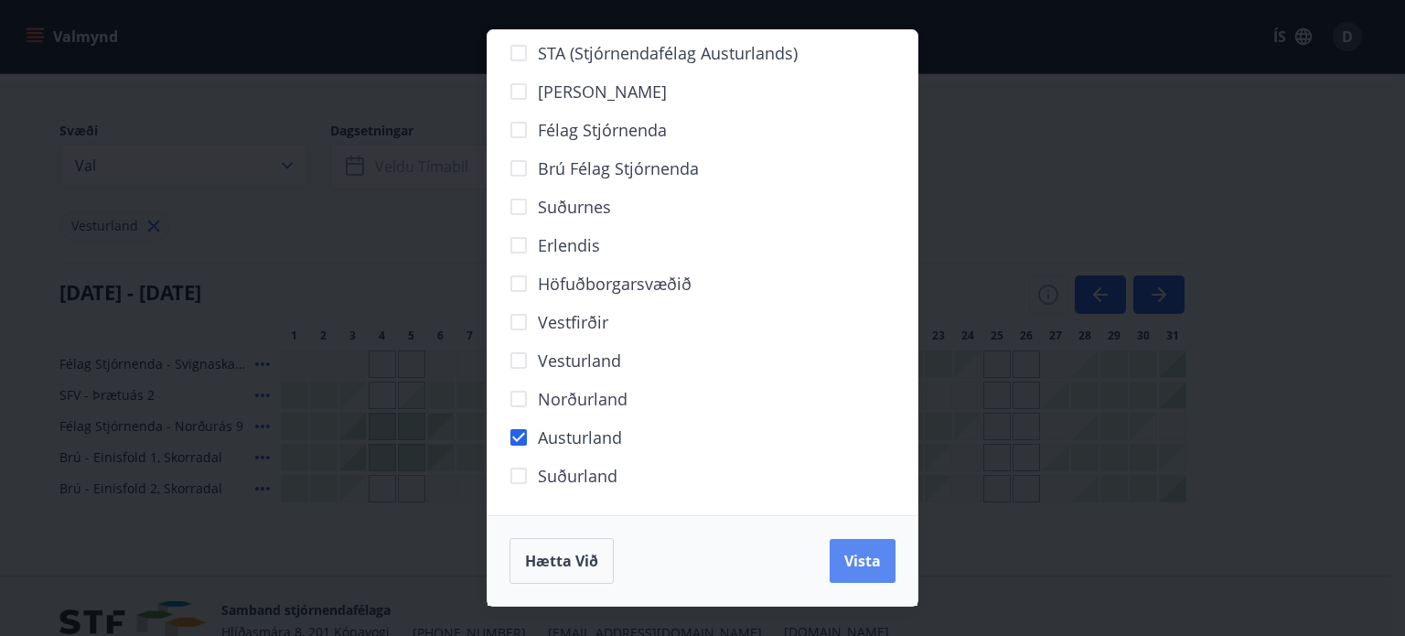
click at [867, 565] on span "Vista" at bounding box center [863, 561] width 37 height 20
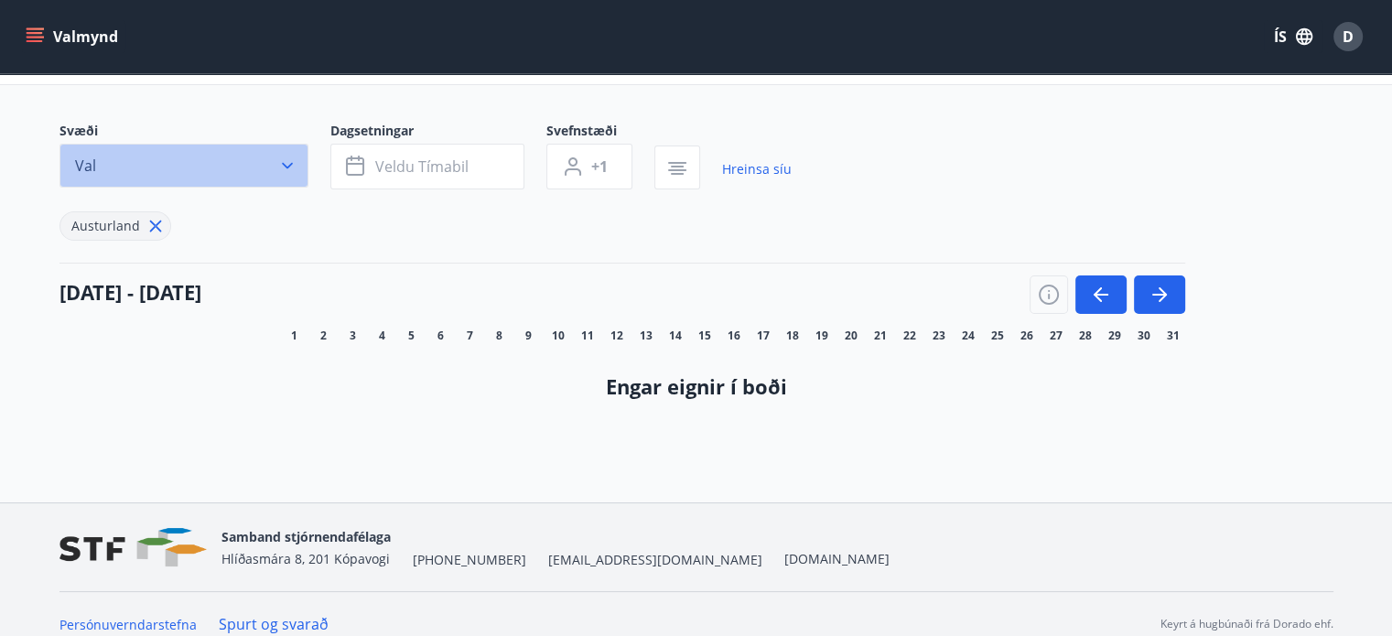
click at [288, 162] on icon "button" at bounding box center [287, 165] width 18 height 18
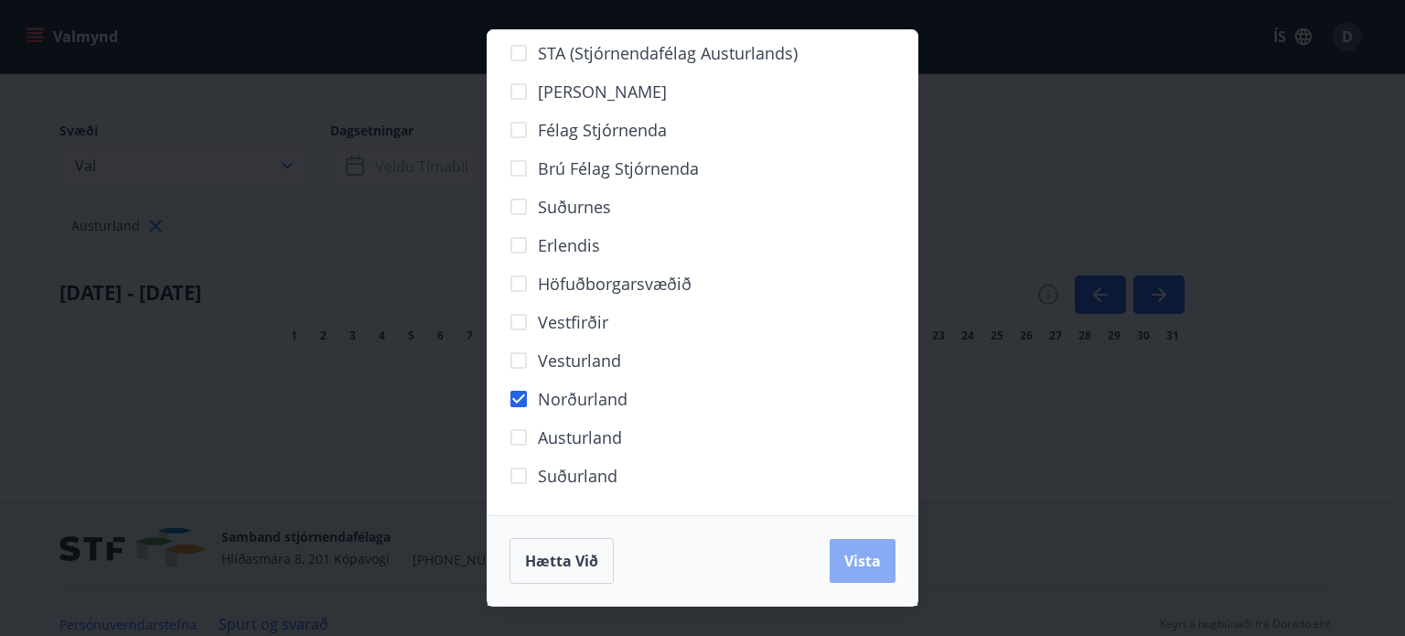
click at [849, 558] on span "Vista" at bounding box center [863, 561] width 37 height 20
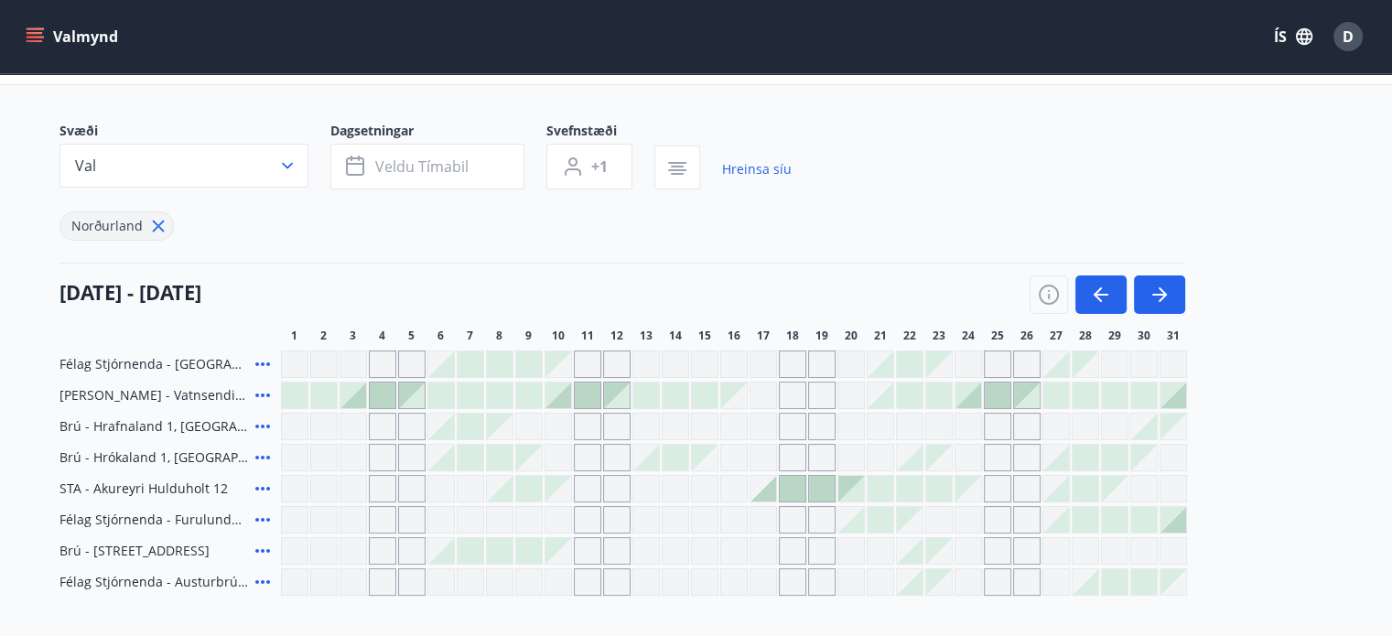
scroll to position [91, 0]
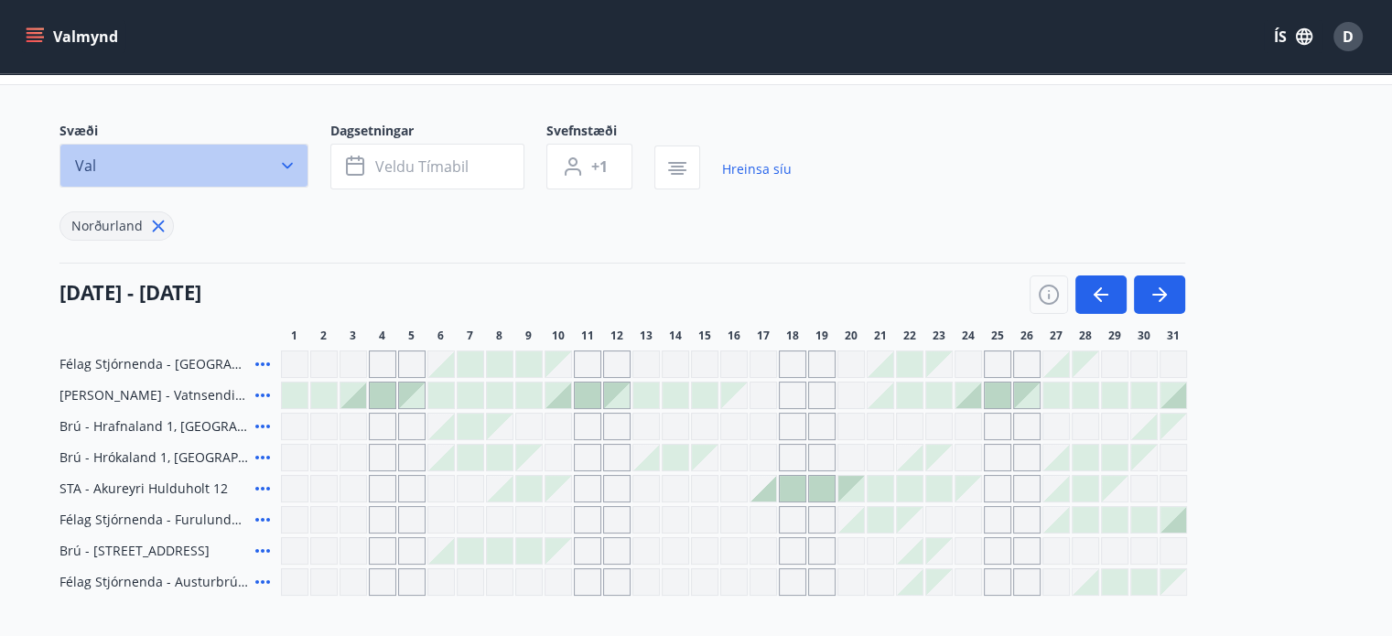
click at [283, 165] on icon "button" at bounding box center [287, 165] width 18 height 18
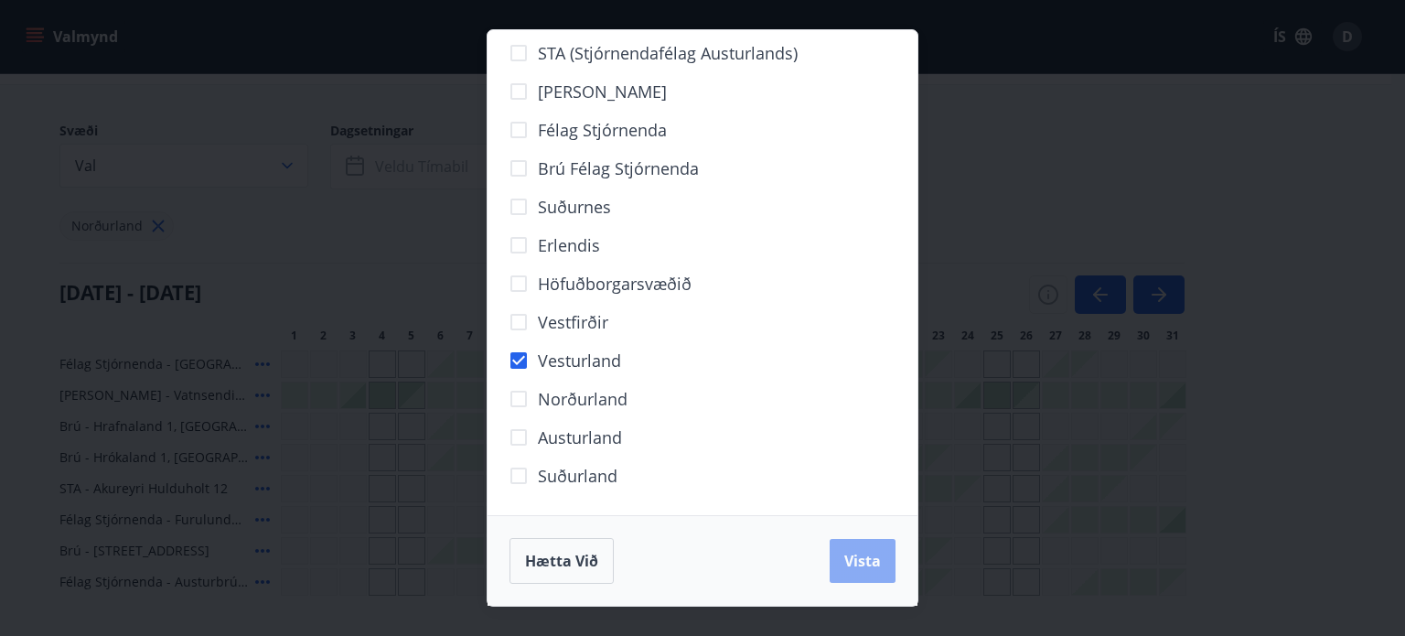
click at [864, 562] on span "Vista" at bounding box center [863, 561] width 37 height 20
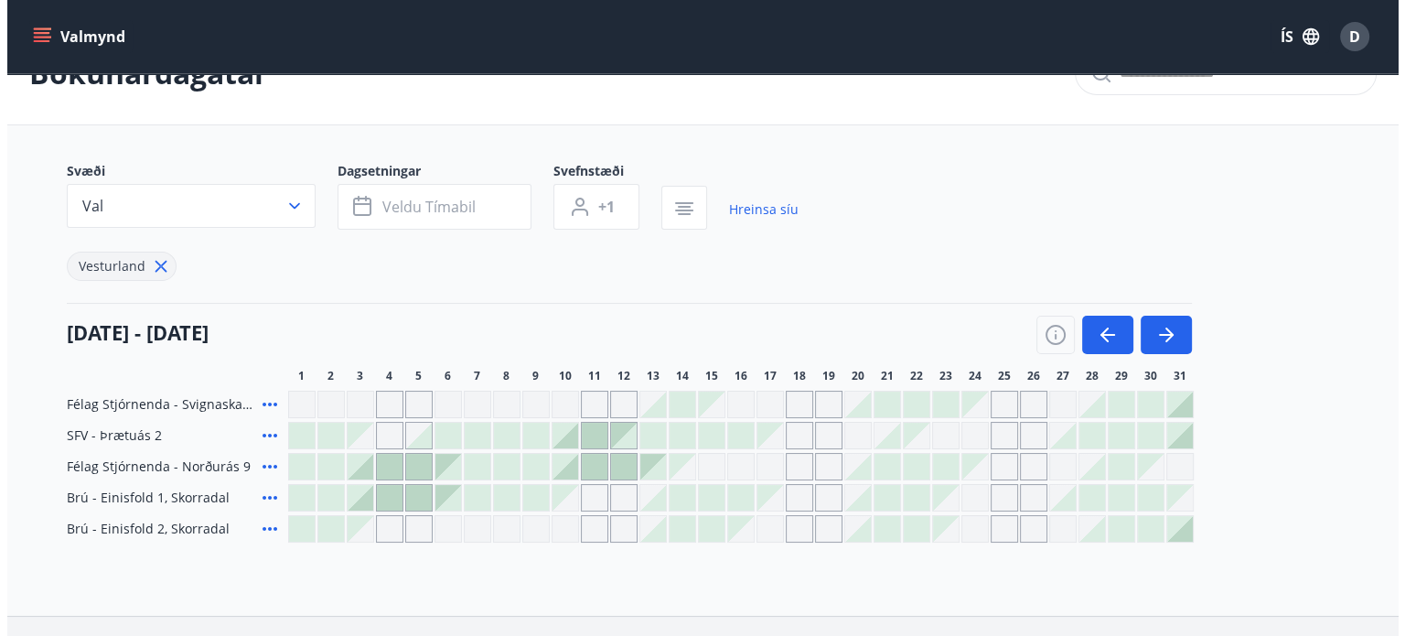
scroll to position [91, 0]
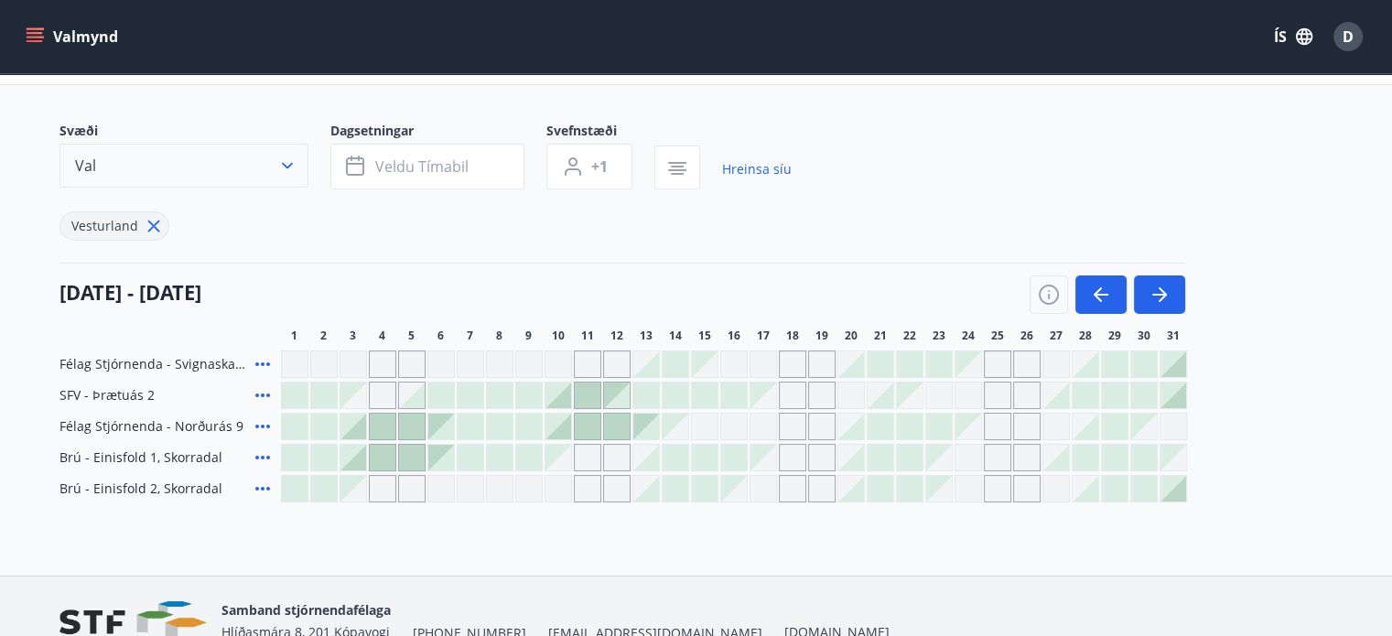
click at [285, 164] on icon "button" at bounding box center [287, 166] width 11 height 6
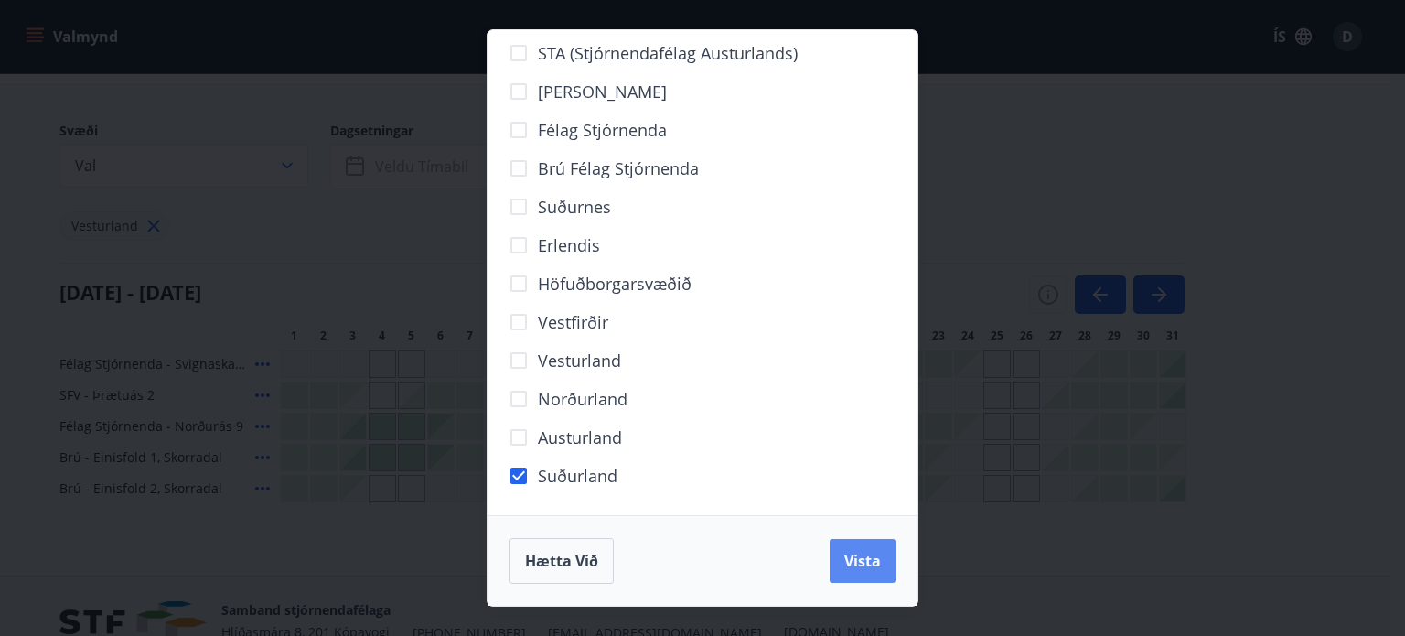
click at [867, 567] on span "Vista" at bounding box center [863, 561] width 37 height 20
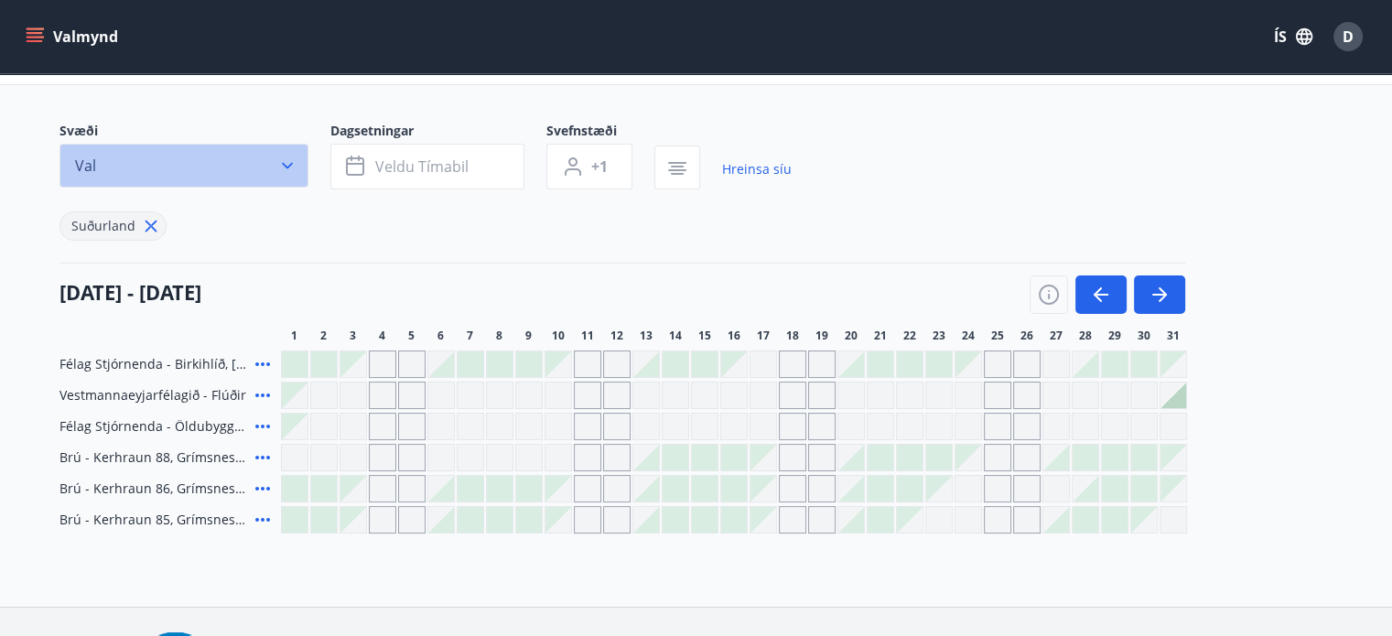
click at [284, 164] on icon "button" at bounding box center [287, 166] width 11 height 6
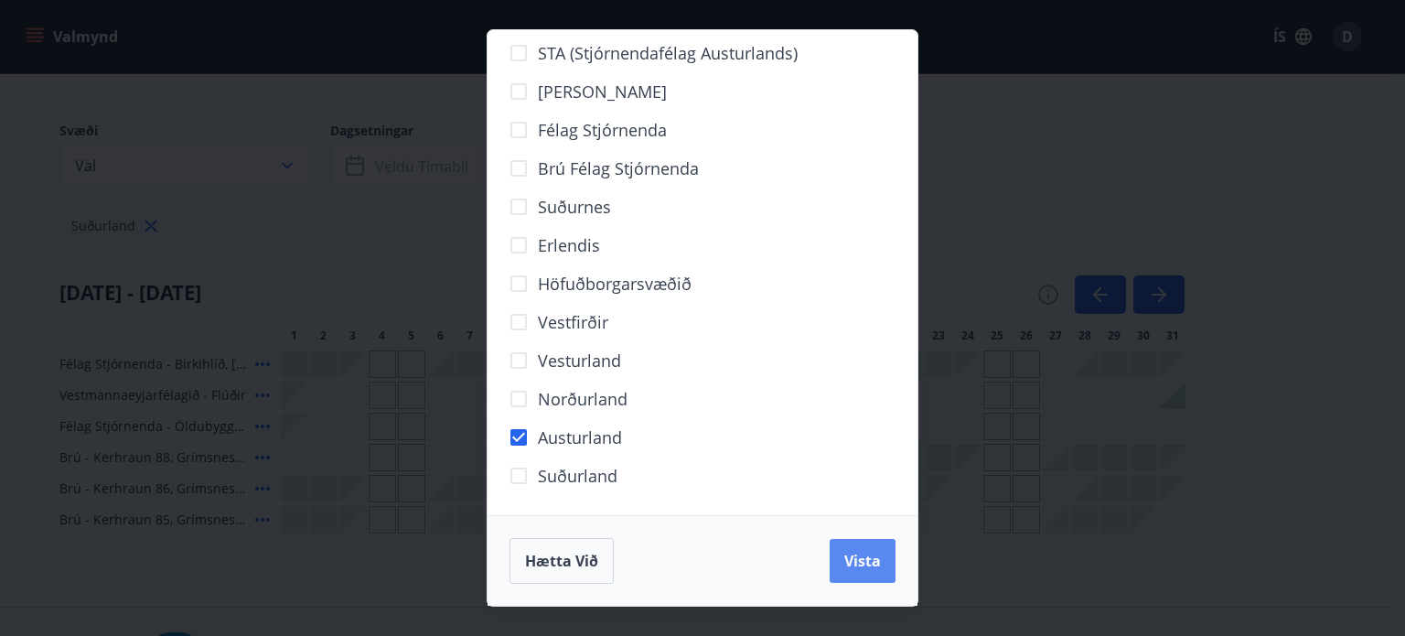
click at [882, 554] on button "Vista" at bounding box center [863, 561] width 66 height 44
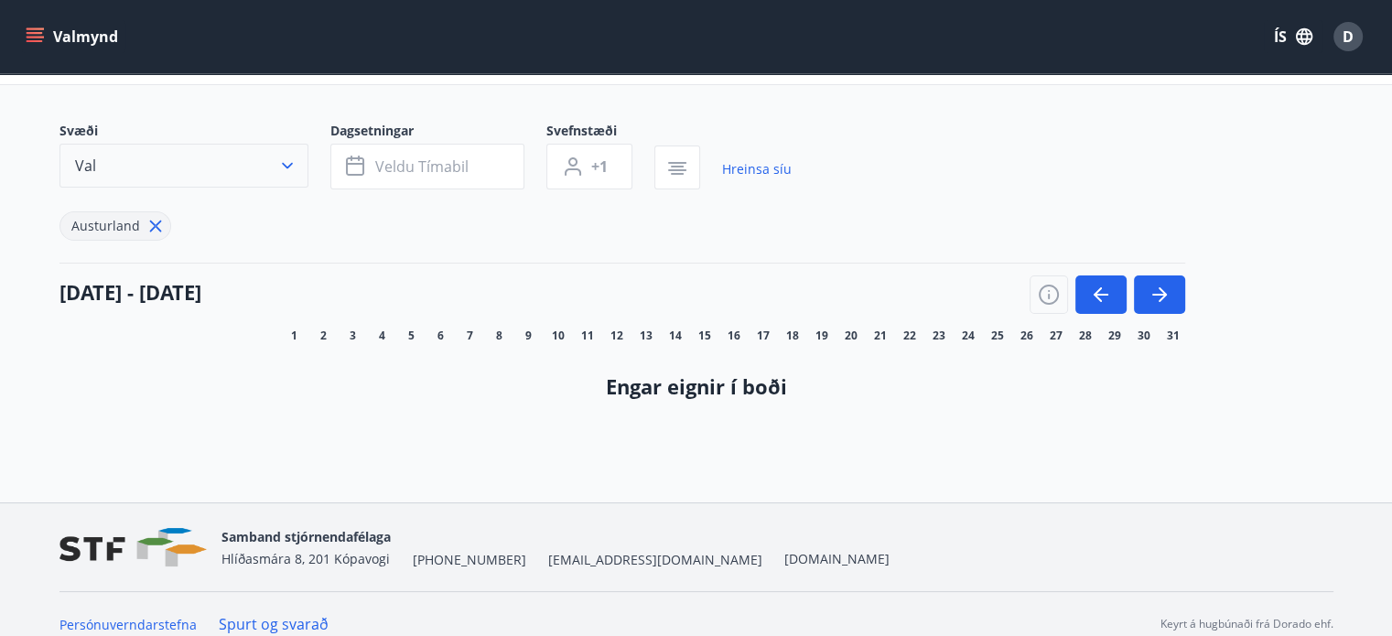
click at [288, 163] on icon "button" at bounding box center [287, 165] width 18 height 18
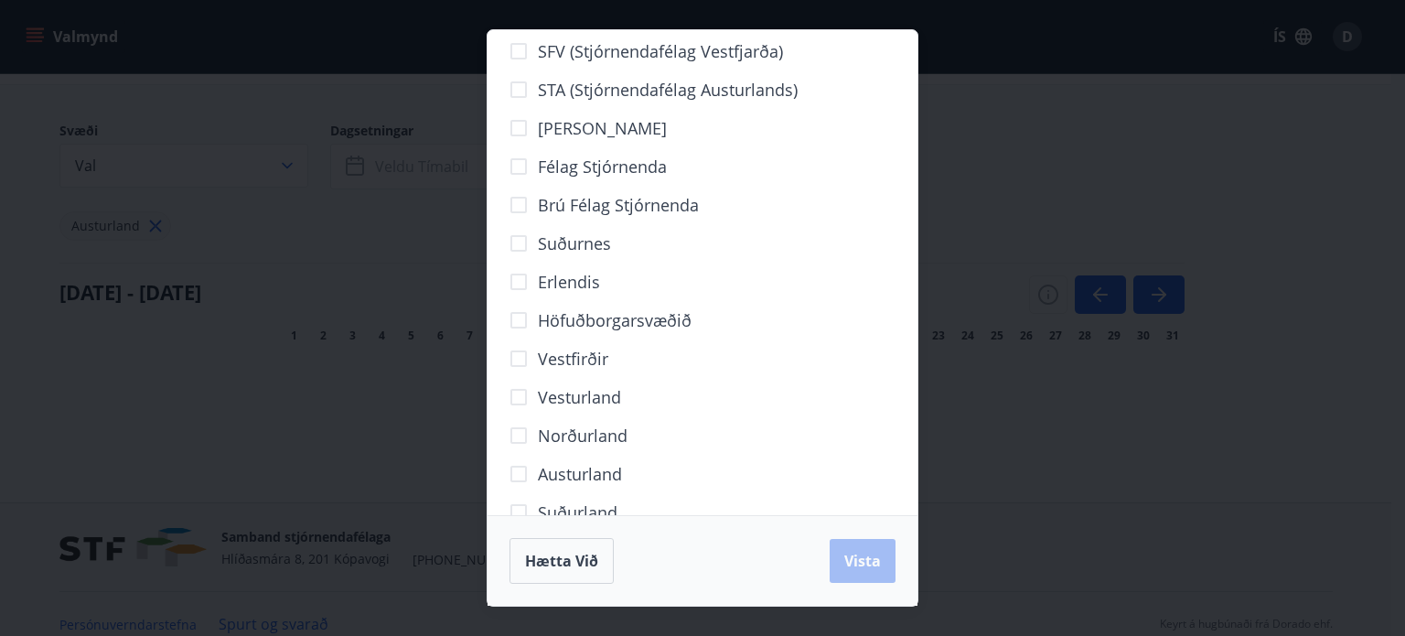
scroll to position [91, 0]
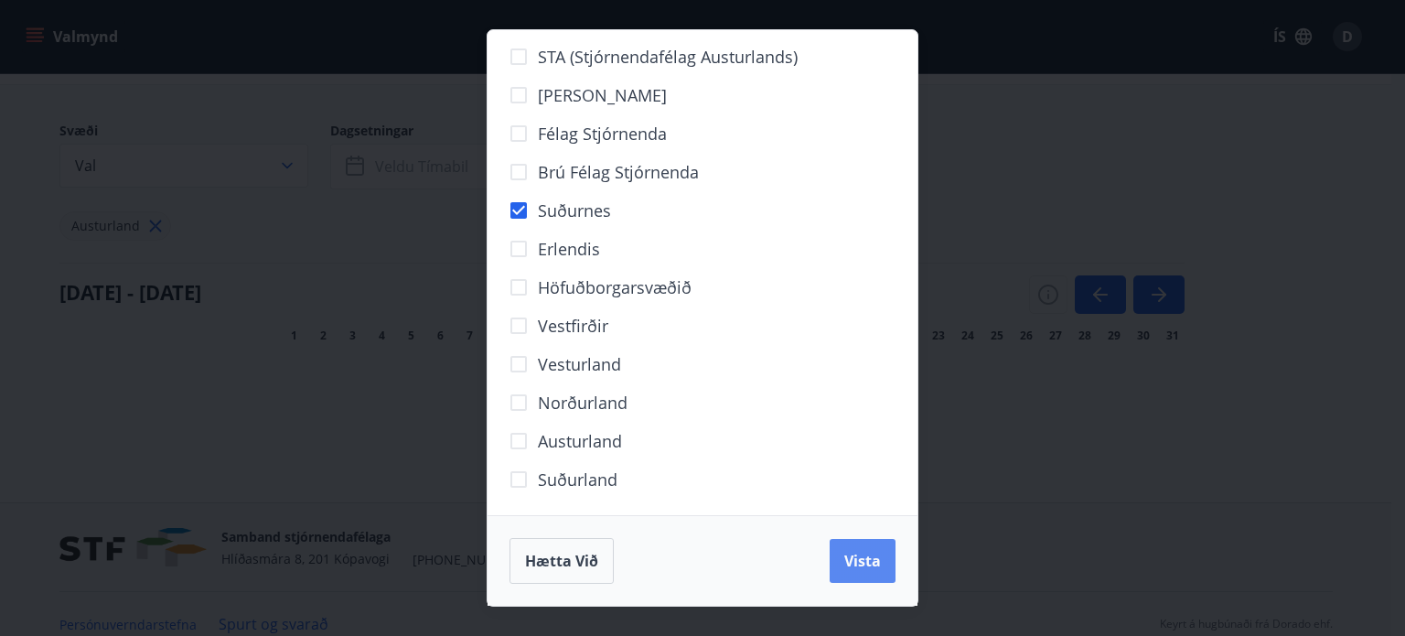
click at [862, 559] on span "Vista" at bounding box center [863, 561] width 37 height 20
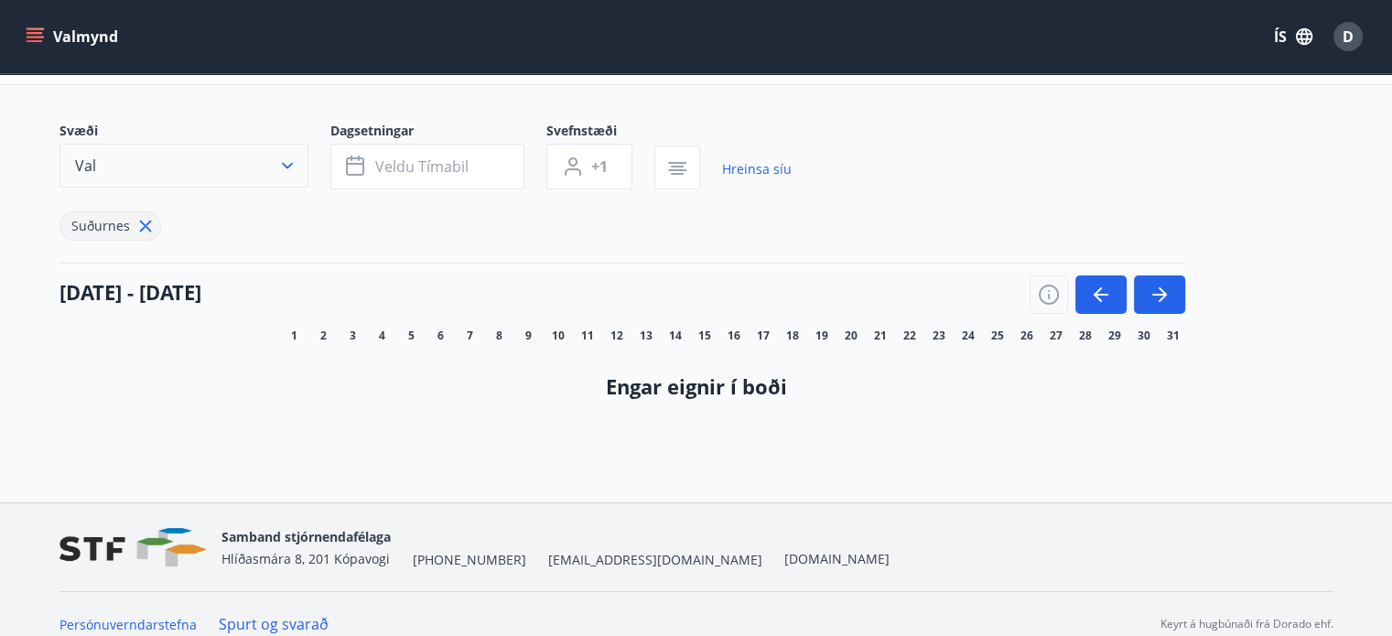
click at [285, 160] on icon "button" at bounding box center [287, 165] width 18 height 18
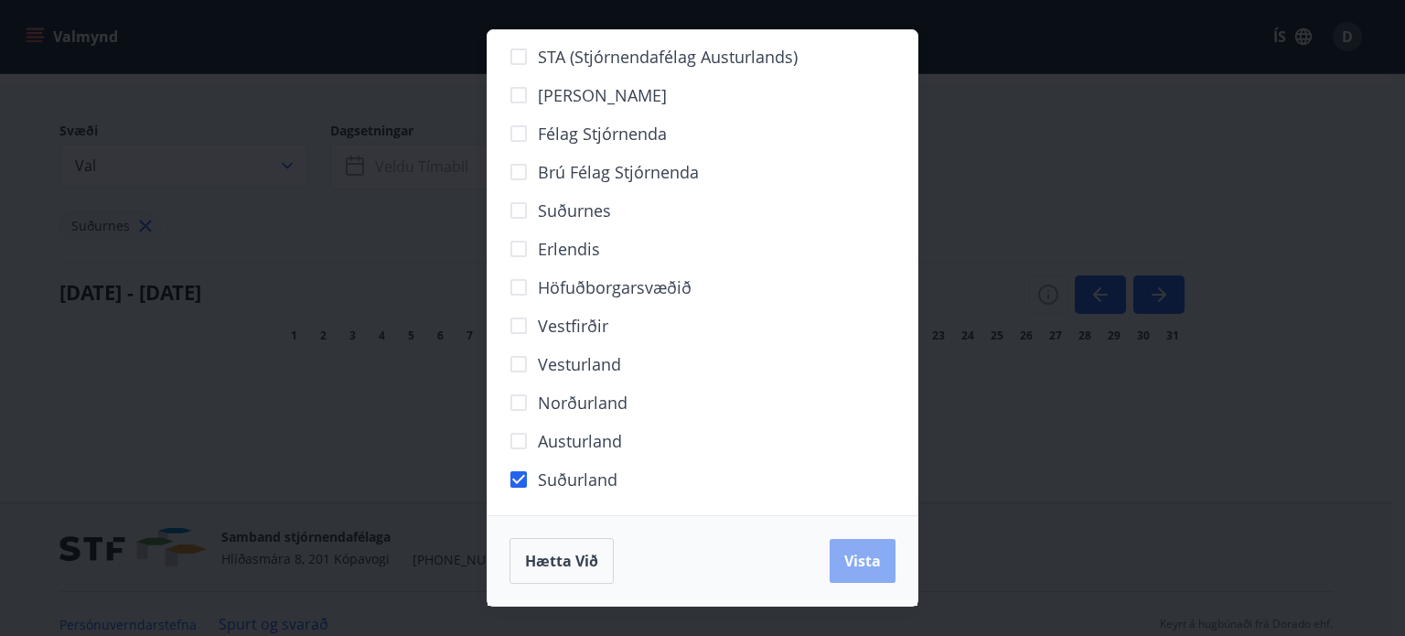
click at [855, 561] on span "Vista" at bounding box center [863, 561] width 37 height 20
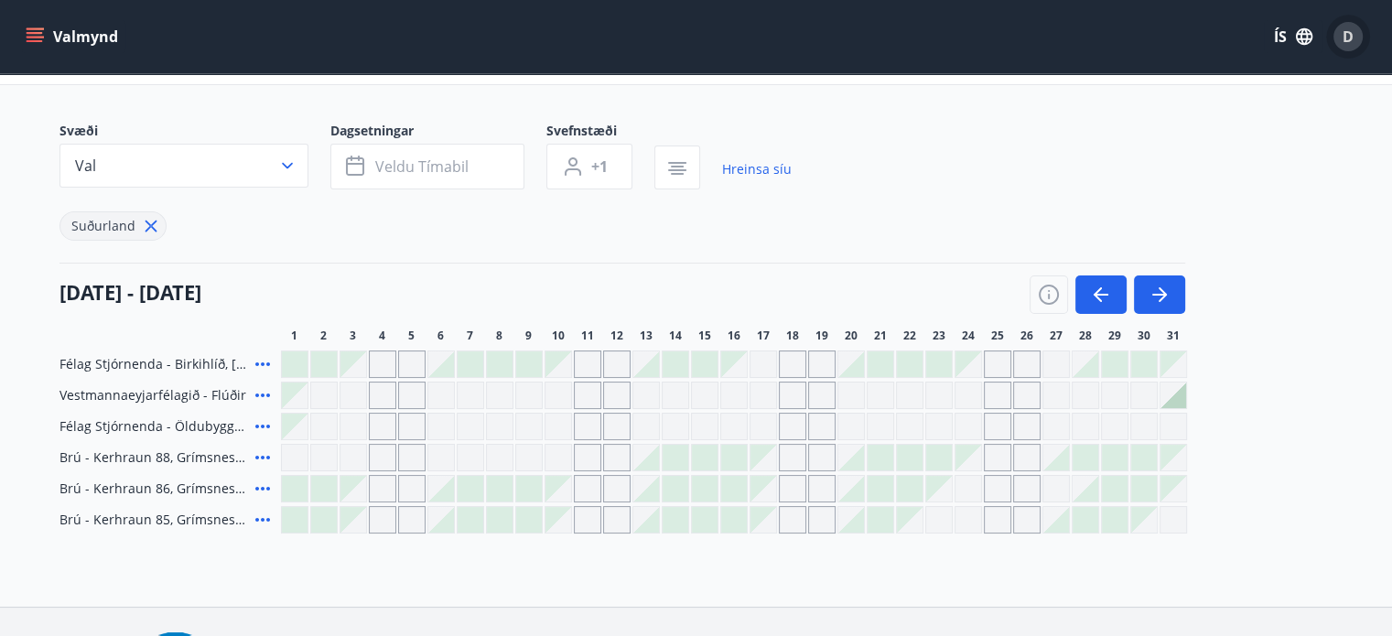
click at [1347, 36] on span "D" at bounding box center [1347, 37] width 11 height 20
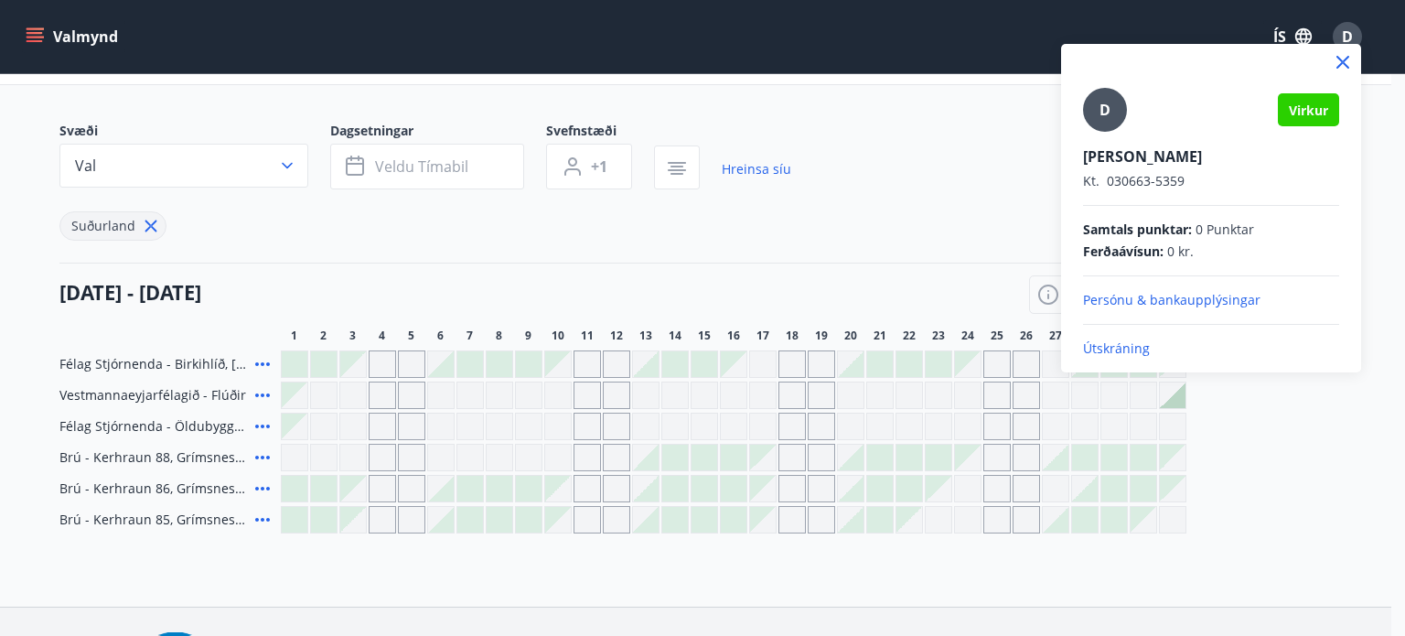
click at [1115, 345] on p "Útskráning" at bounding box center [1211, 348] width 256 height 18
